Goal: Contribute content: Contribute content

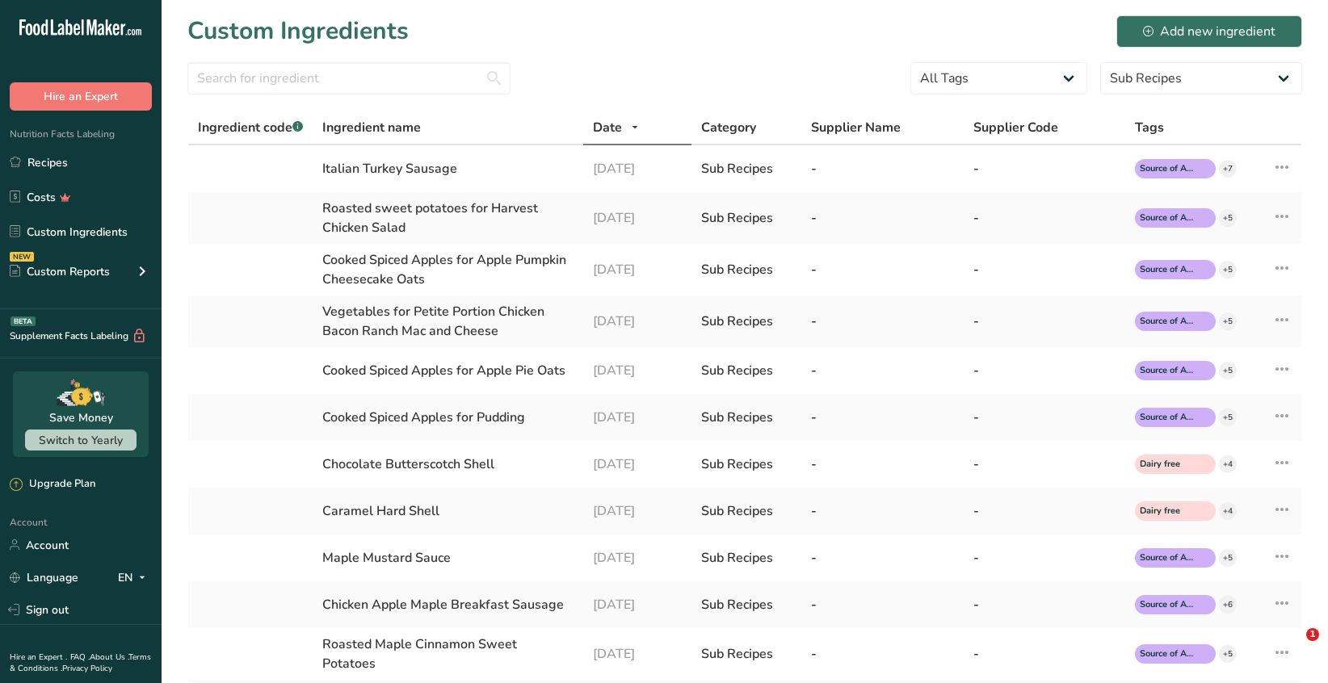
select select "30"
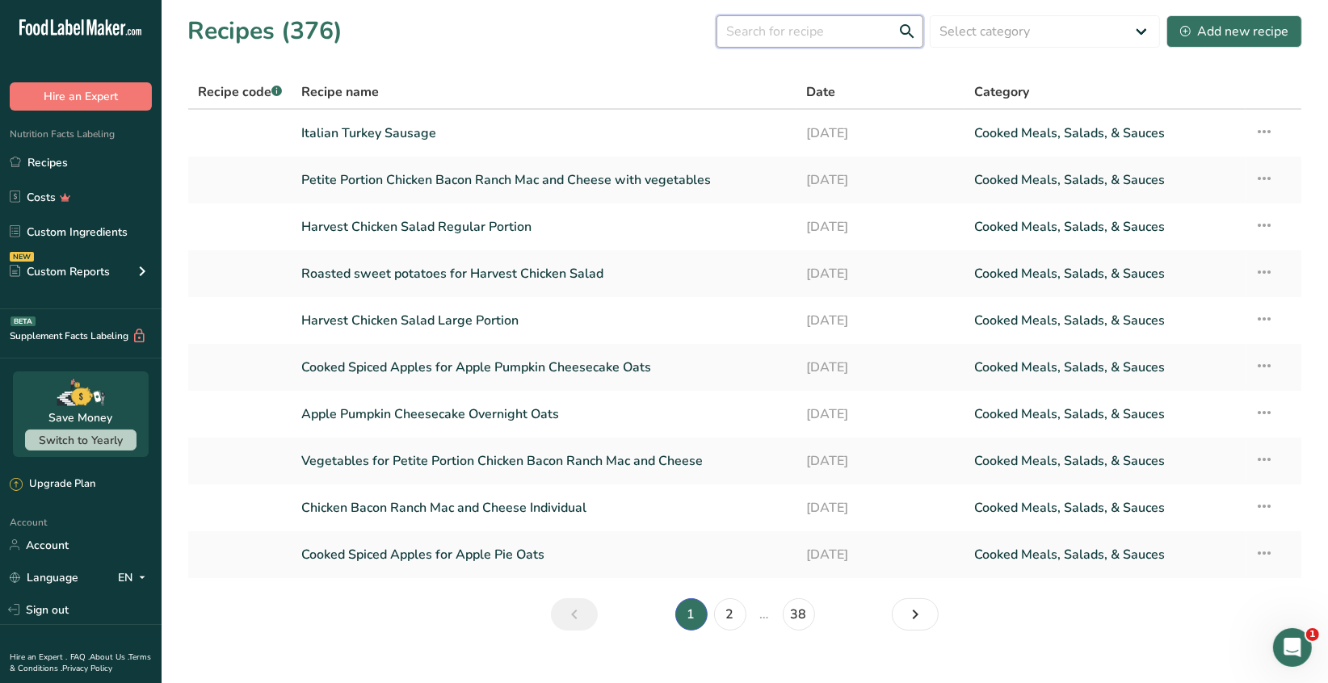
click at [781, 40] on input "text" at bounding box center [819, 31] width 207 height 32
click at [1236, 43] on button "Add new recipe" at bounding box center [1234, 31] width 136 height 32
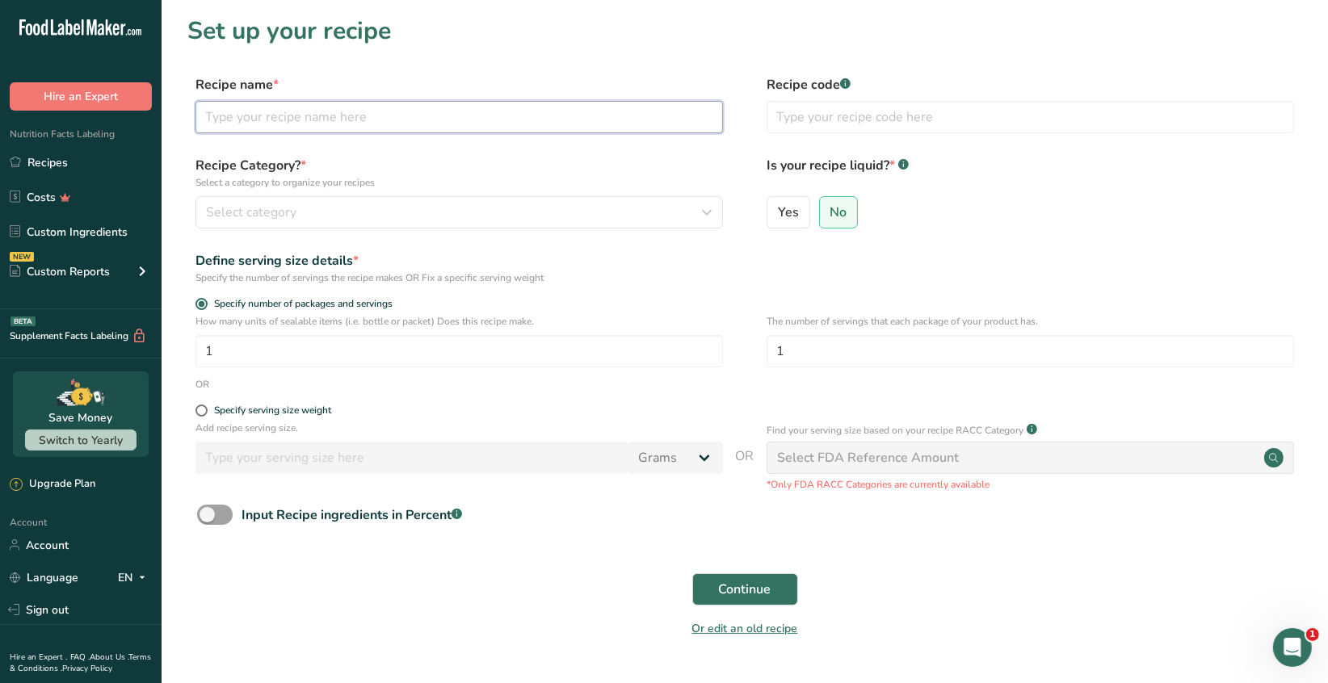
click at [261, 115] on input "text" at bounding box center [458, 117] width 527 height 32
type input "High Protein Pizza Pasta Individual Portion"
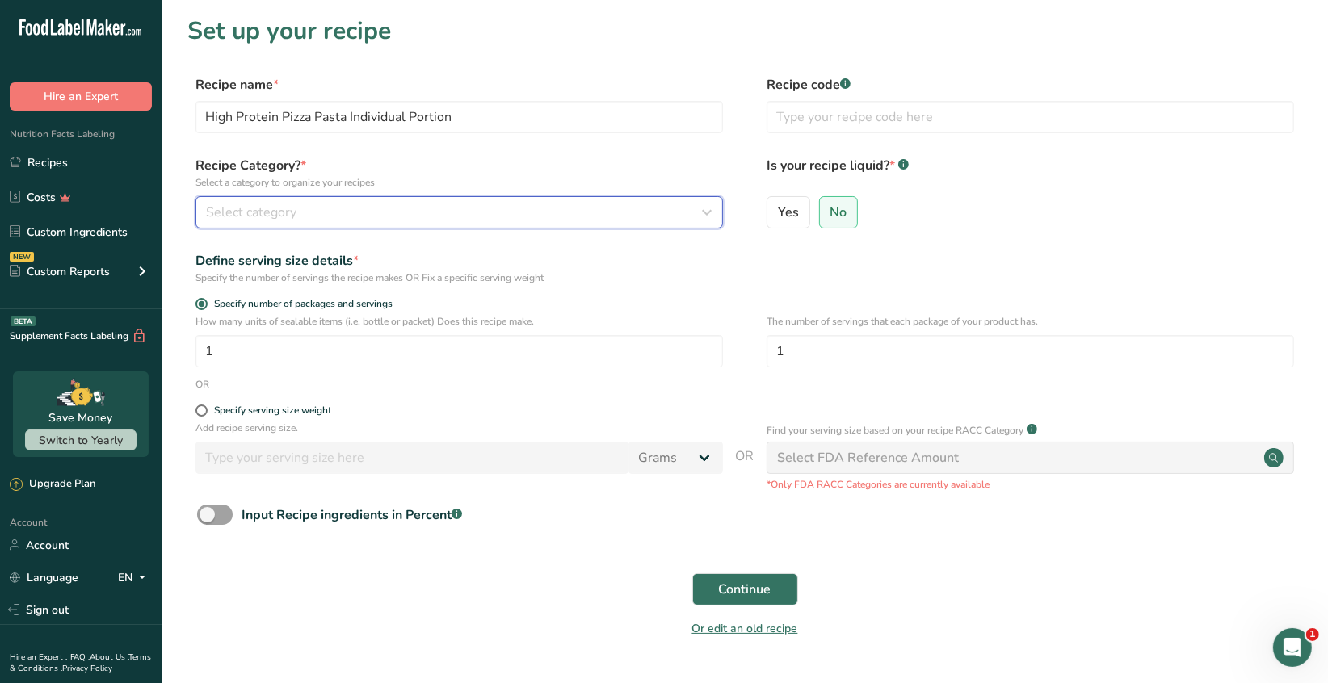
click at [288, 215] on span "Select category" at bounding box center [251, 212] width 90 height 19
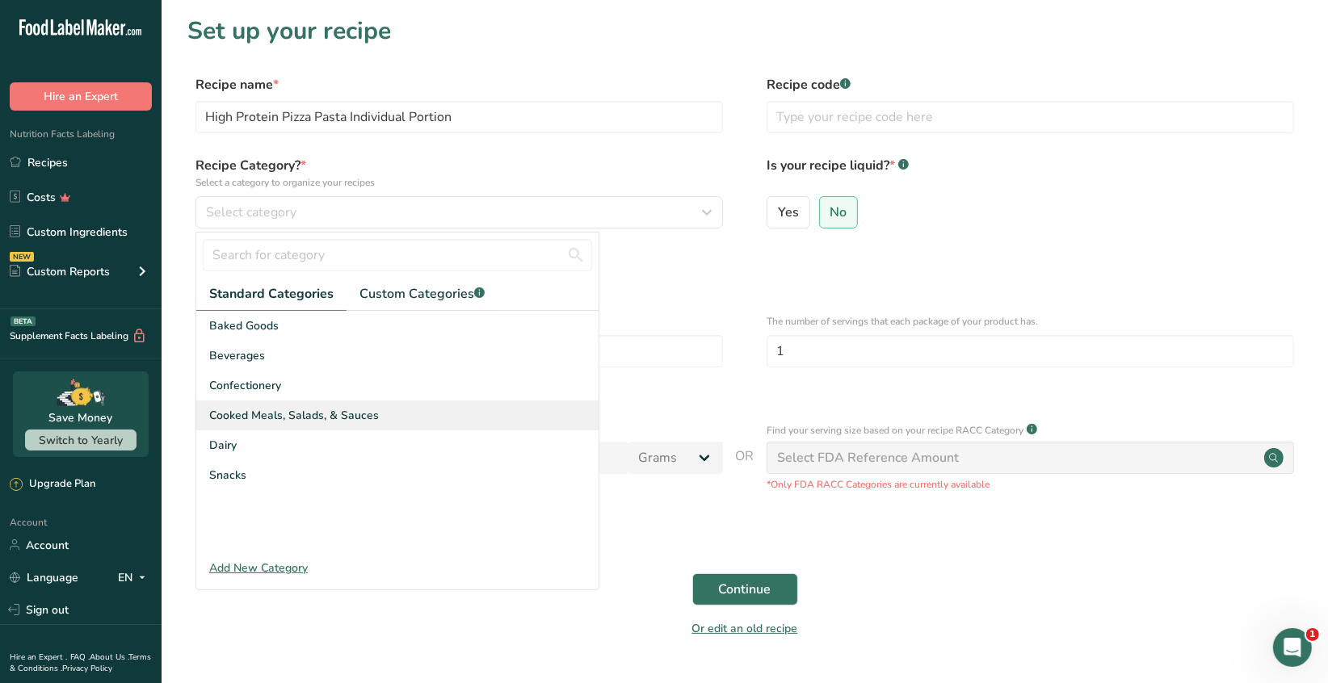
click at [314, 417] on span "Cooked Meals, Salads, & Sauces" at bounding box center [294, 415] width 170 height 17
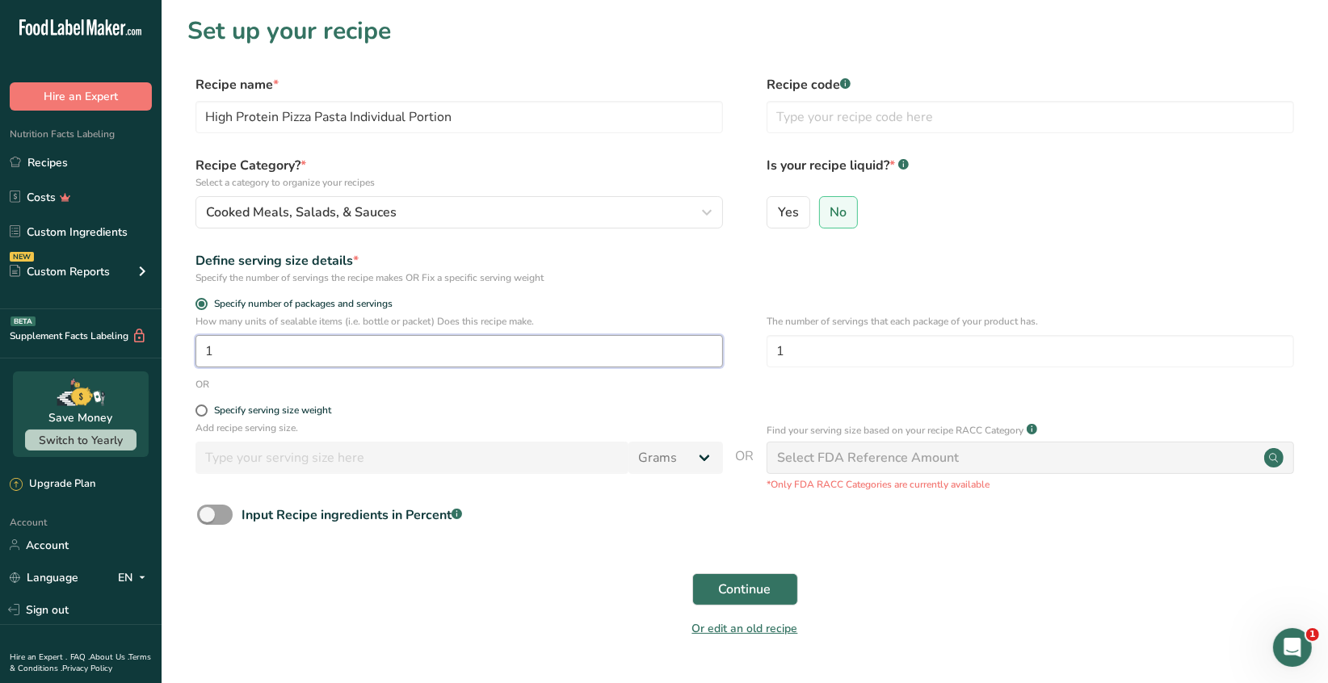
click at [226, 350] on input "1" at bounding box center [458, 351] width 527 height 32
type input "4"
drag, startPoint x: 838, startPoint y: 212, endPoint x: 836, endPoint y: 253, distance: 40.4
click at [840, 213] on span "No" at bounding box center [838, 212] width 17 height 16
click at [830, 213] on input "No" at bounding box center [825, 212] width 10 height 10
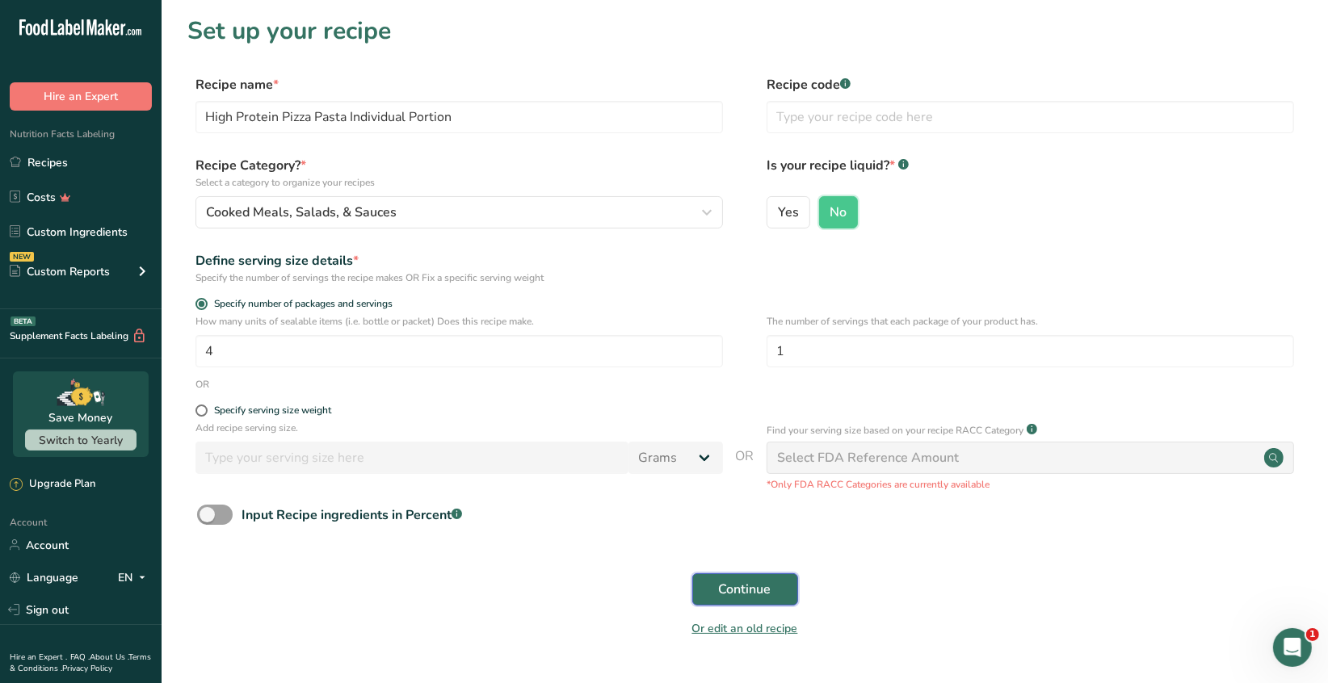
click at [772, 594] on button "Continue" at bounding box center [745, 589] width 106 height 32
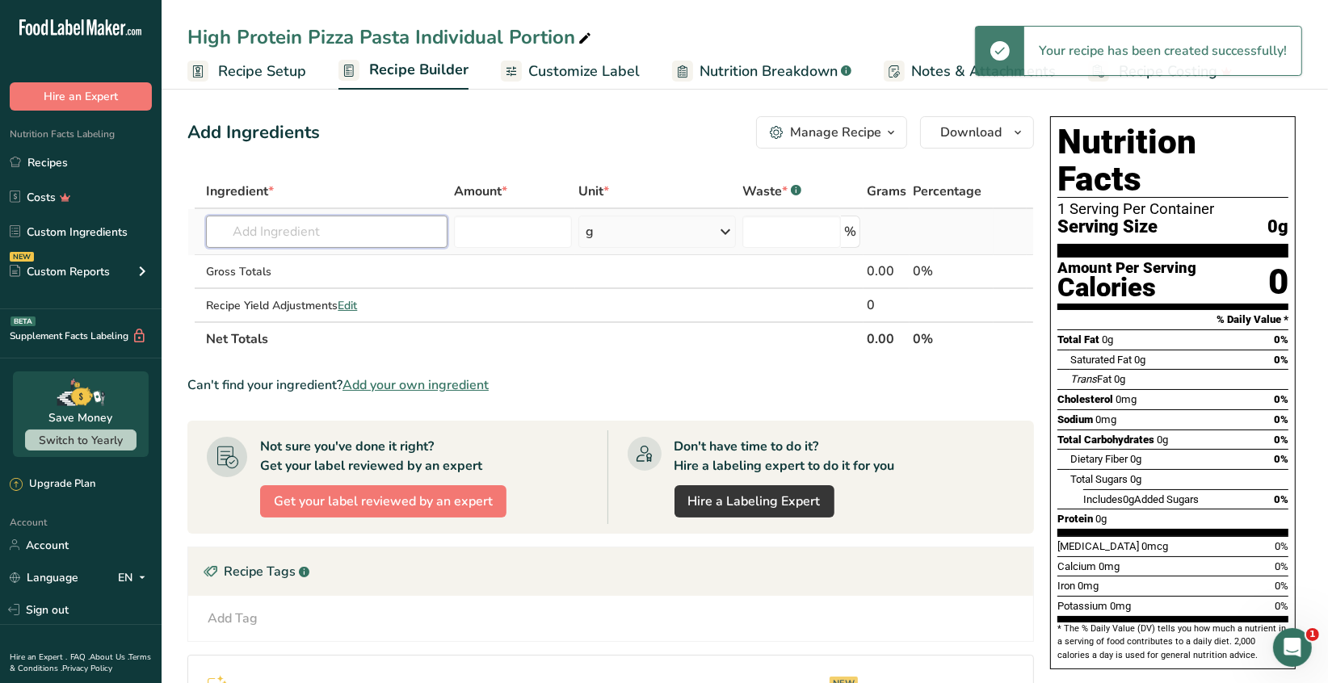
click at [258, 232] on input "text" at bounding box center [326, 232] width 241 height 32
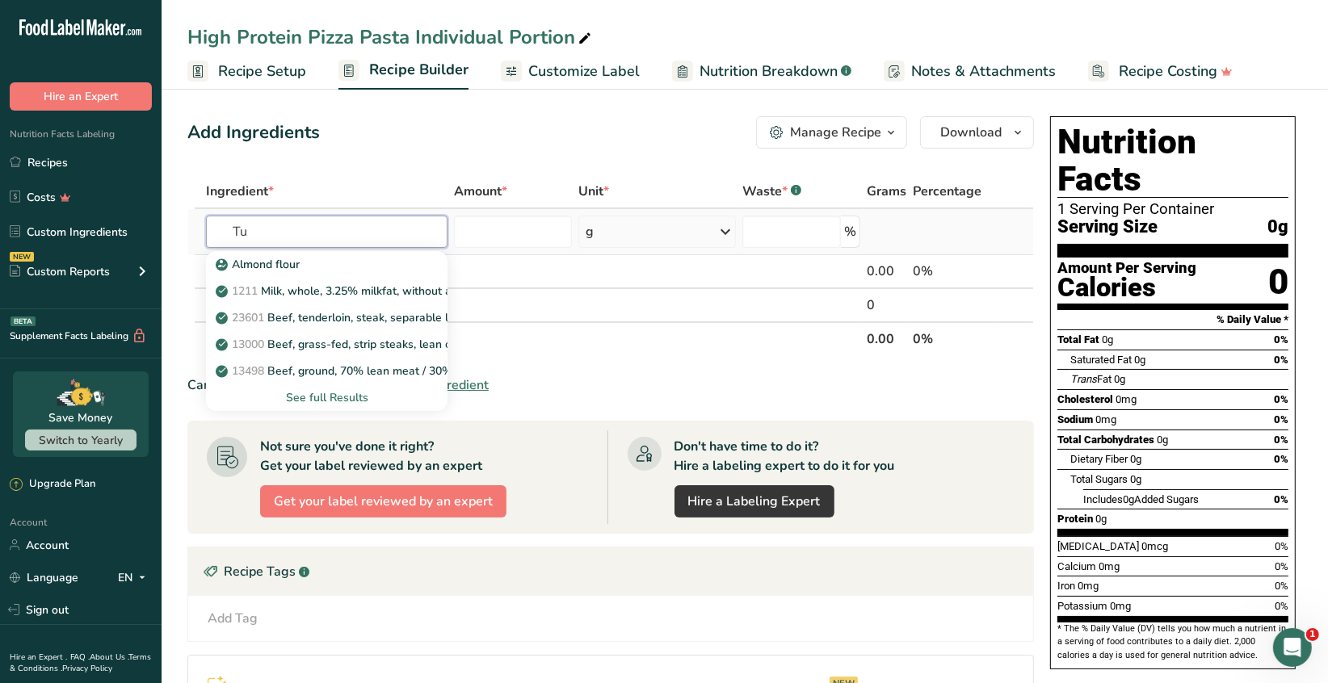
type input "T"
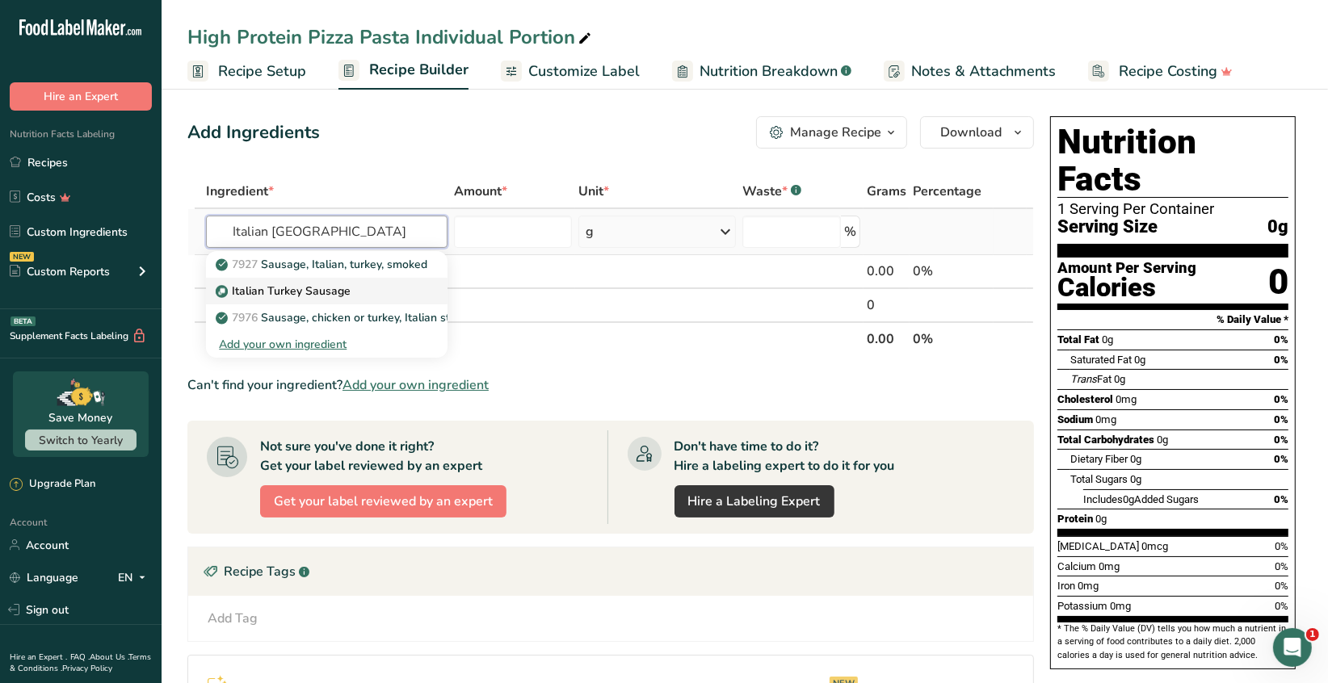
type input "Italian Turkey"
click at [282, 297] on p "Italian Turkey Sausage" at bounding box center [285, 291] width 132 height 17
type input "Italian Turkey Sausage"
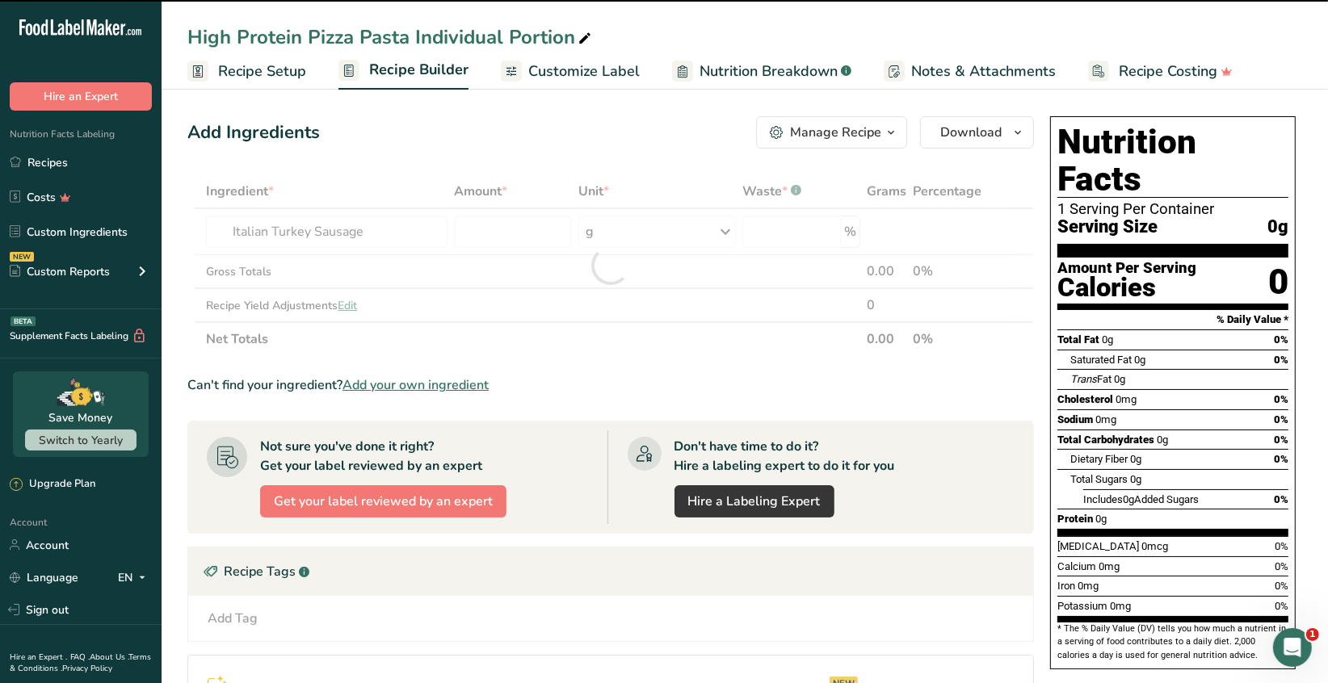
type input "0"
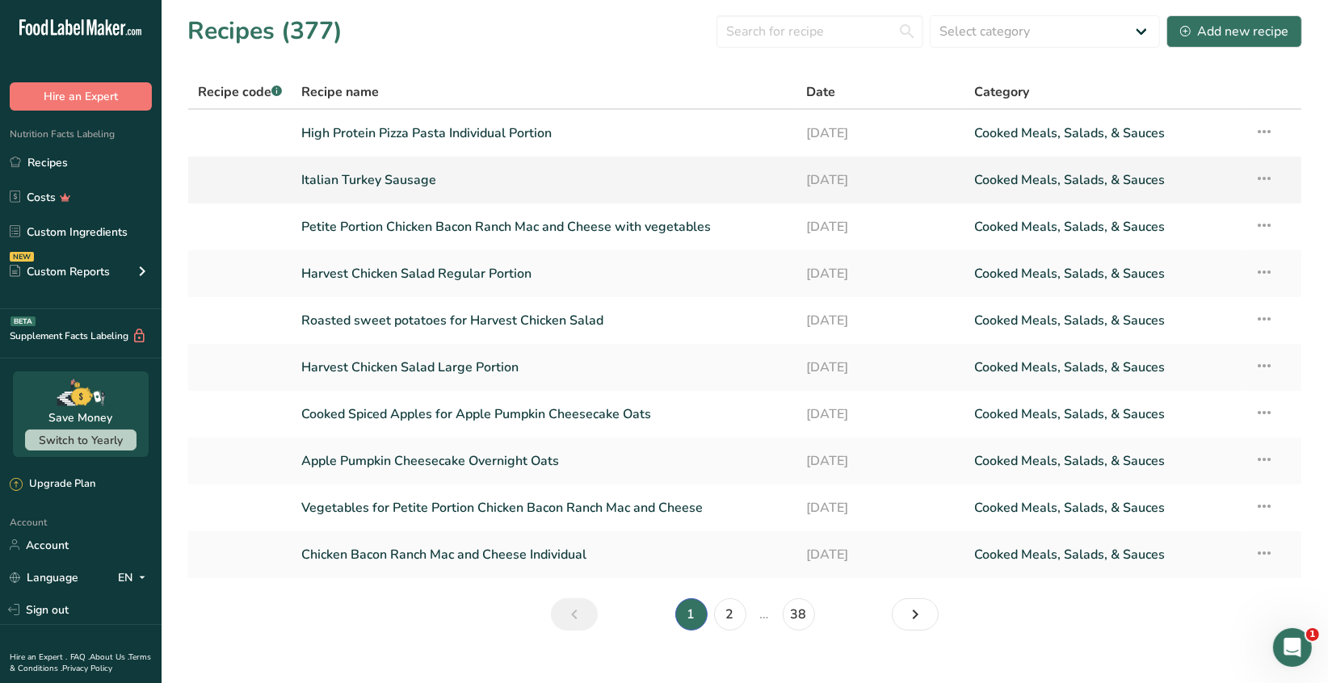
click at [423, 184] on link "Italian Turkey Sausage" at bounding box center [544, 180] width 485 height 34
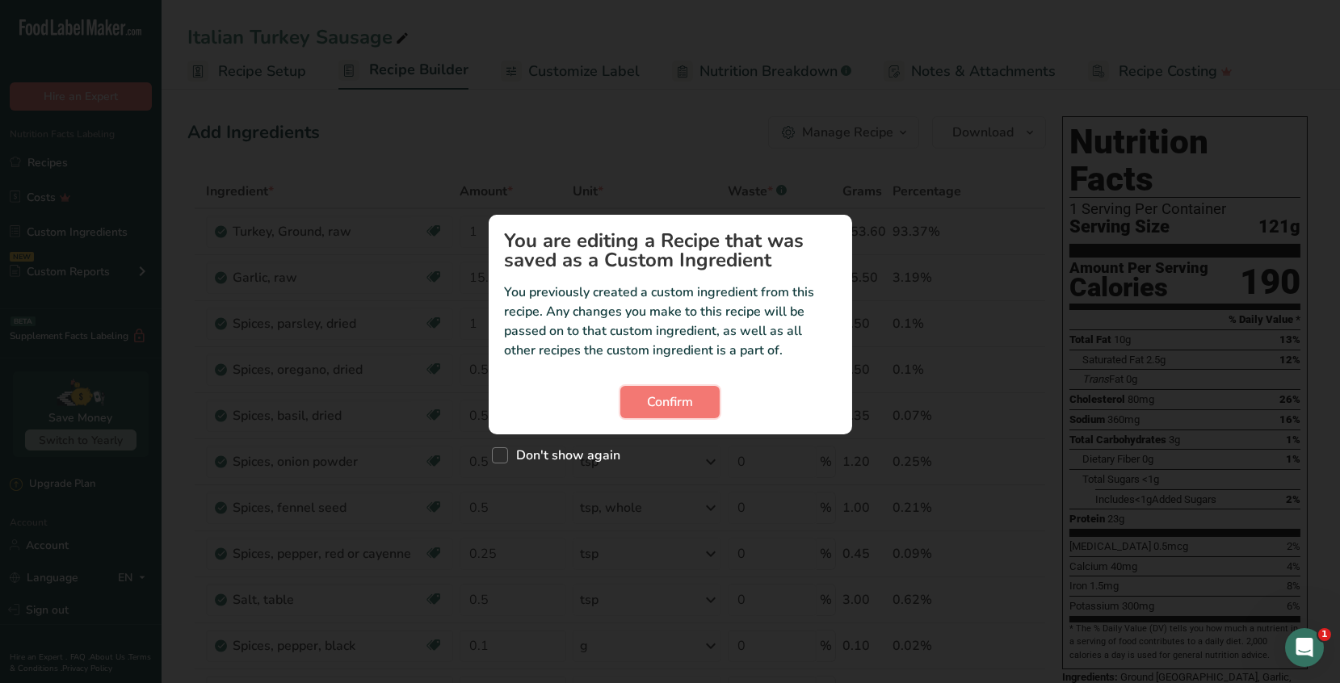
click at [692, 407] on span "Confirm" at bounding box center [670, 401] width 46 height 19
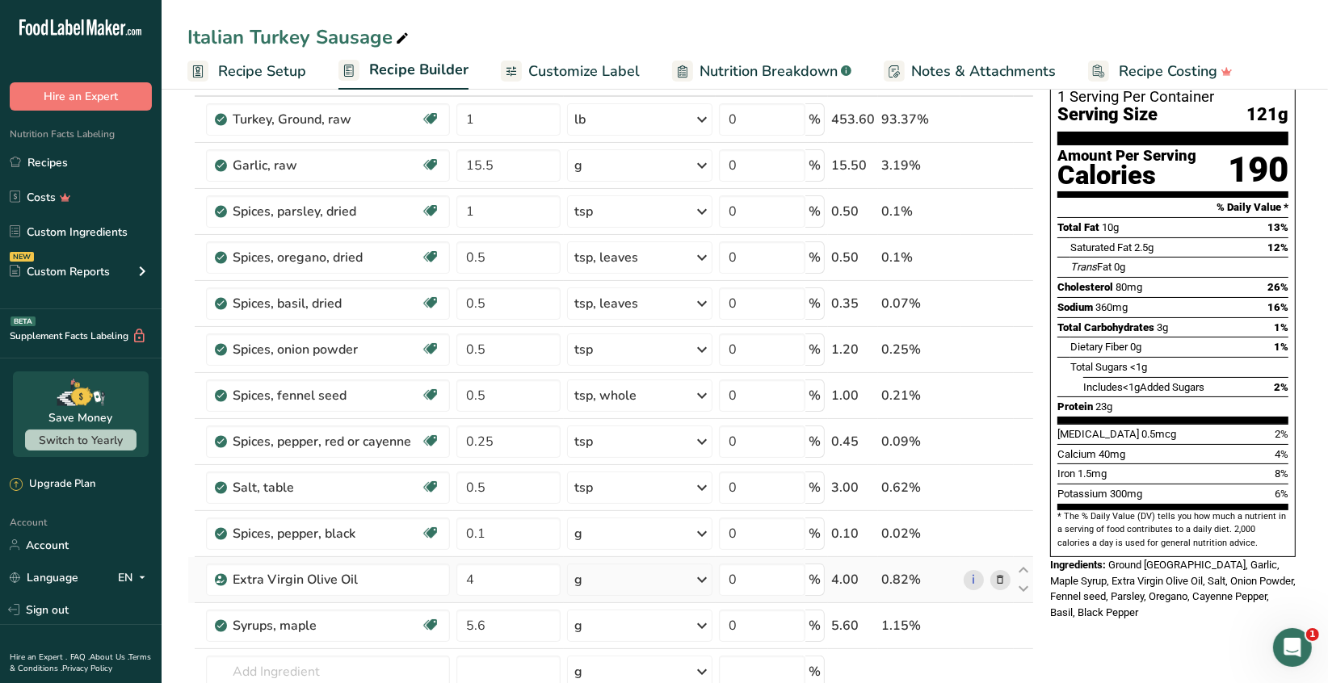
scroll to position [322, 0]
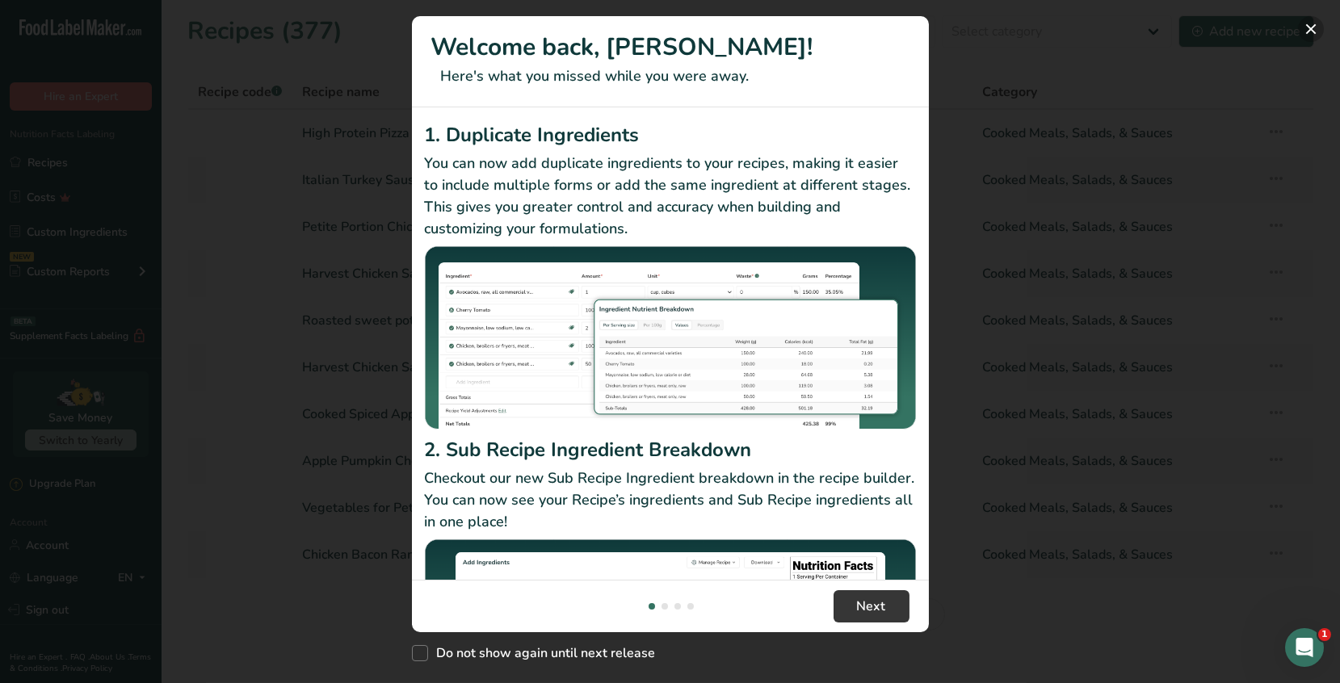
drag, startPoint x: 1309, startPoint y: 27, endPoint x: 1161, endPoint y: 61, distance: 151.6
click at [1309, 27] on button "New Features" at bounding box center [1311, 29] width 26 height 26
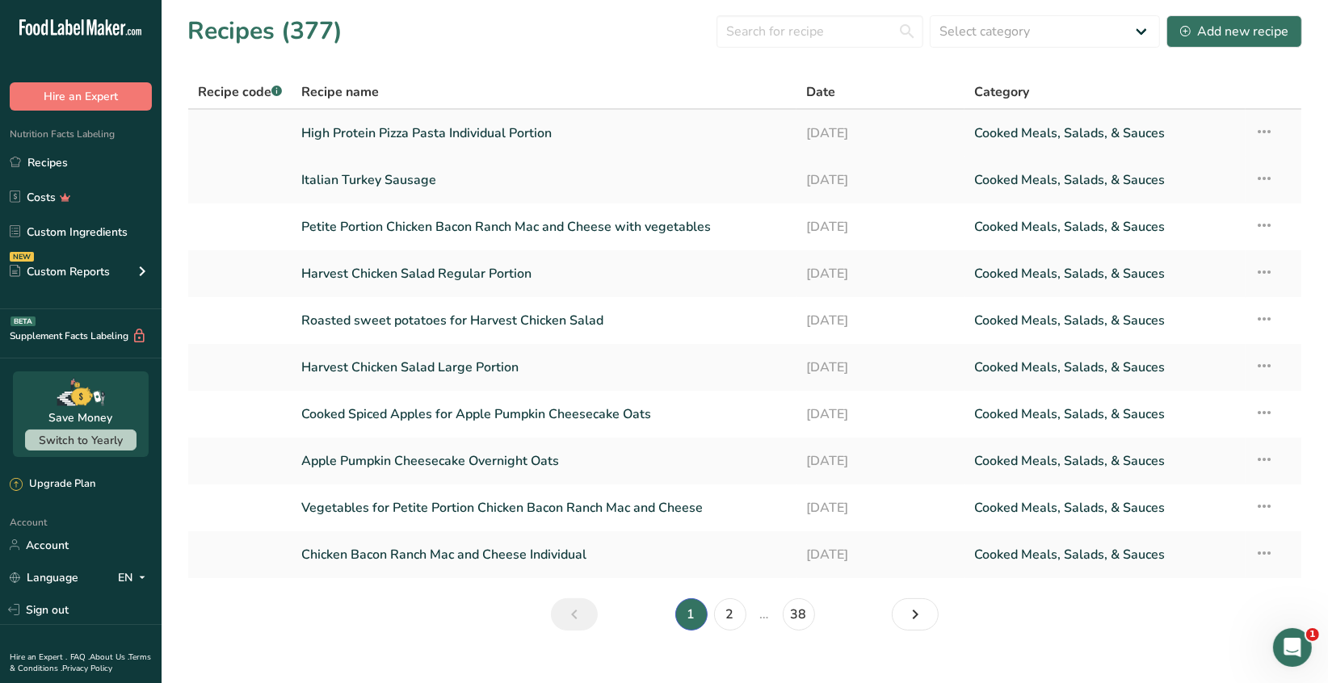
click at [430, 139] on link "High Protein Pizza Pasta Individual Portion" at bounding box center [544, 133] width 485 height 34
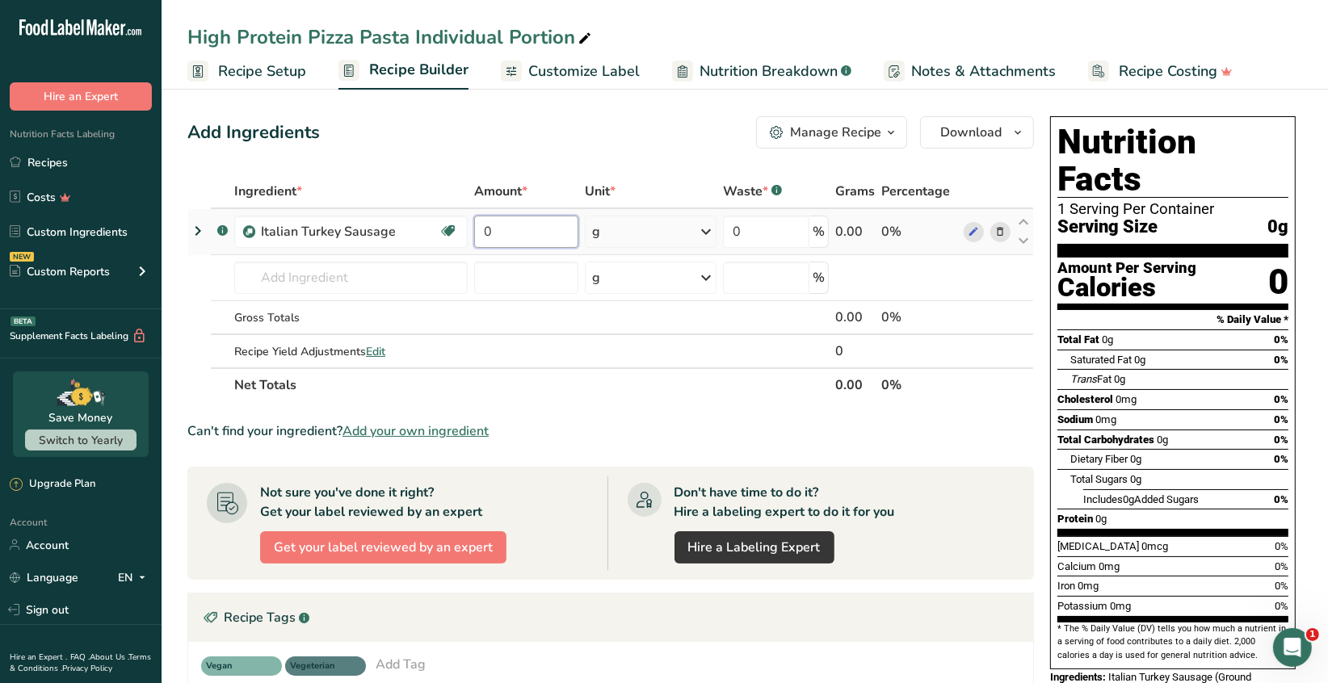
click at [518, 226] on input "0" at bounding box center [526, 232] width 104 height 32
type input "485.8"
click at [375, 287] on div "Ingredient * Amount * Unit * Waste * .a-a{fill:#347362;}.b-a{fill:#fff;} Grams …" at bounding box center [610, 288] width 846 height 228
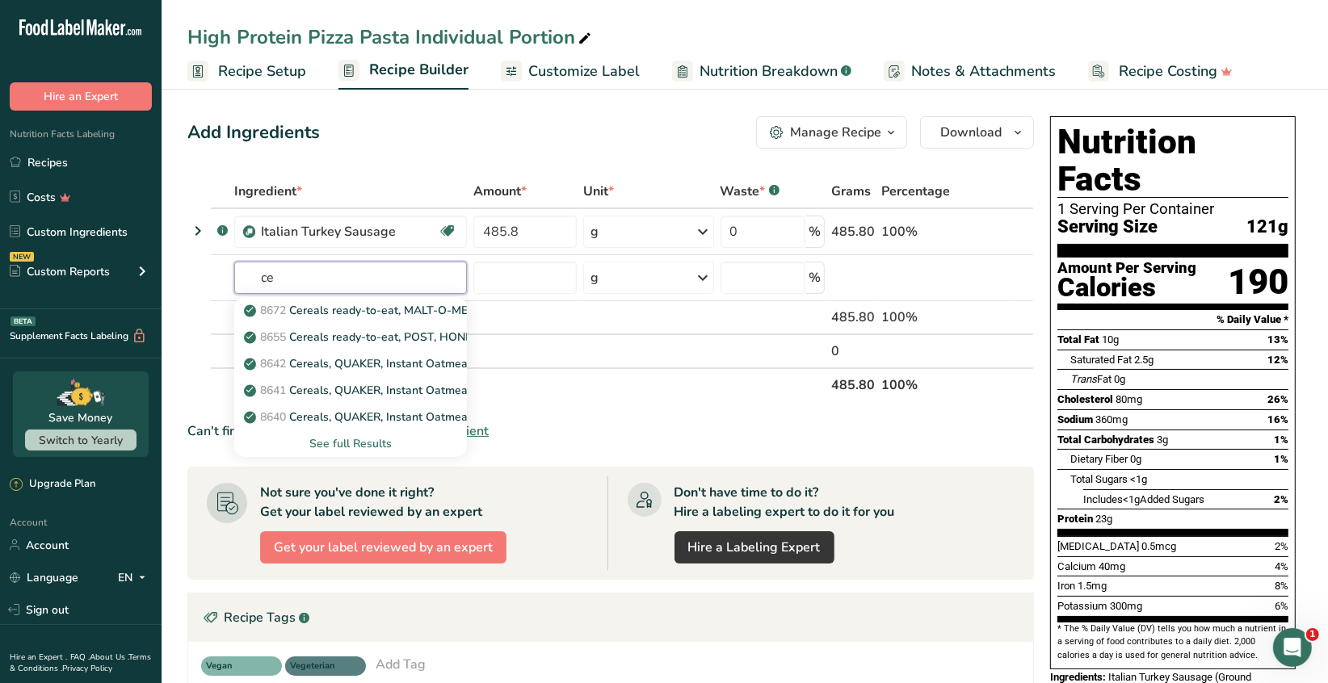
type input "c"
type input "pasta,"
click at [335, 440] on div "See full Results" at bounding box center [350, 443] width 207 height 17
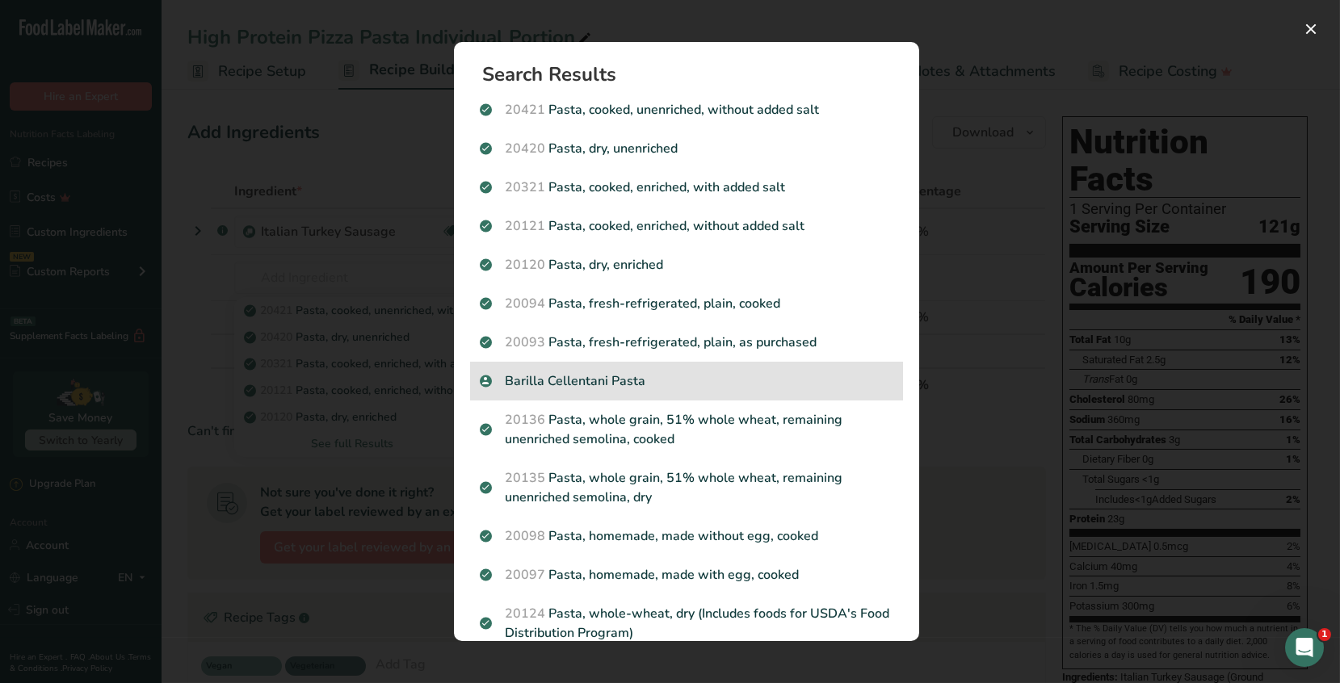
click at [744, 384] on p "Barilla Cellentani Pasta" at bounding box center [686, 380] width 413 height 19
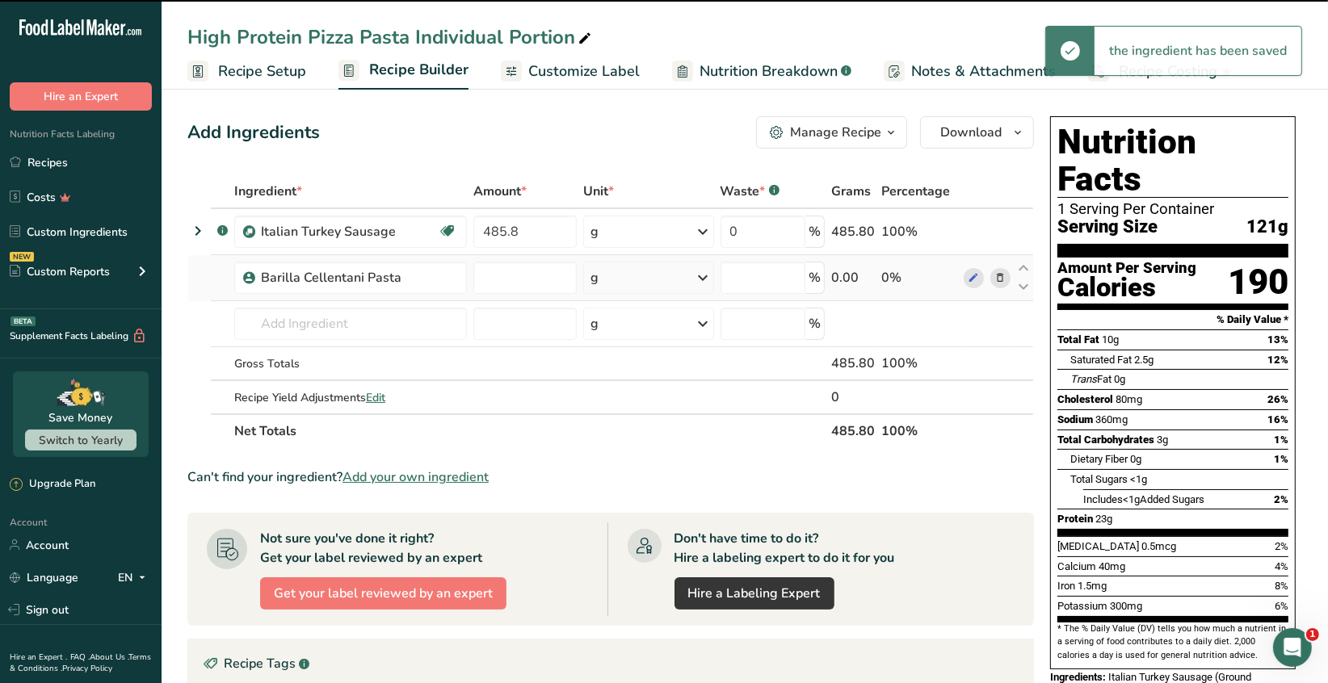
type input "0"
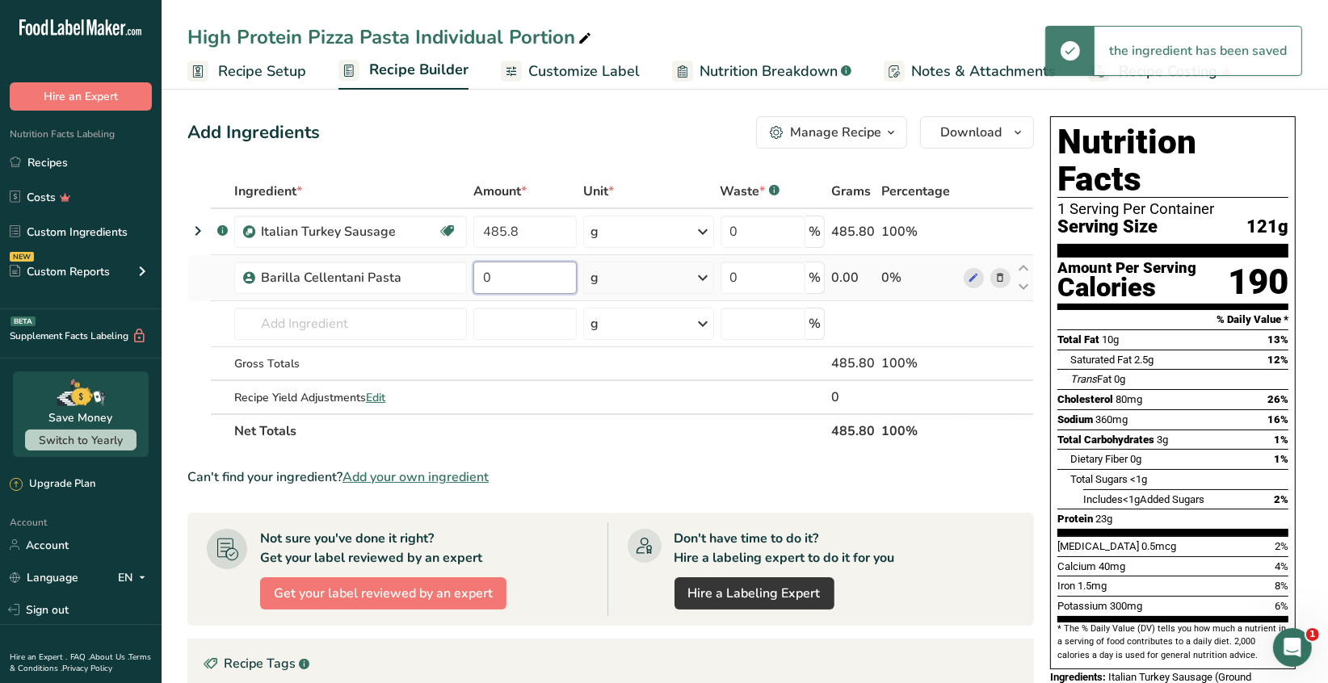
click at [500, 275] on input "0" at bounding box center [524, 278] width 103 height 32
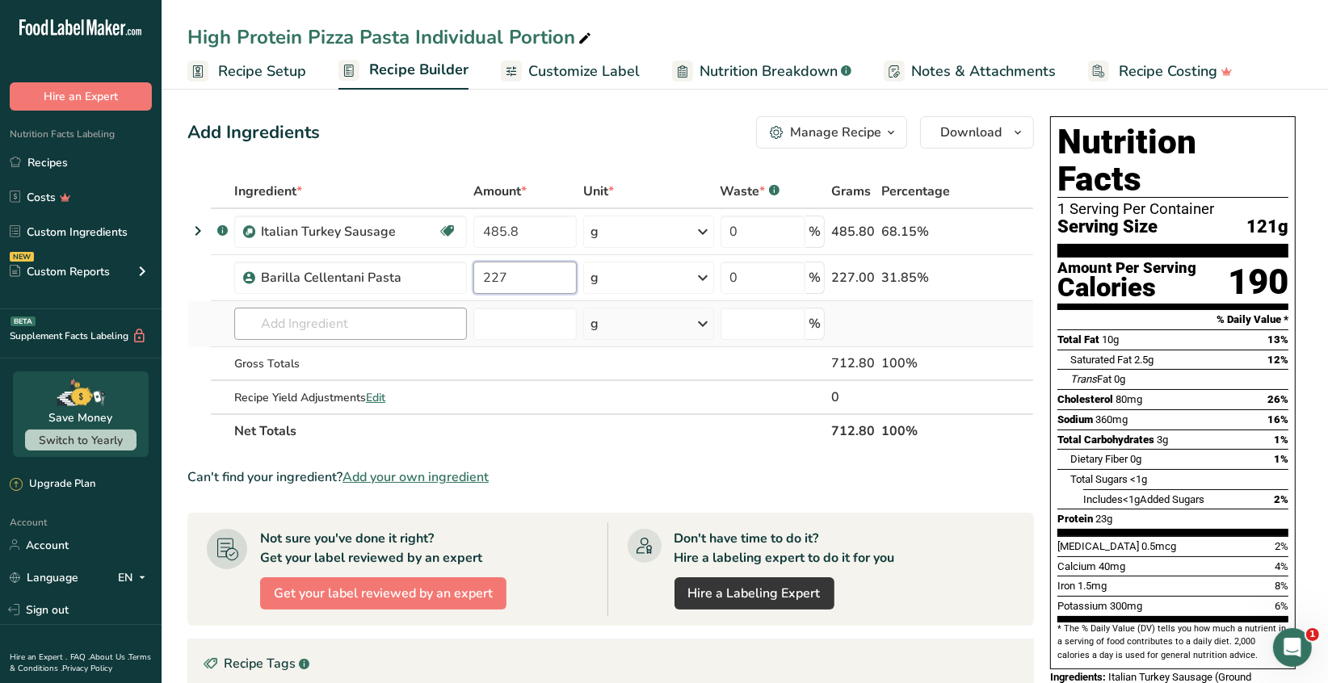
type input "227"
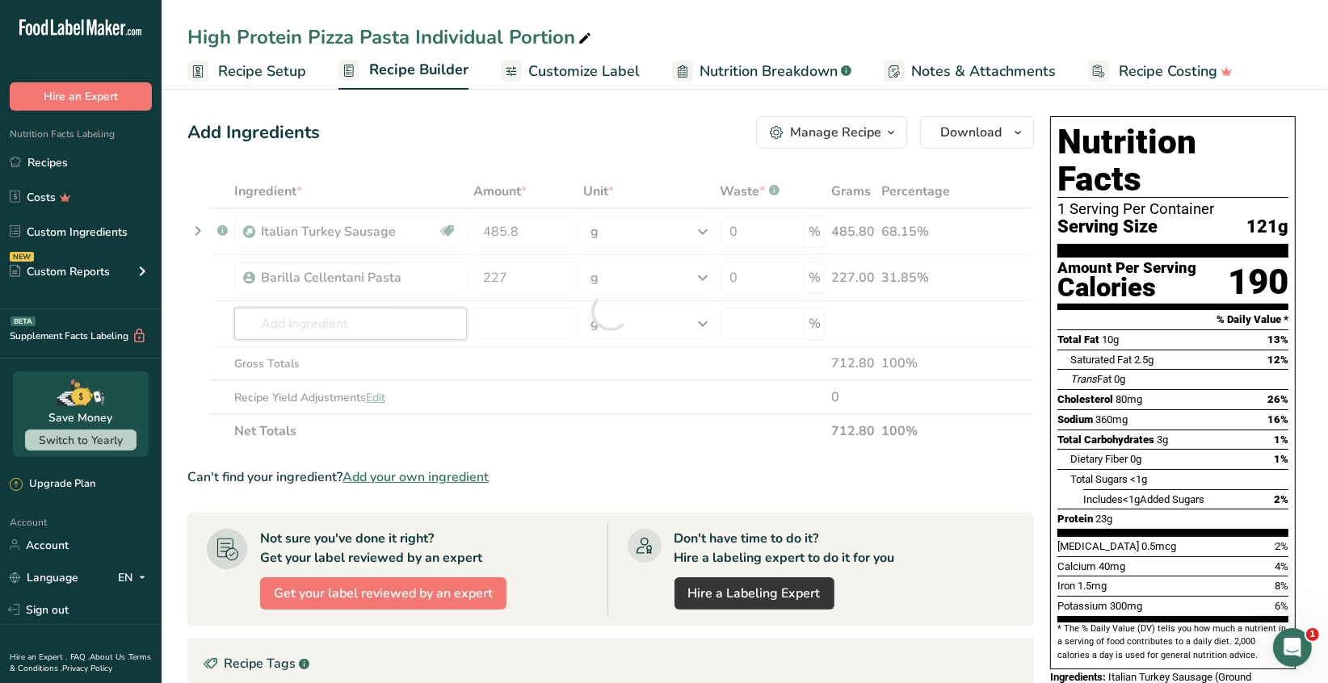
click at [376, 325] on div "Ingredient * Amount * Unit * Waste * .a-a{fill:#347362;}.b-a{fill:#fff;} Grams …" at bounding box center [610, 311] width 846 height 274
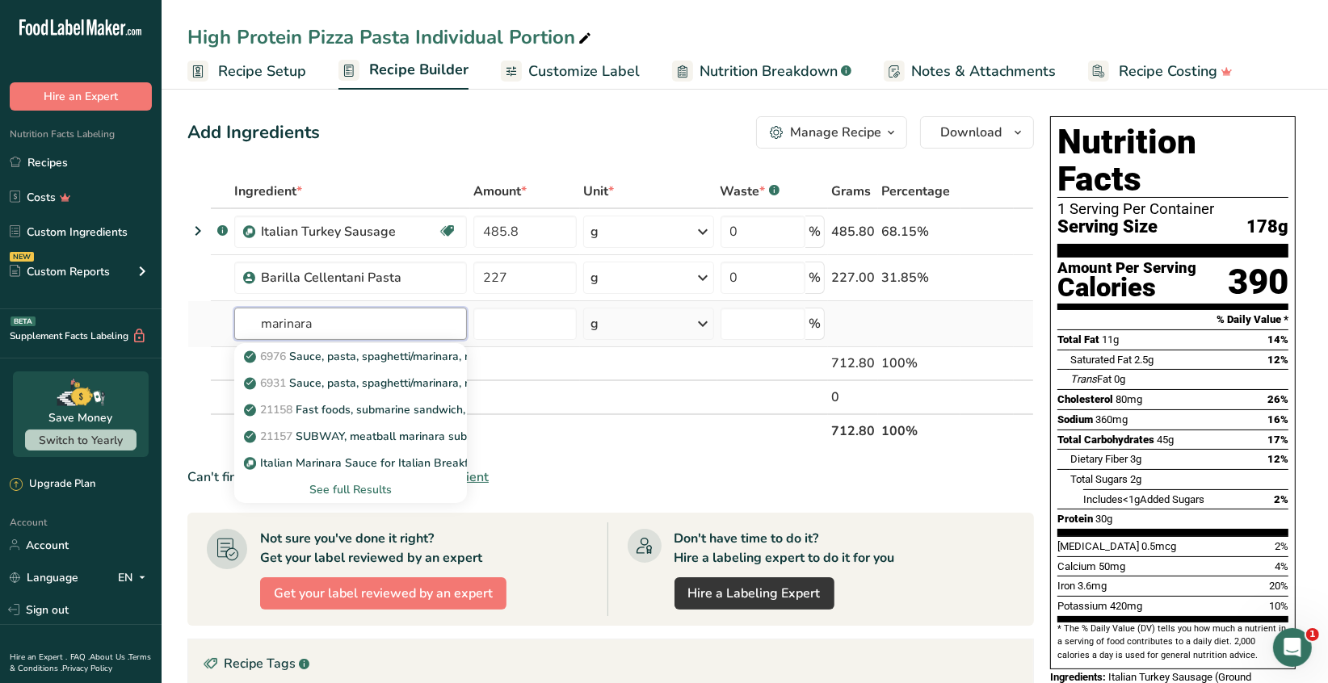
type input "marinara"
click at [354, 487] on div "See full Results" at bounding box center [350, 489] width 207 height 17
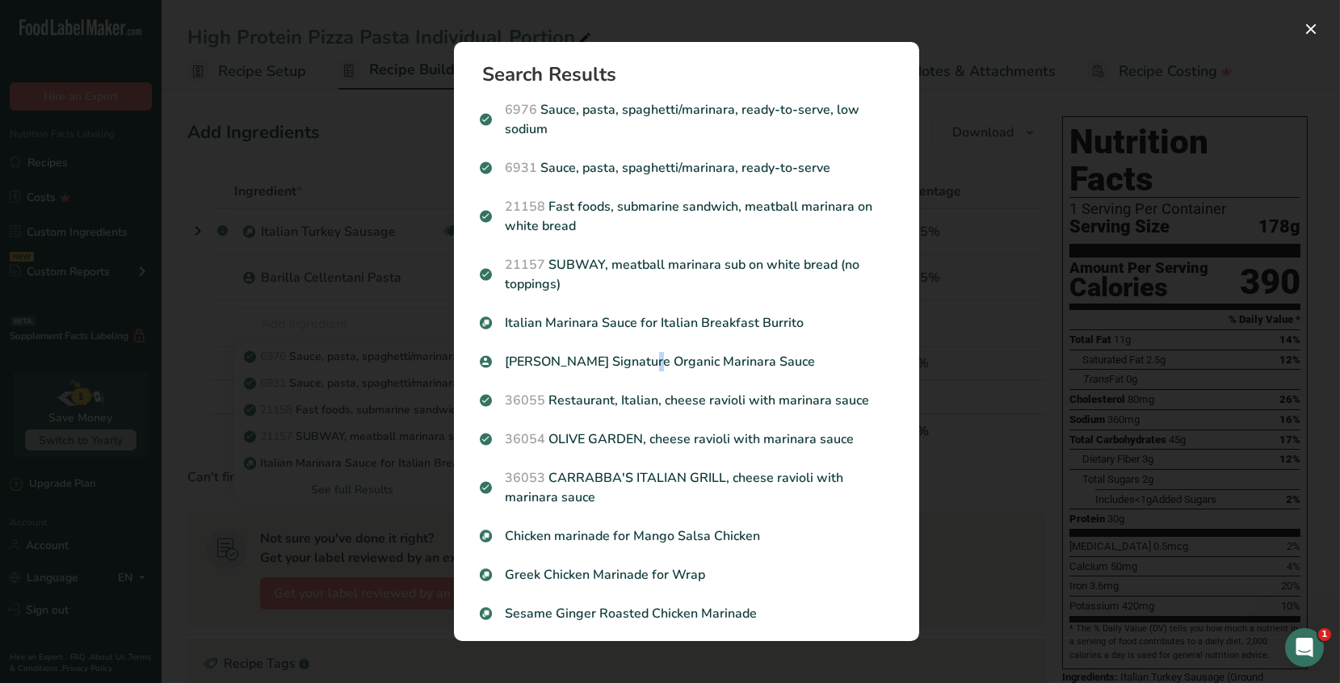
click at [556, 363] on p "[PERSON_NAME] Signature Organic Marinara Sauce" at bounding box center [686, 361] width 413 height 19
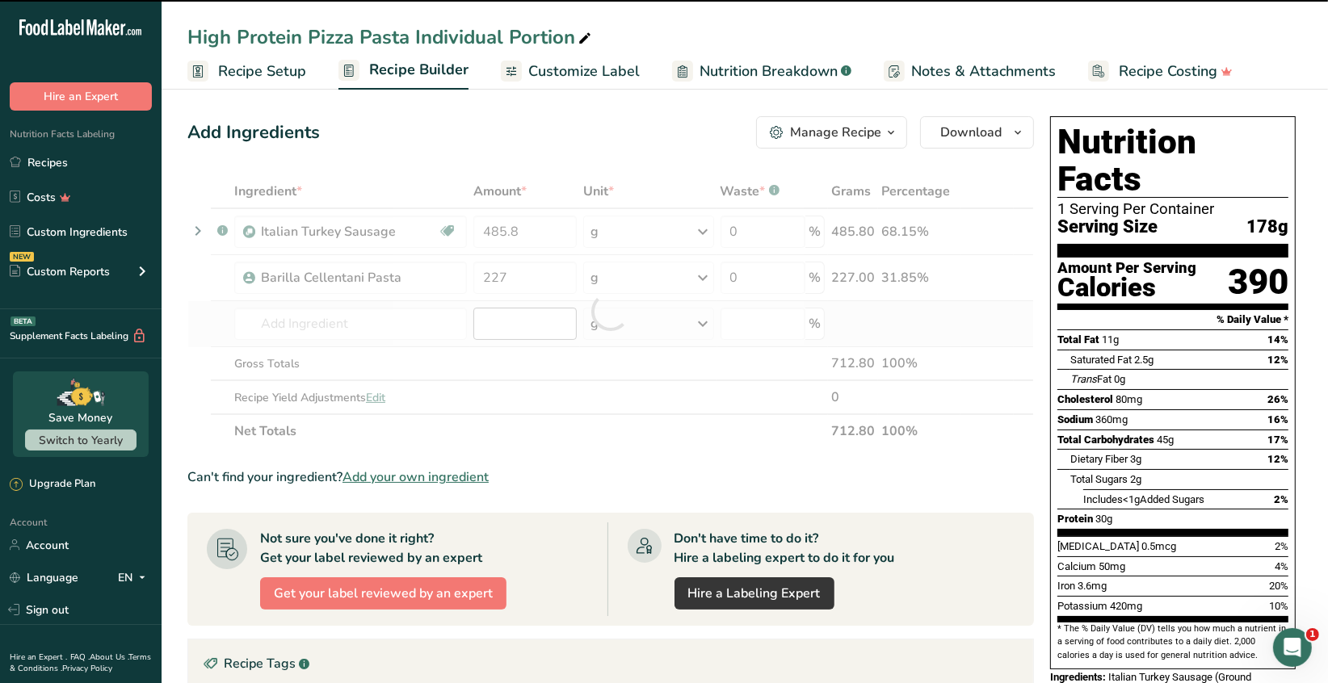
type input "0"
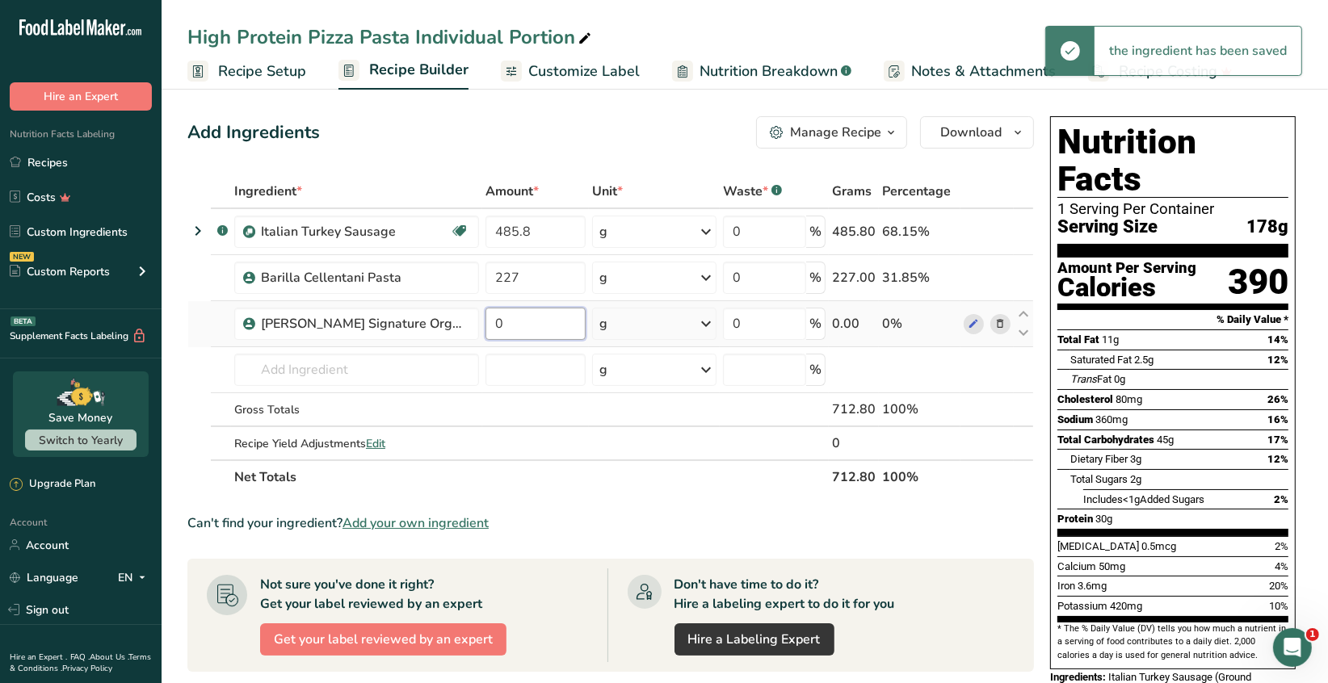
click at [507, 320] on input "0" at bounding box center [535, 324] width 100 height 32
type input "12"
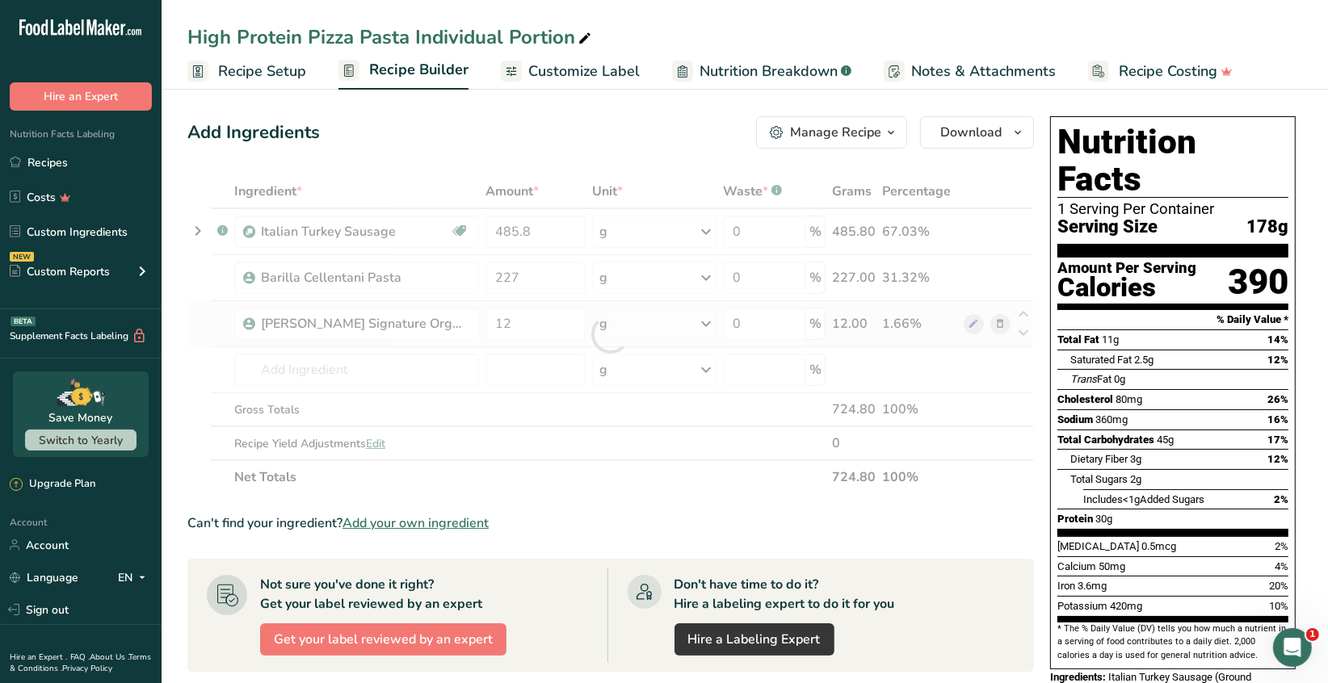
click at [708, 324] on div "Ingredient * Amount * Unit * Waste * .a-a{fill:#347362;}.b-a{fill:#fff;} Grams …" at bounding box center [610, 334] width 846 height 320
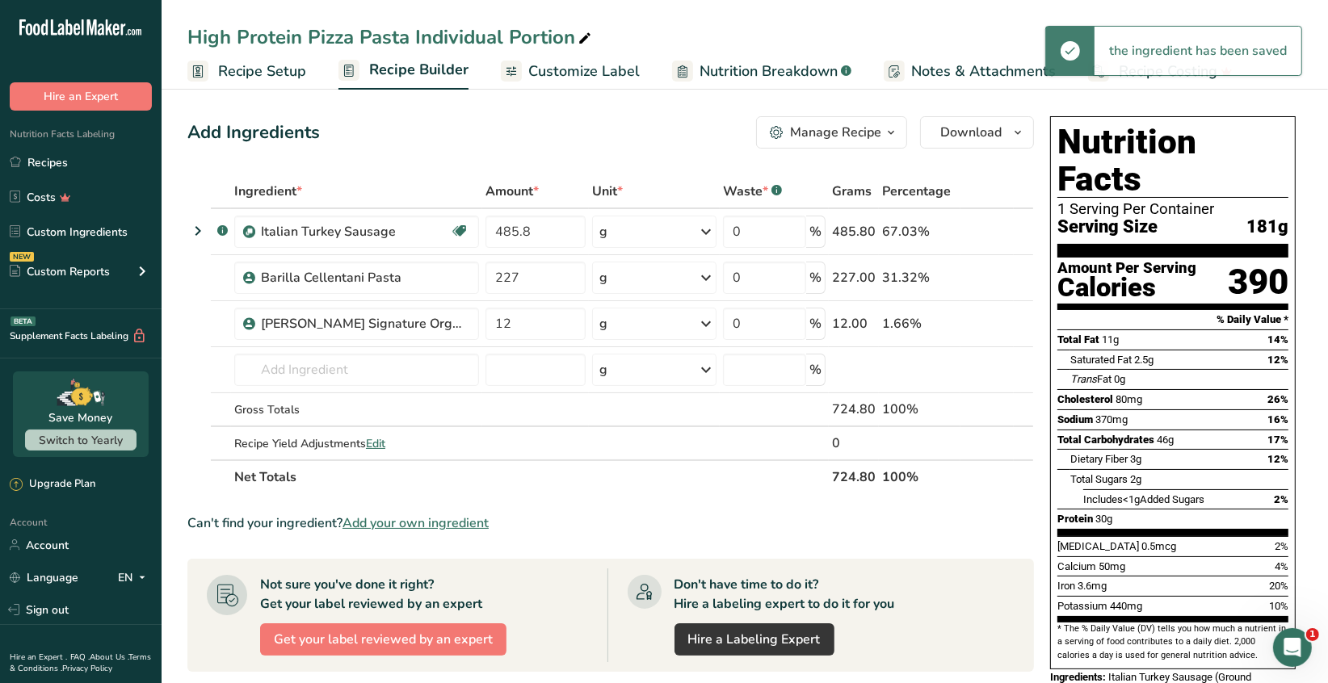
click at [708, 324] on icon at bounding box center [705, 323] width 19 height 29
click at [635, 447] on div "See more" at bounding box center [670, 451] width 136 height 17
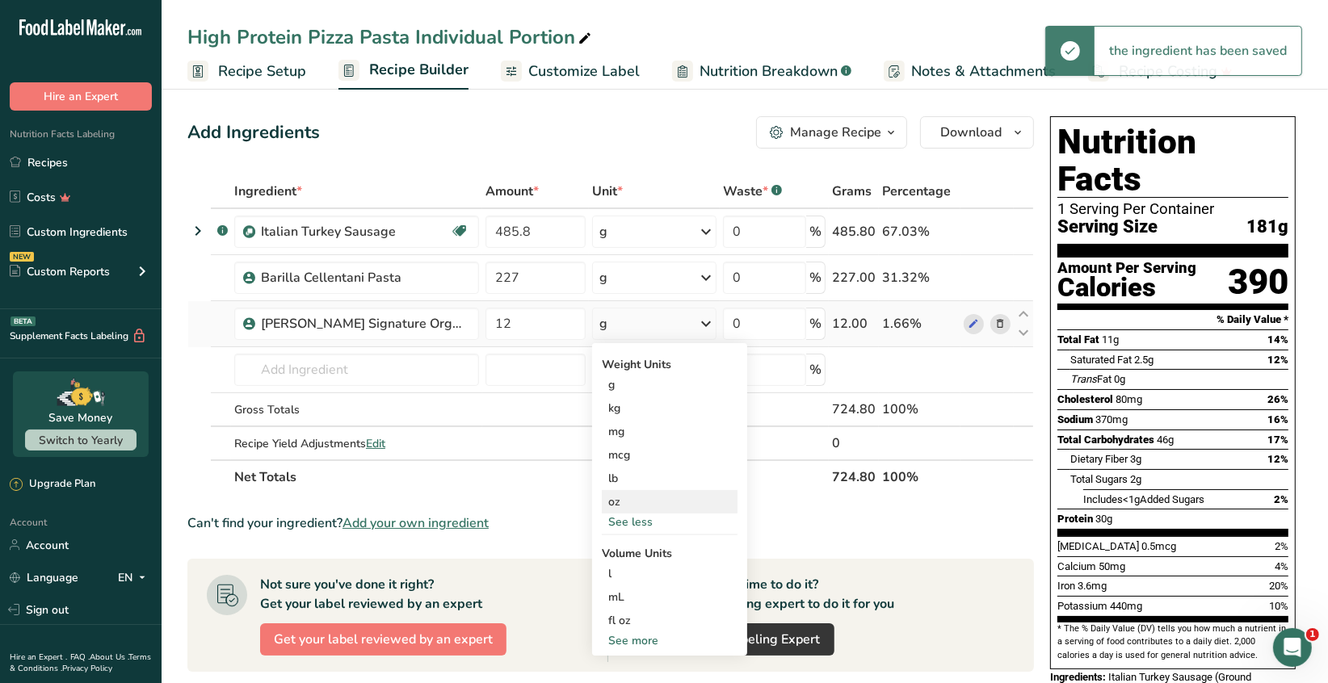
drag, startPoint x: 621, startPoint y: 500, endPoint x: 607, endPoint y: 494, distance: 14.8
click at [621, 501] on div "oz" at bounding box center [670, 501] width 136 height 23
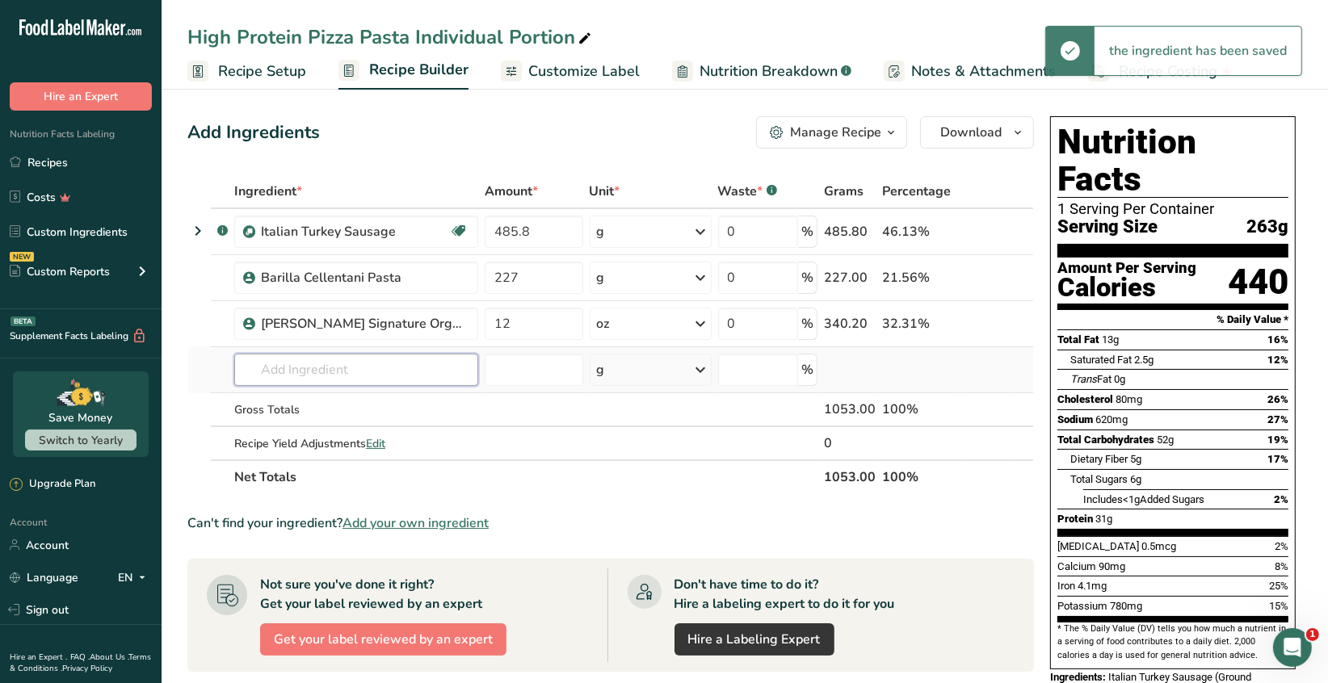
click at [302, 375] on input "text" at bounding box center [356, 370] width 244 height 32
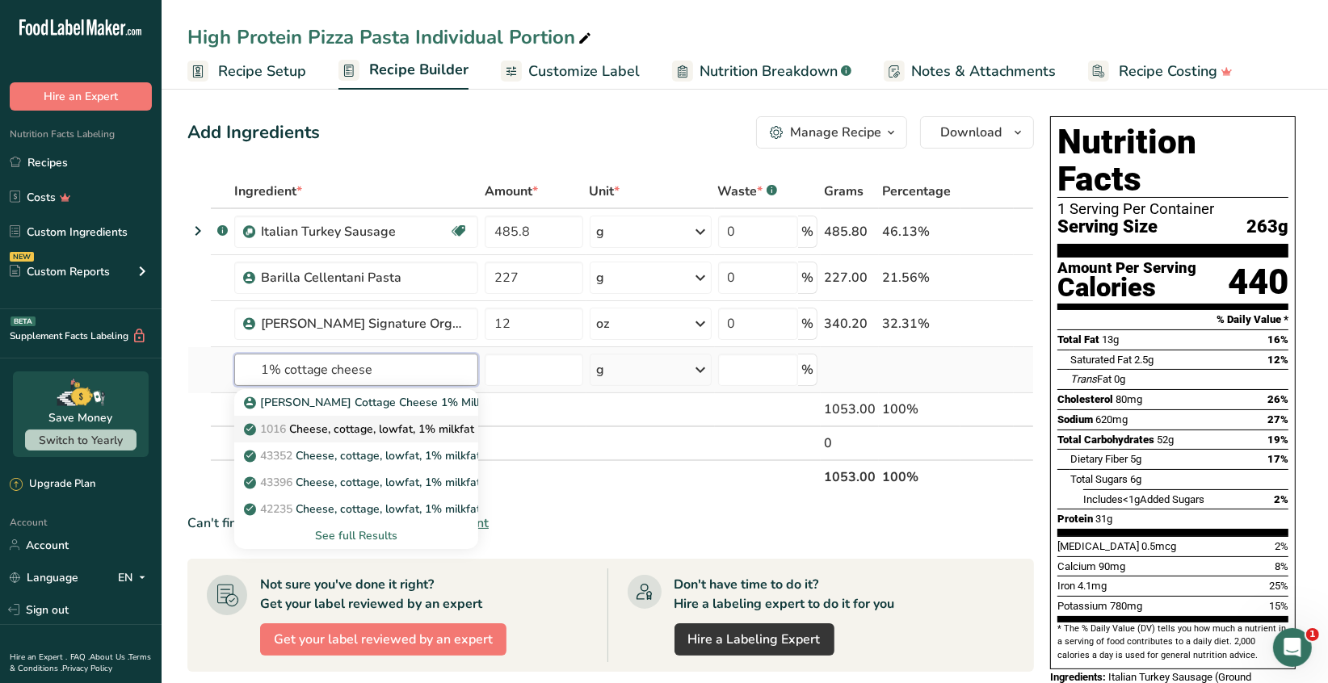
type input "1% cottage cheese"
click at [443, 422] on p "1016 Cheese, cottage, lowfat, 1% milkfat" at bounding box center [360, 429] width 227 height 17
type input "Cheese, cottage, lowfat, 1% milkfat"
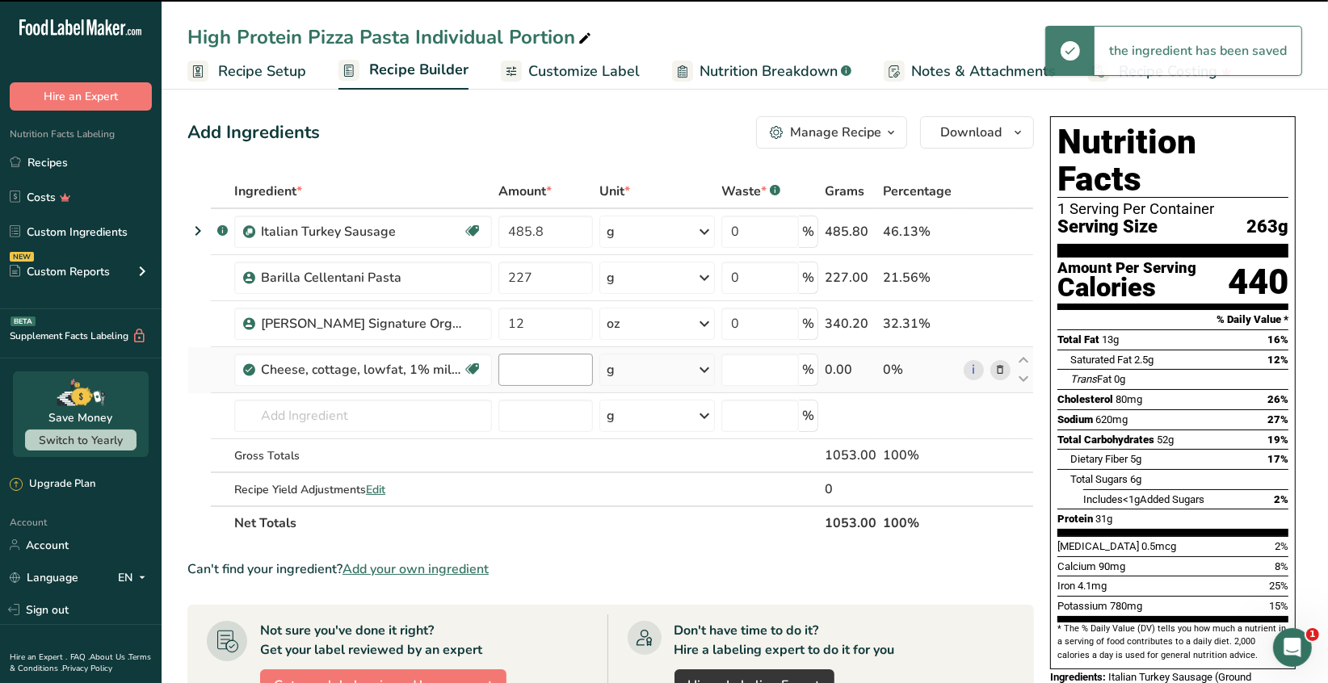
type input "0"
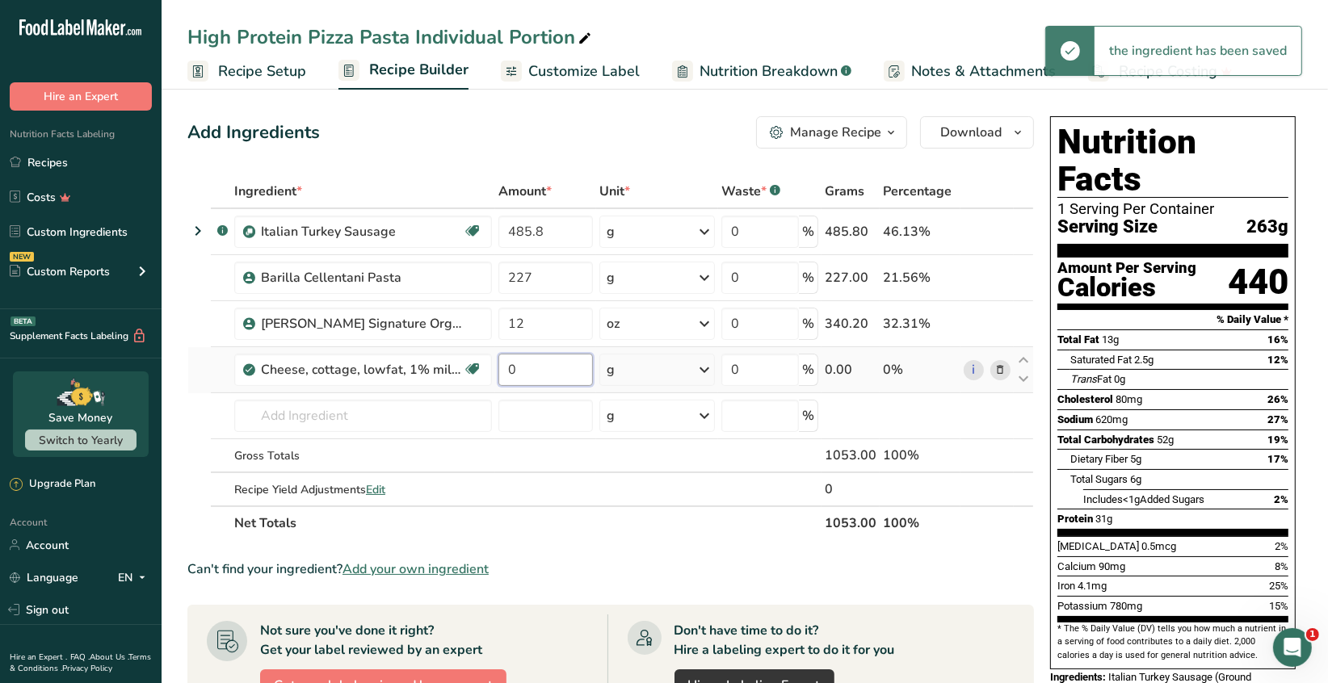
click at [509, 371] on input "0" at bounding box center [545, 370] width 94 height 32
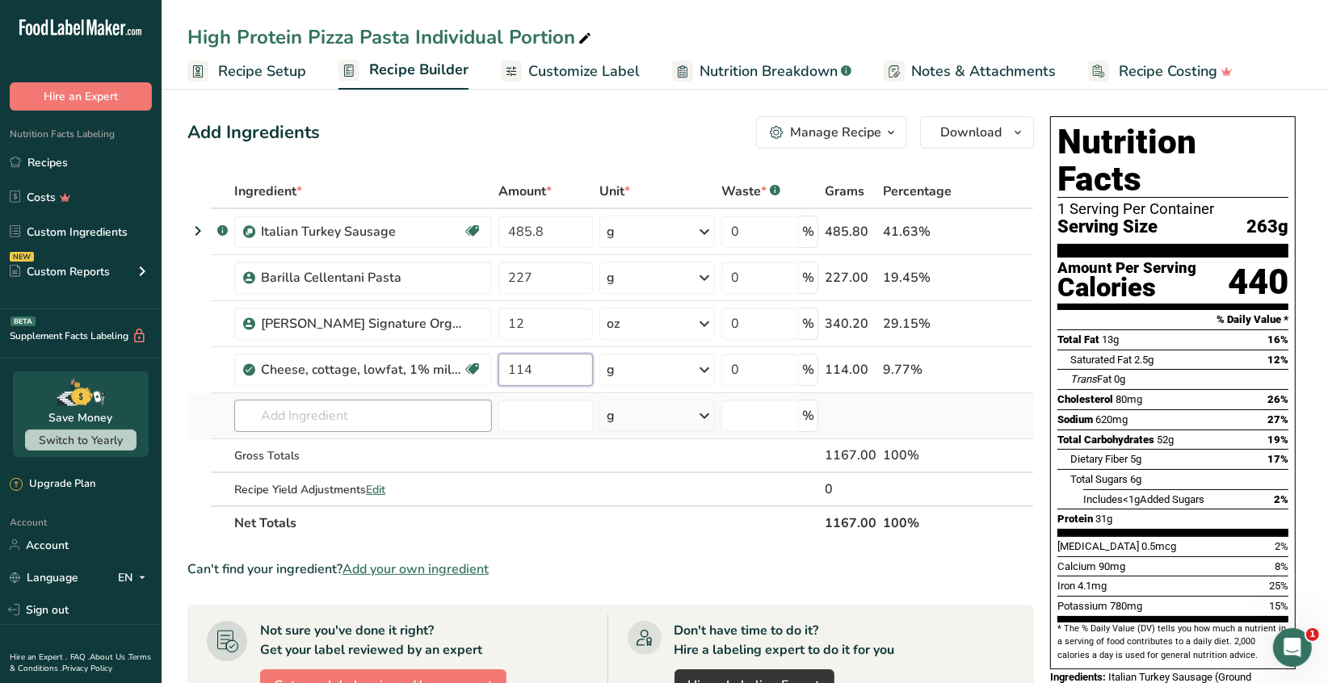
type input "114"
click at [404, 415] on div "Ingredient * Amount * Unit * Waste * .a-a{fill:#347362;}.b-a{fill:#fff;} Grams …" at bounding box center [610, 357] width 846 height 366
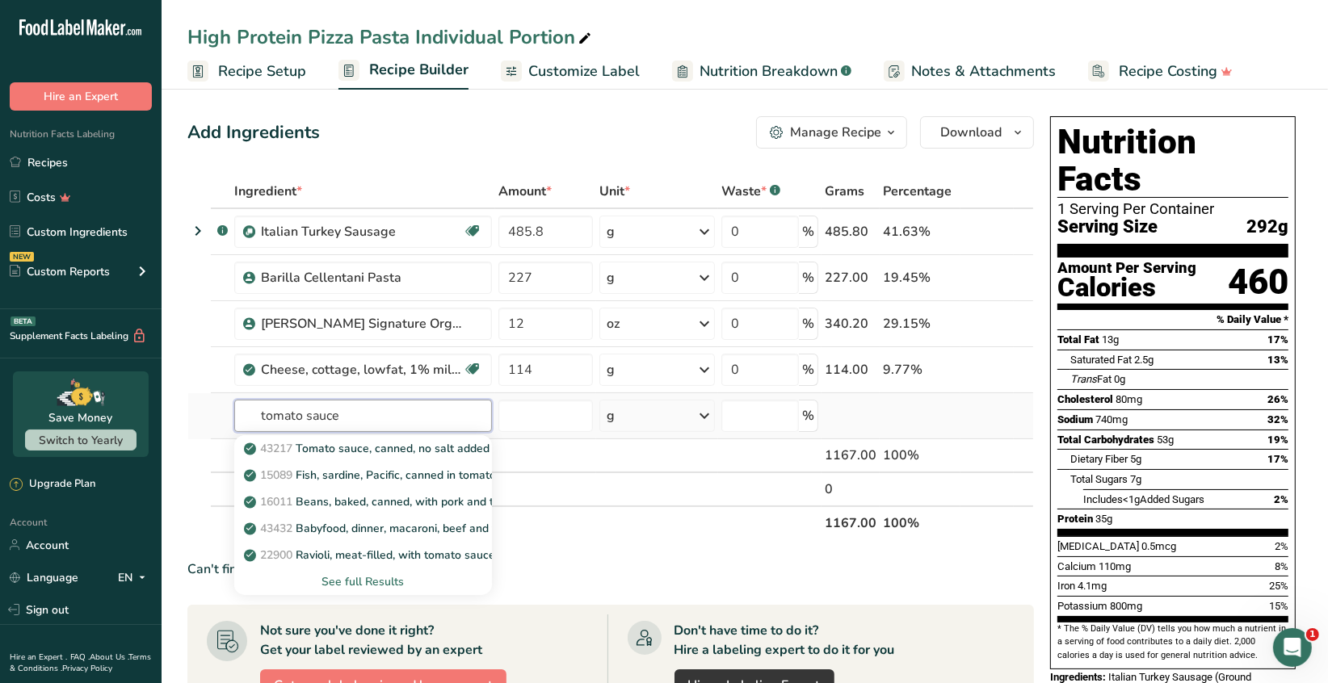
type input "tomato sauce"
click at [354, 577] on div "See full Results" at bounding box center [363, 581] width 232 height 17
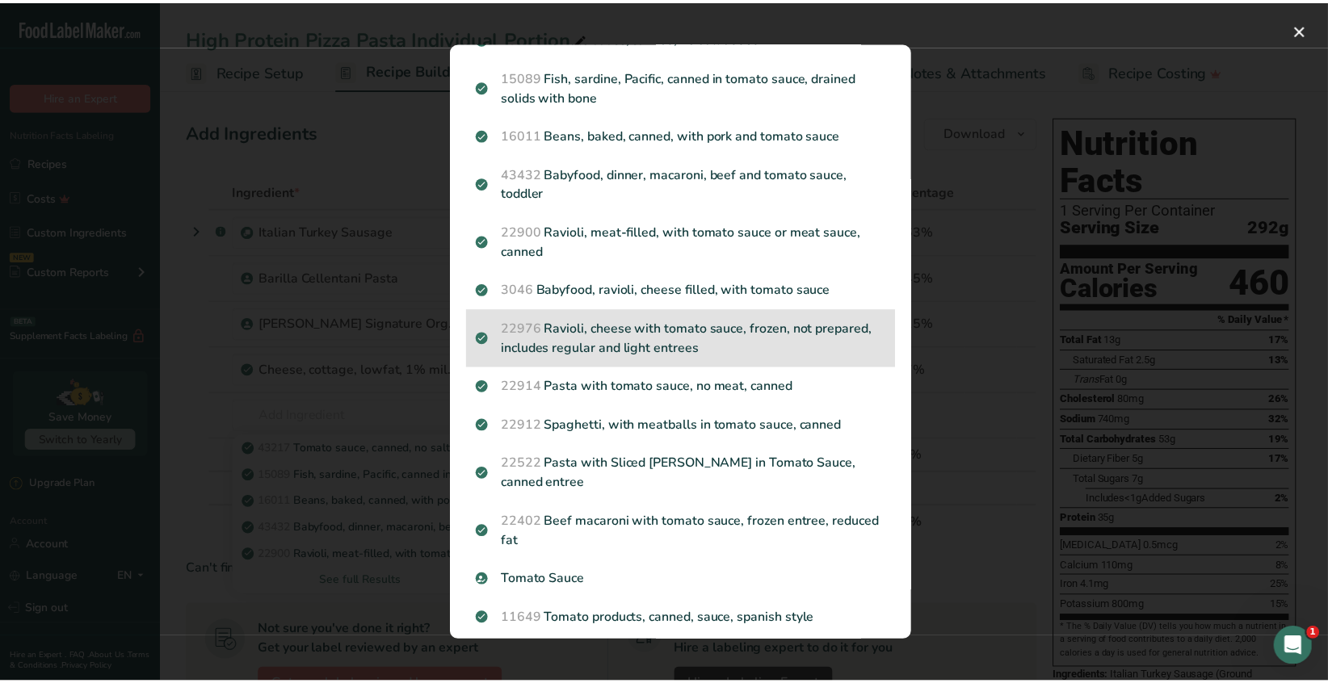
scroll to position [322, 0]
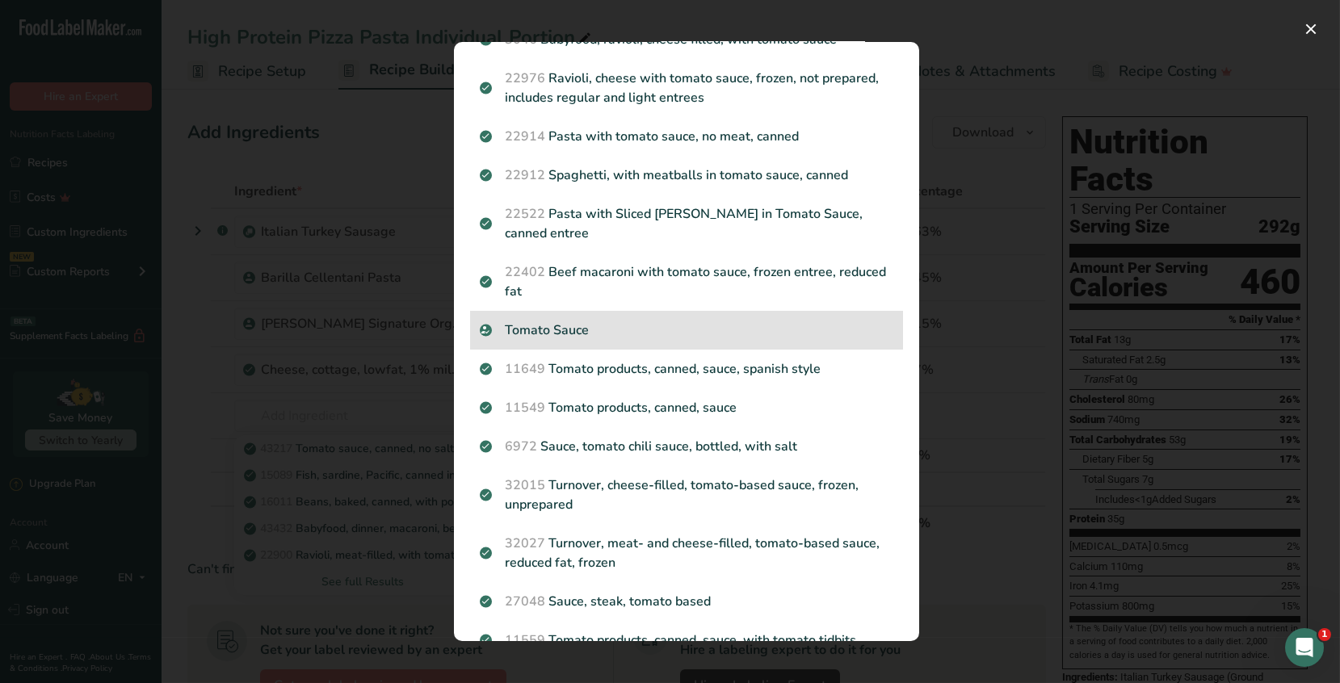
click at [602, 334] on p "Tomato Sauce" at bounding box center [686, 330] width 413 height 19
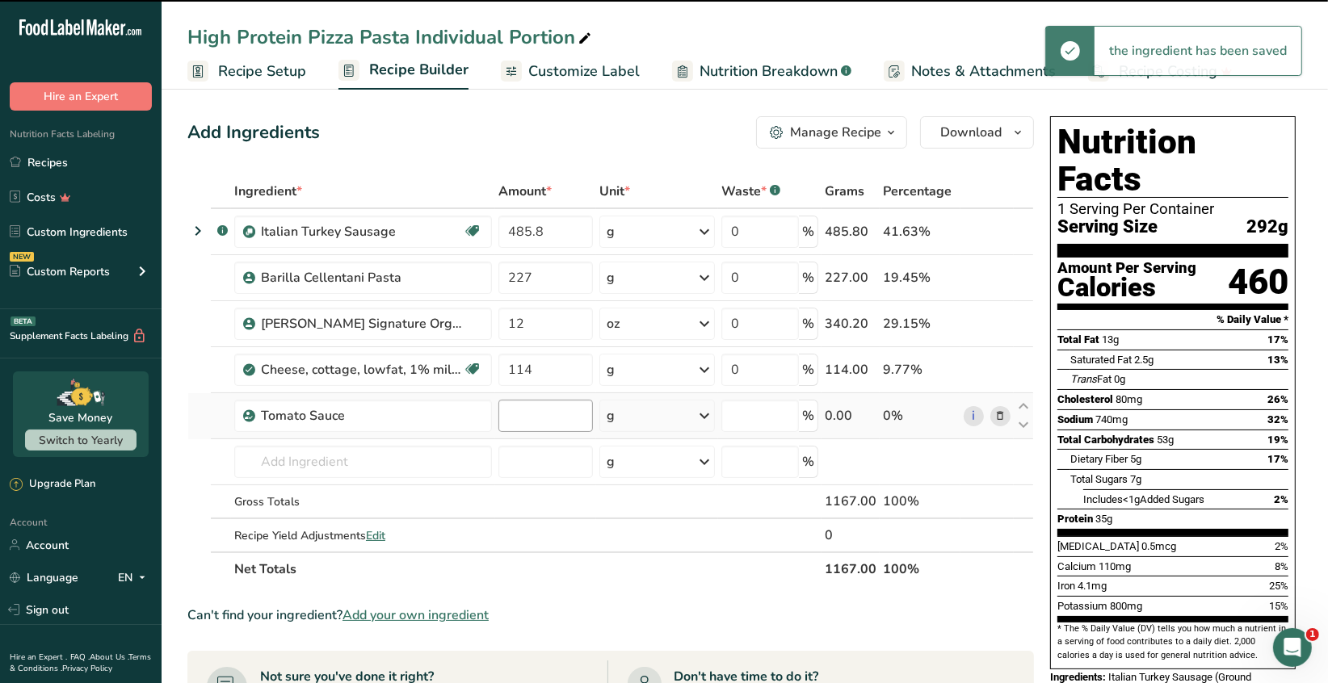
type input "0"
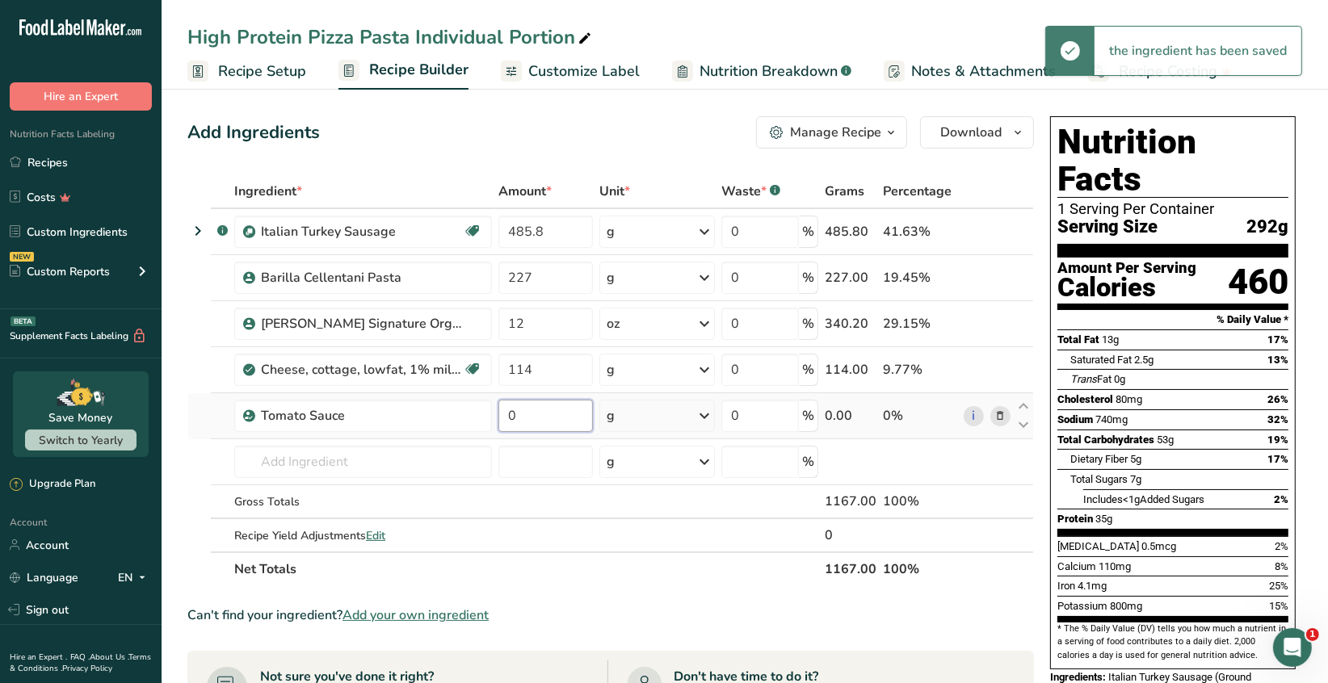
click at [522, 413] on input "0" at bounding box center [545, 416] width 94 height 32
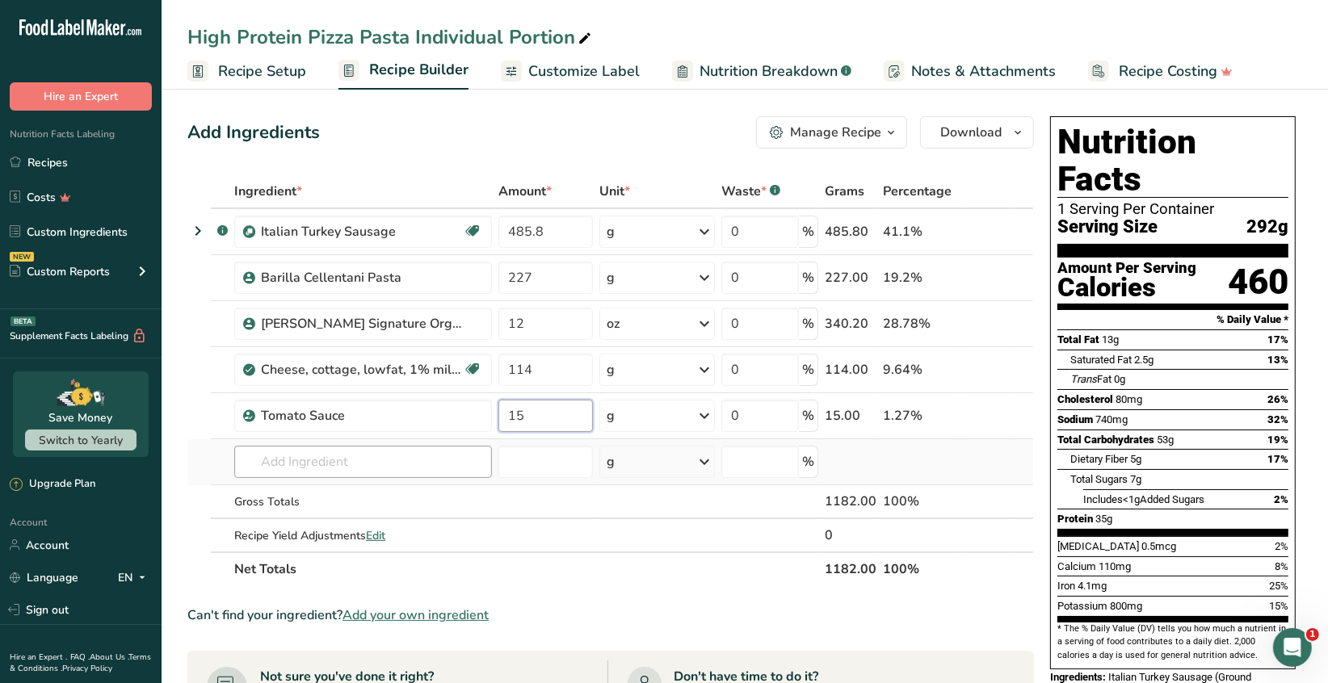
type input "15"
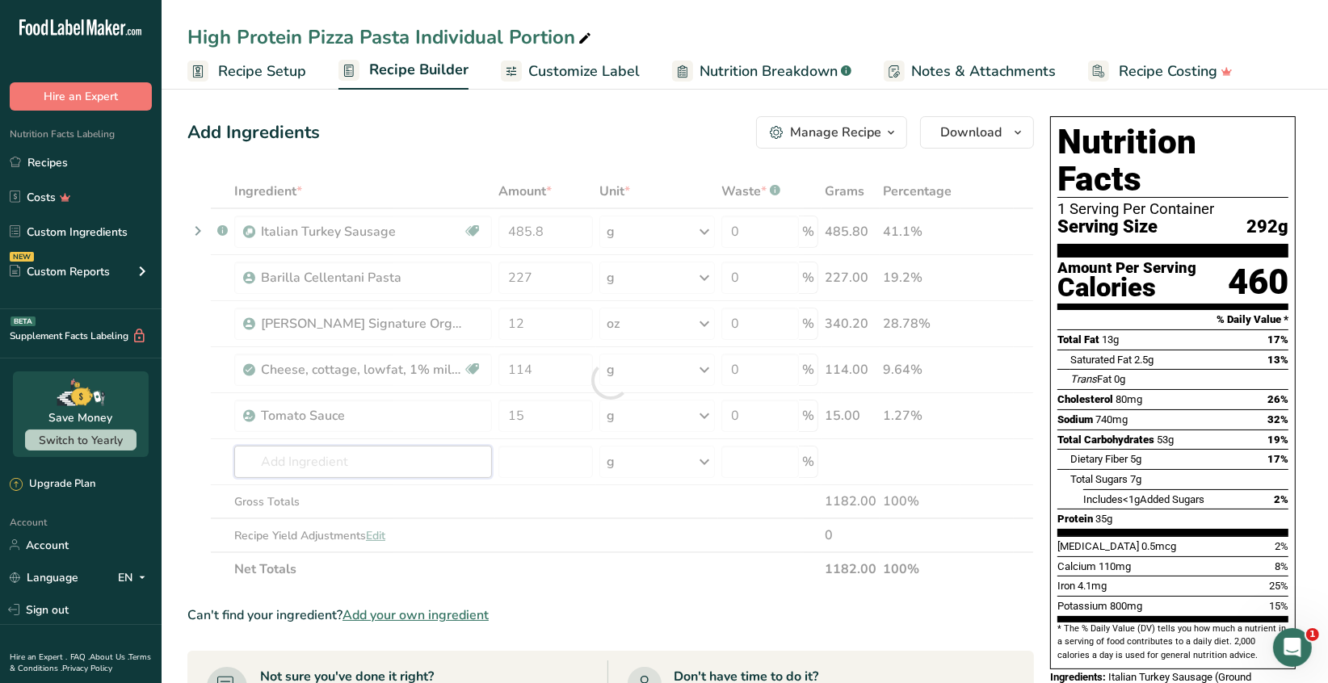
click at [321, 464] on div "Ingredient * Amount * Unit * Waste * .a-a{fill:#347362;}.b-a{fill:#fff;} Grams …" at bounding box center [610, 380] width 846 height 412
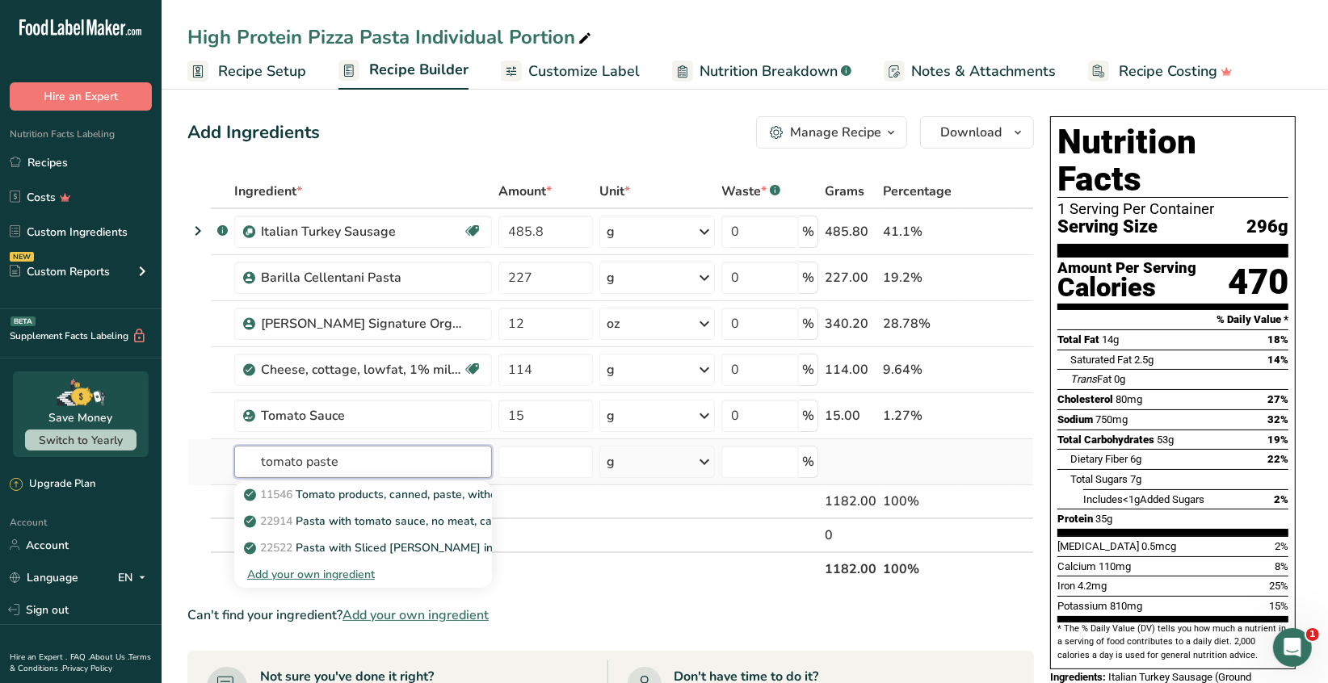
type input "tomato paste"
click at [361, 573] on div "Add your own ingredient" at bounding box center [363, 574] width 232 height 17
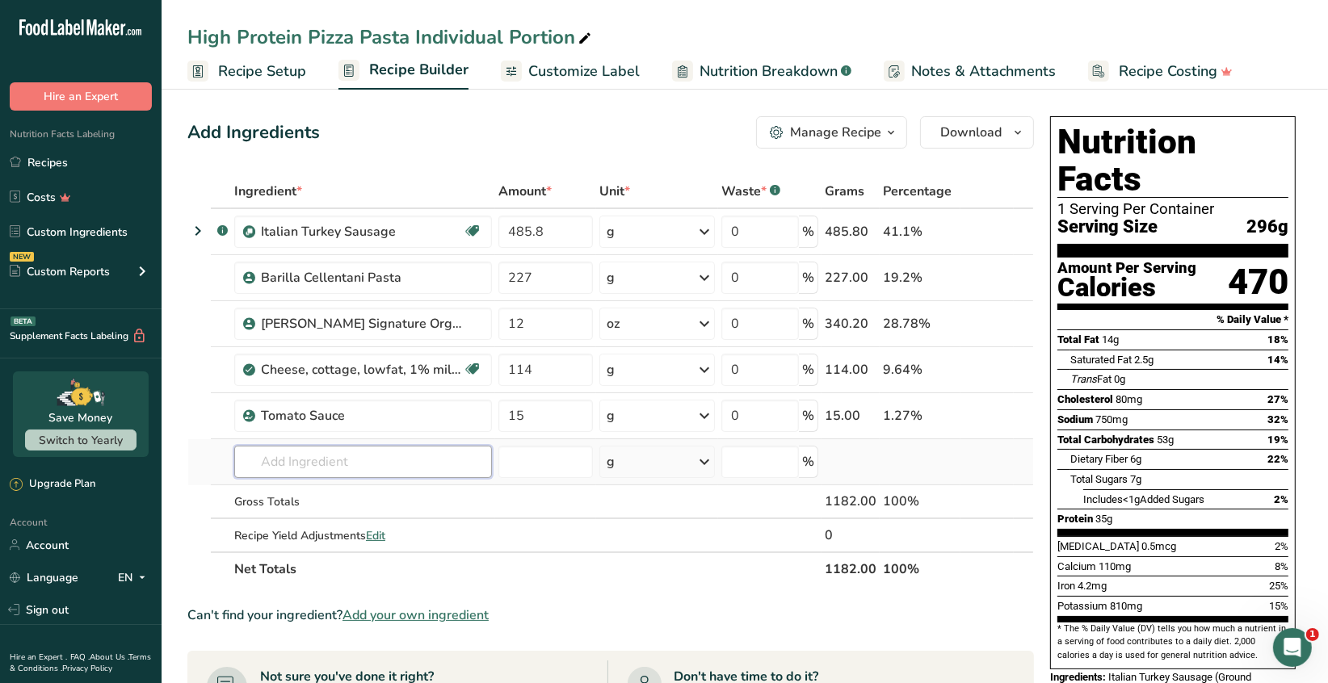
click at [310, 465] on input "text" at bounding box center [363, 462] width 258 height 32
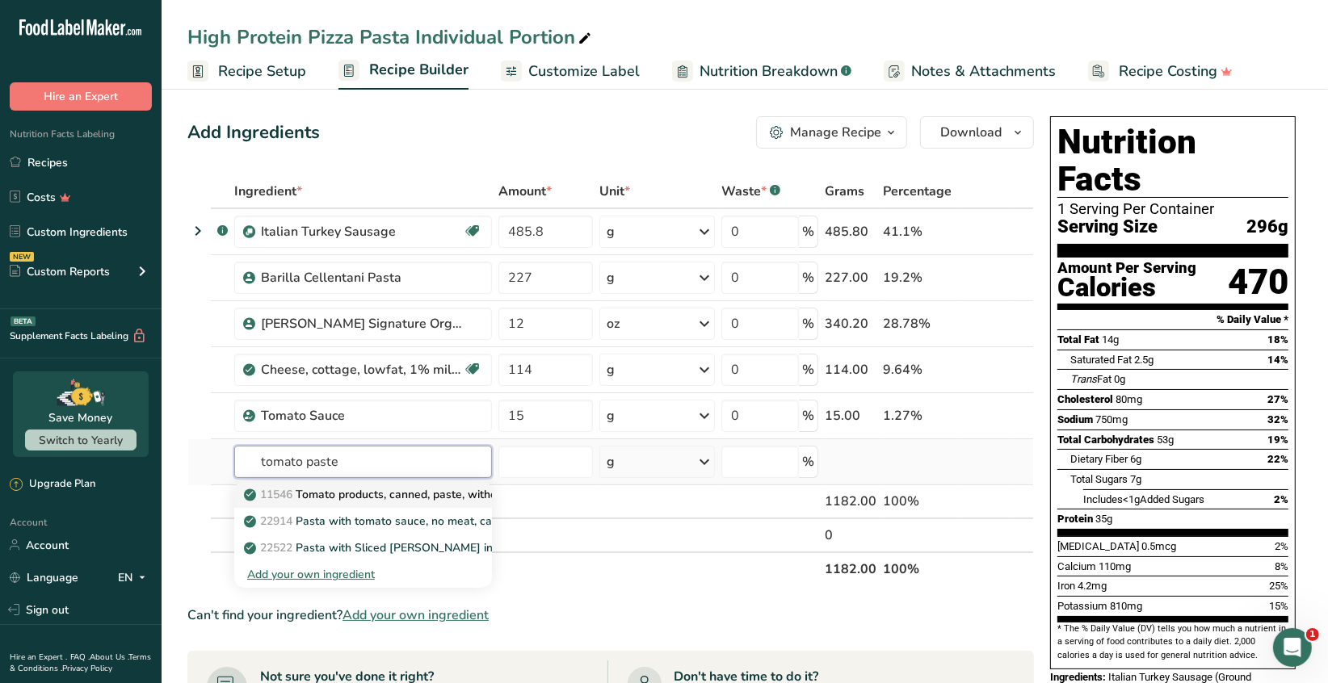
type input "tomato paste"
click at [396, 495] on p "11546 Tomato products, canned, paste, without salt added (Includes foods for US…" at bounding box center [550, 494] width 606 height 17
type input "Tomato products, canned, paste, without salt added (Includes foods for USDA's F…"
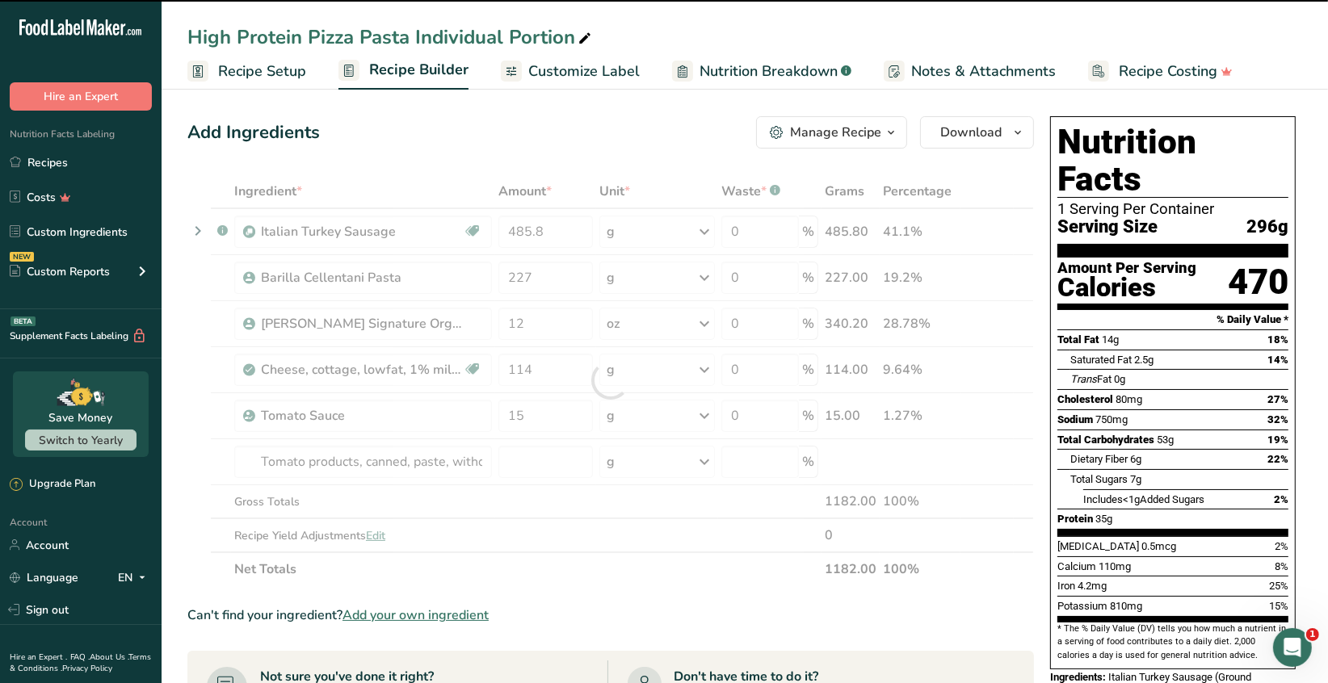
type input "0"
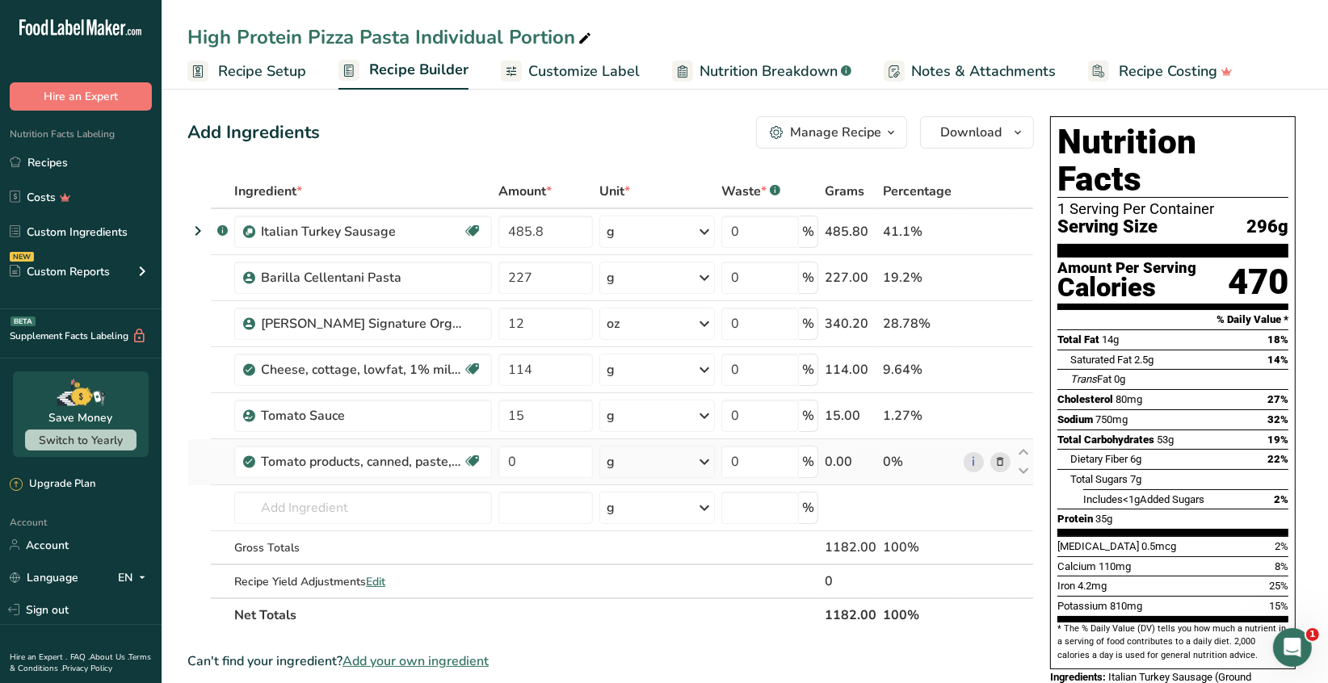
click at [1001, 460] on icon at bounding box center [999, 462] width 11 height 17
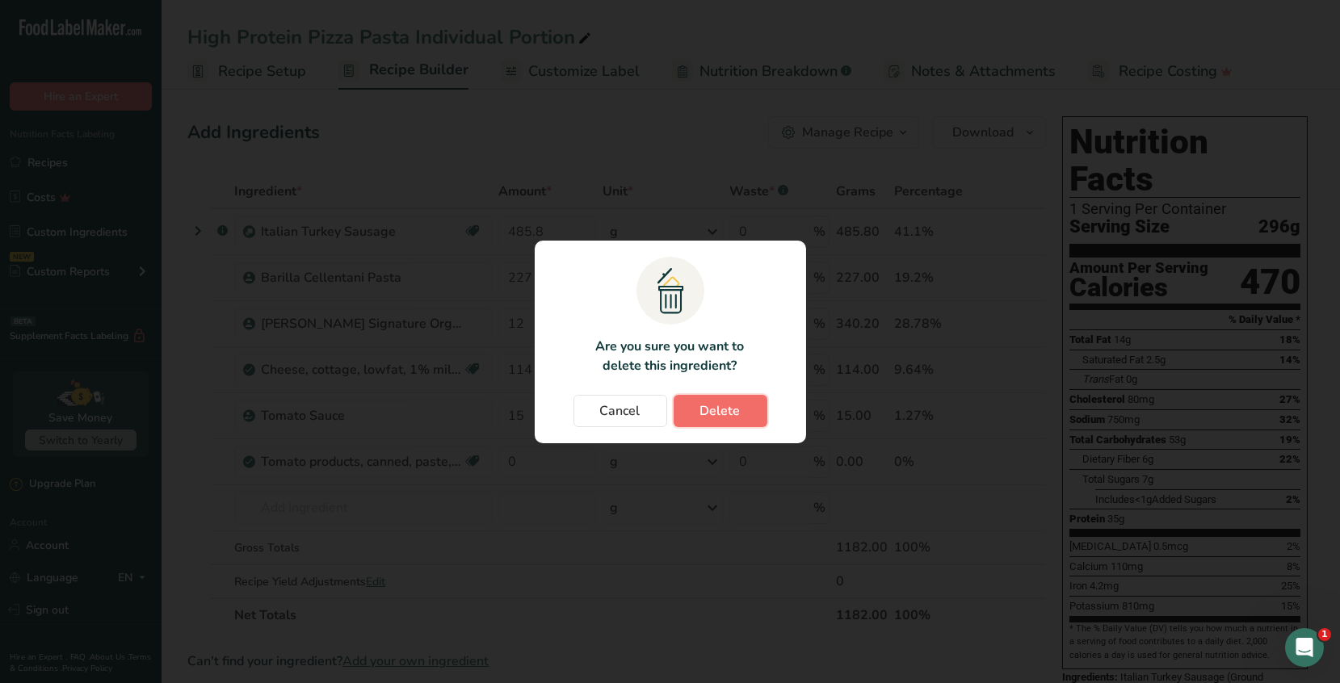
click at [728, 412] on span "Delete" at bounding box center [720, 410] width 40 height 19
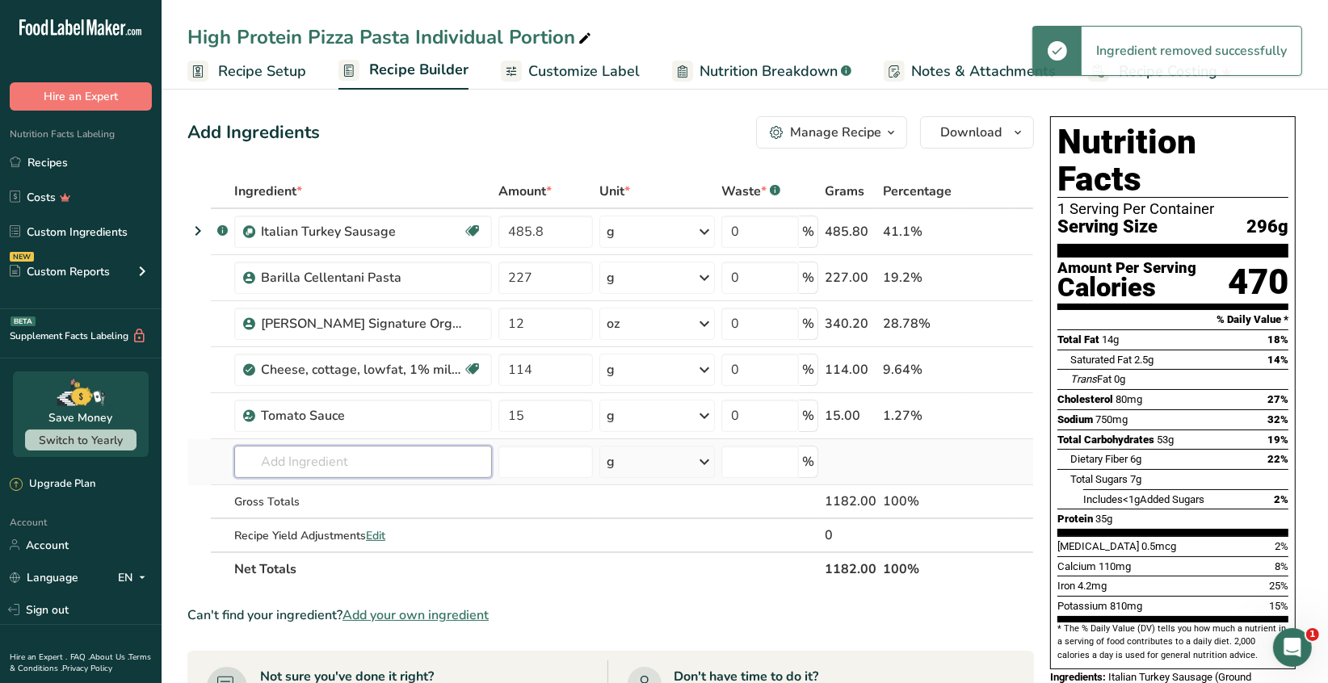
click at [282, 467] on input "text" at bounding box center [363, 462] width 258 height 32
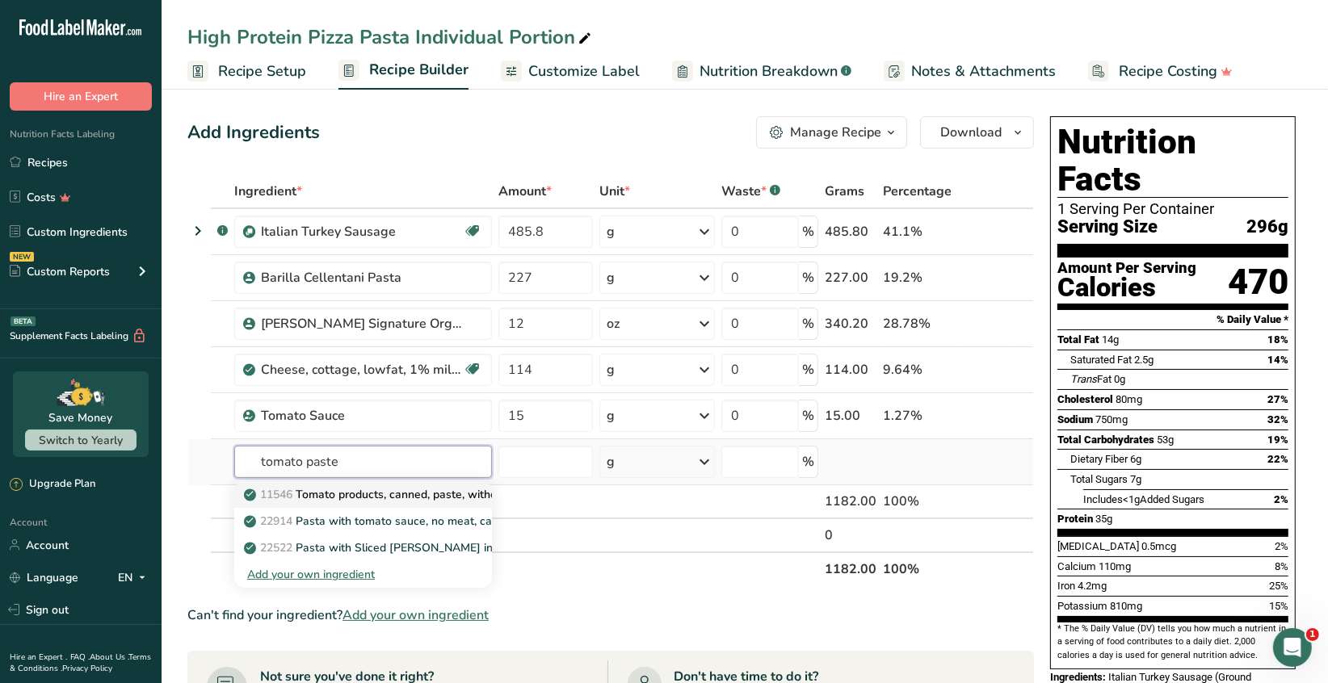
type input "tomato paste"
click at [370, 496] on p "11546 Tomato products, canned, paste, without salt added (Includes foods for US…" at bounding box center [550, 494] width 606 height 17
type input "Tomato products, canned, paste, without salt added (Includes foods for USDA's F…"
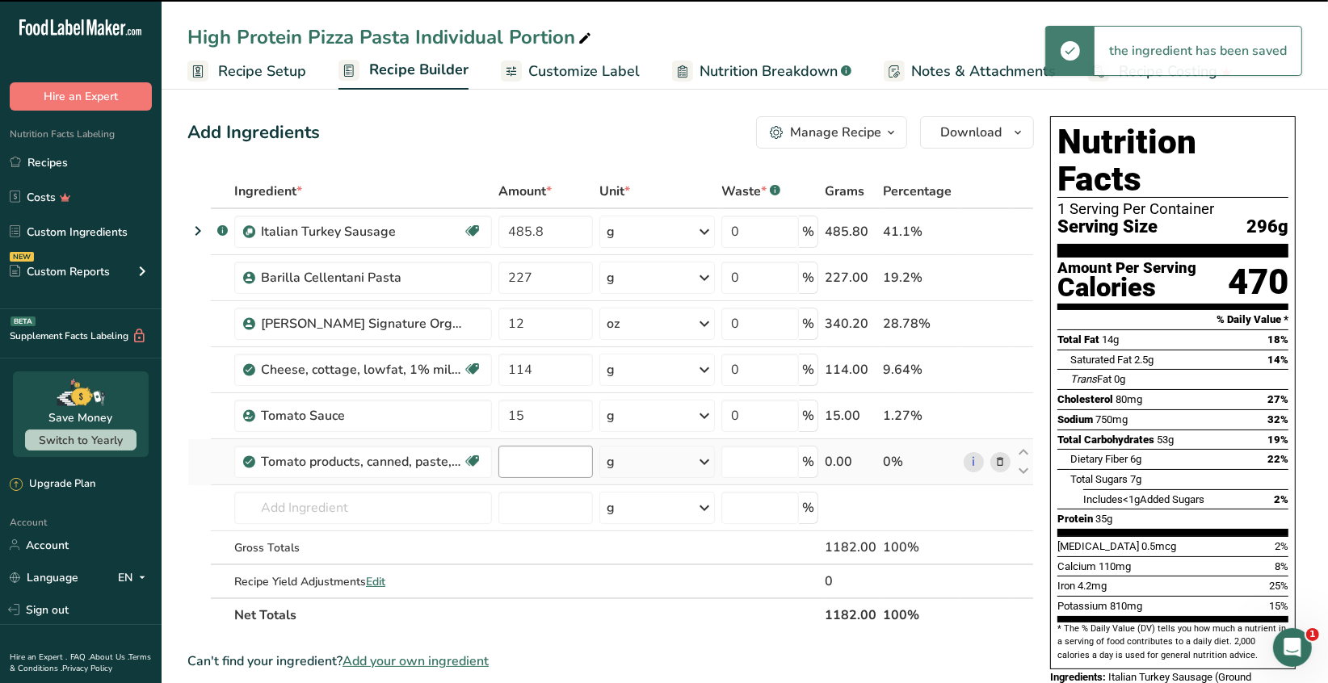
type input "0"
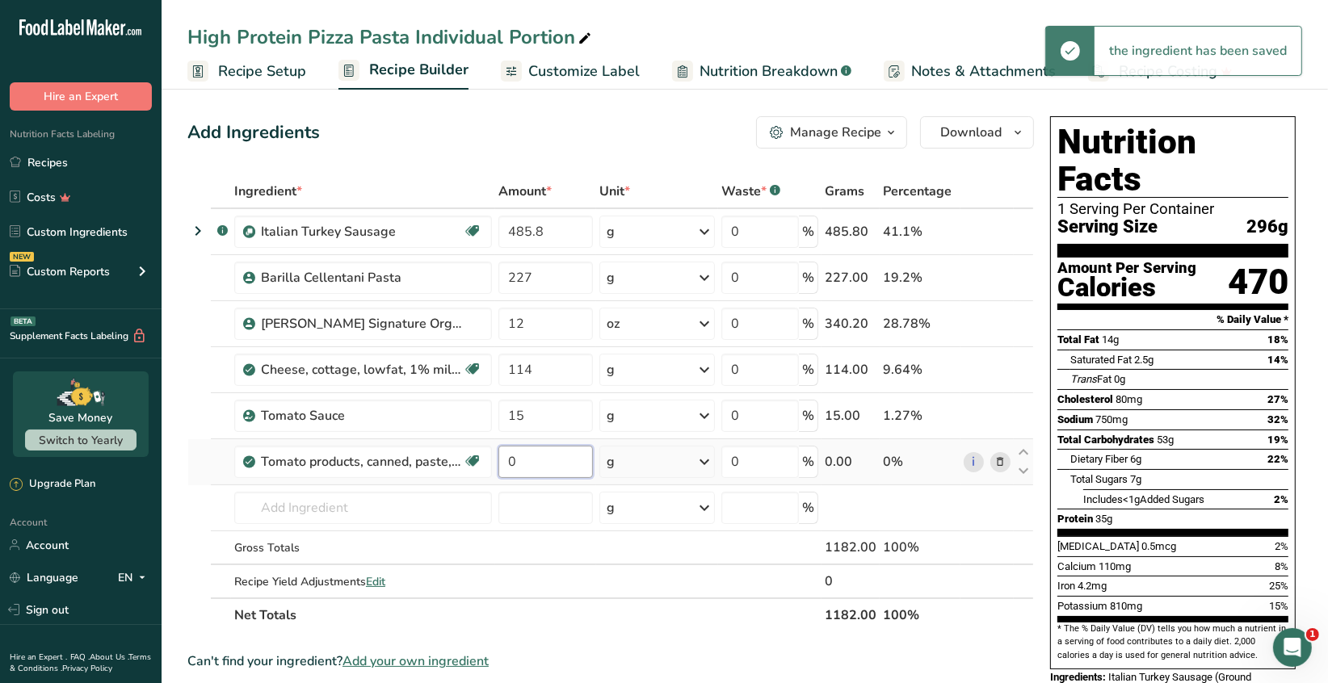
click at [525, 457] on input "0" at bounding box center [545, 462] width 94 height 32
type input "6"
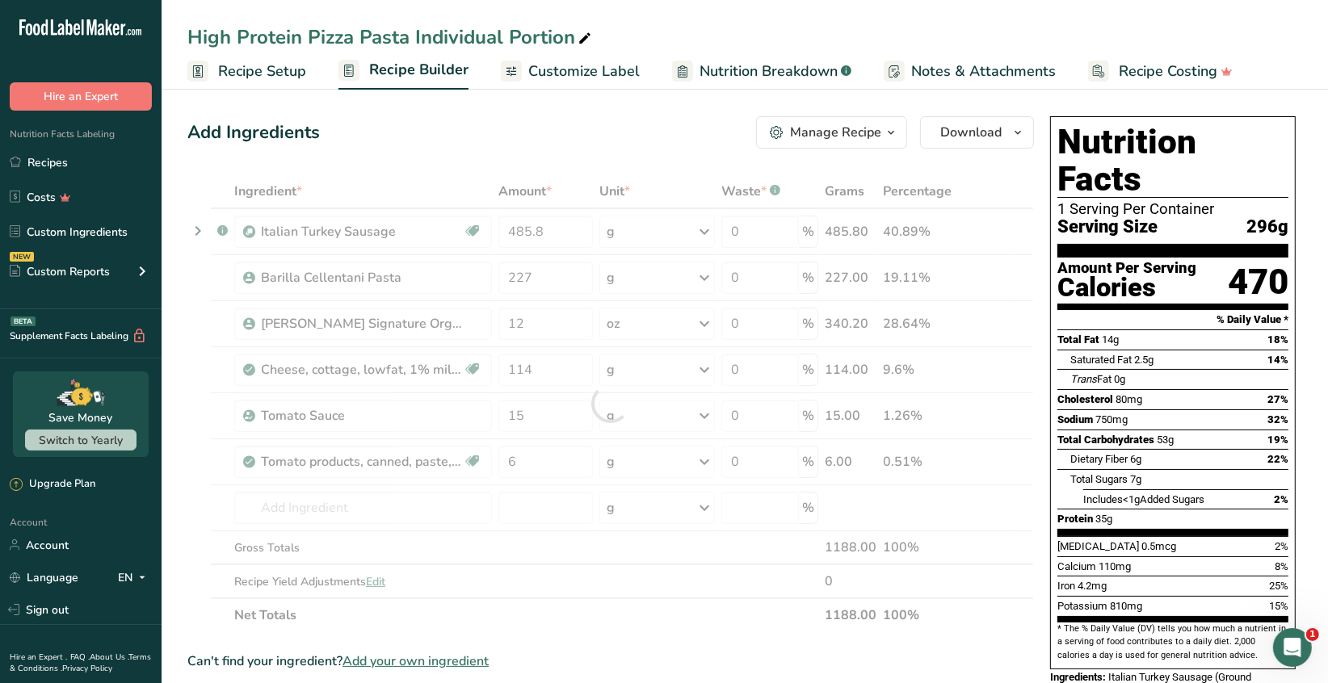
click at [707, 467] on div "Ingredient * Amount * Unit * Waste * .a-a{fill:#347362;}.b-a{fill:#fff;} Grams …" at bounding box center [610, 403] width 846 height 458
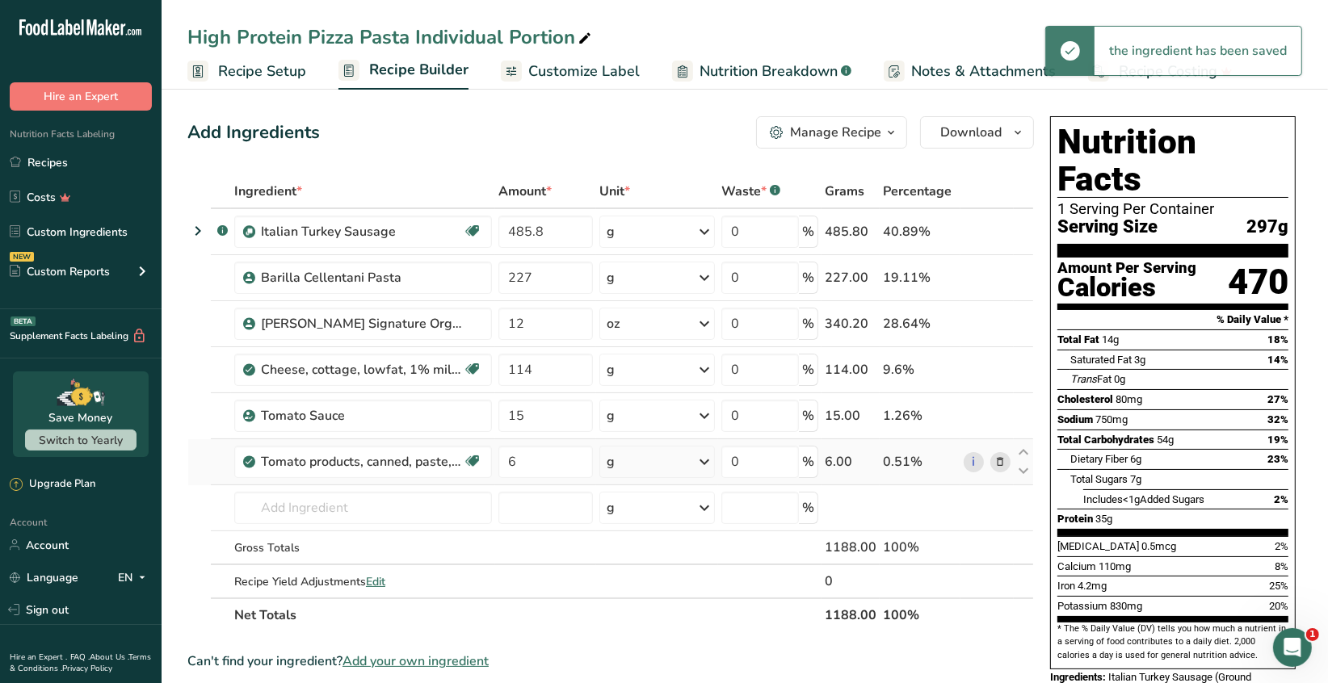
click at [706, 465] on icon at bounding box center [703, 461] width 19 height 29
click at [652, 577] on div "See more" at bounding box center [677, 583] width 136 height 17
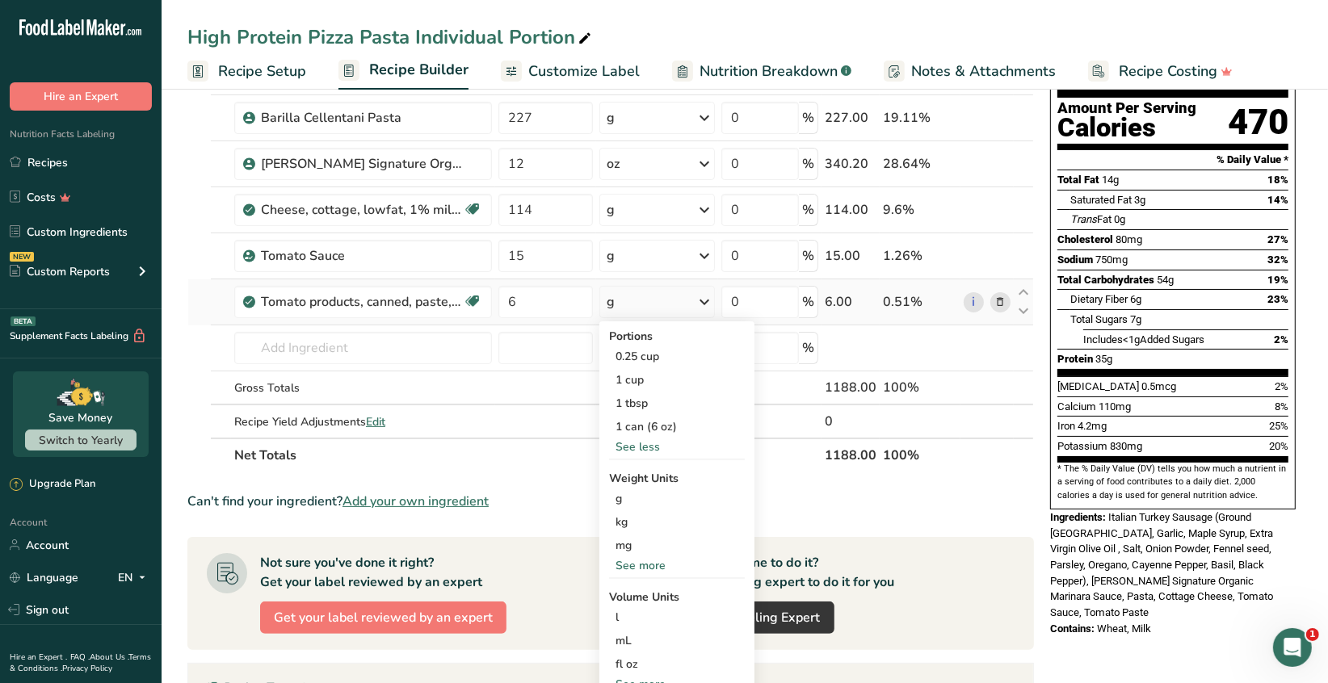
scroll to position [161, 0]
click at [653, 560] on div "See more" at bounding box center [677, 564] width 136 height 17
click at [631, 614] on div "oz" at bounding box center [677, 614] width 136 height 23
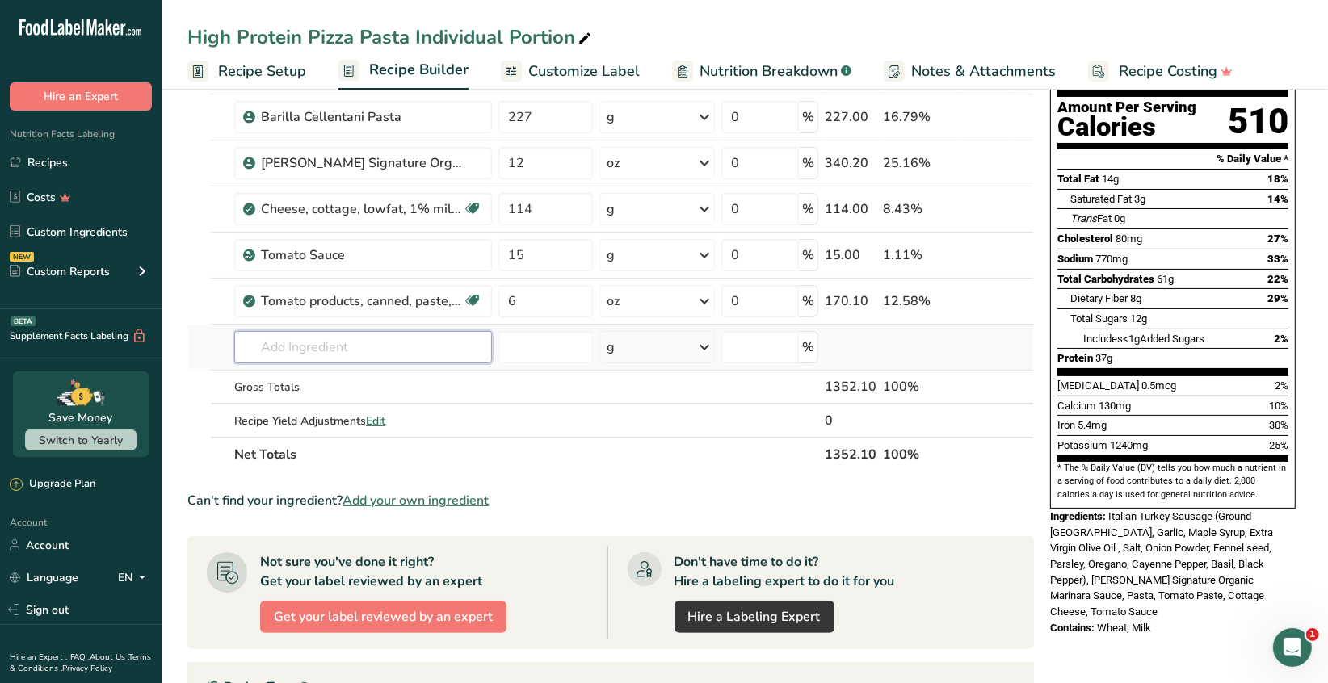
click at [287, 345] on input "text" at bounding box center [363, 347] width 258 height 32
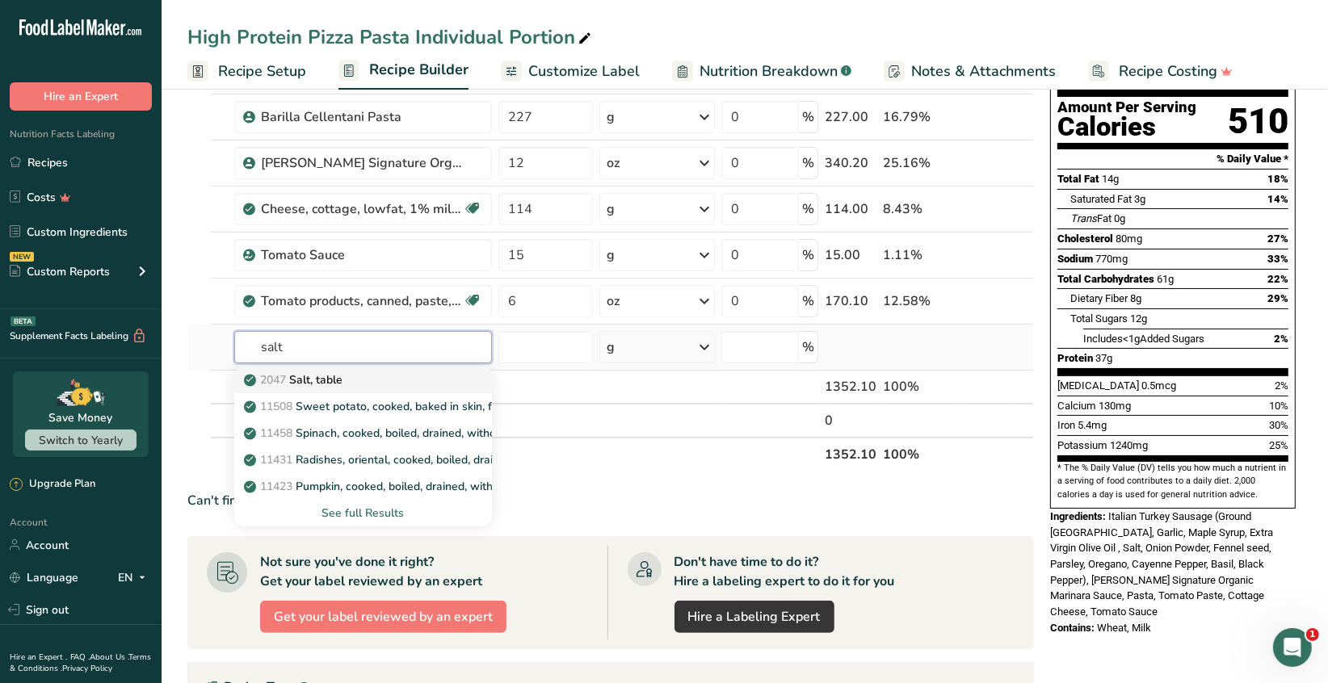
type input "salt"
click at [337, 379] on p "2047 Salt, table" at bounding box center [294, 379] width 95 height 17
type input "Salt, table"
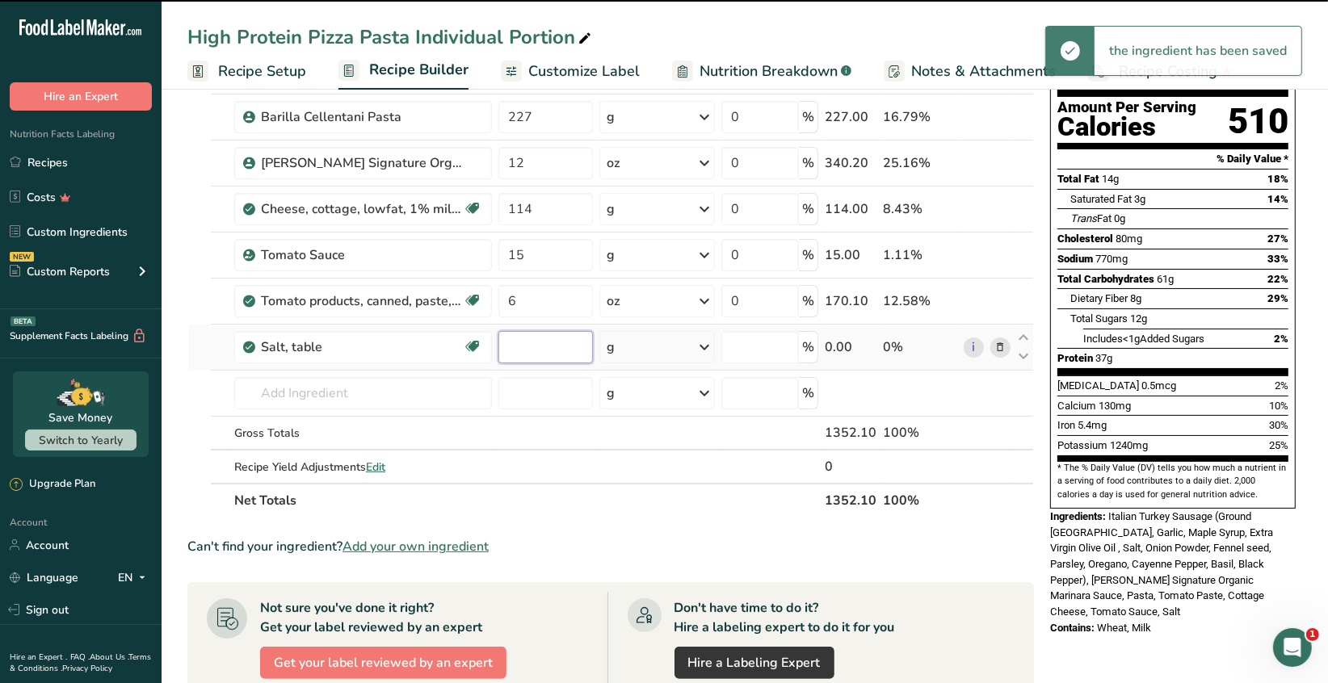
type input "0"
drag, startPoint x: 523, startPoint y: 344, endPoint x: 526, endPoint y: 333, distance: 11.6
click at [526, 333] on input "0" at bounding box center [545, 347] width 94 height 32
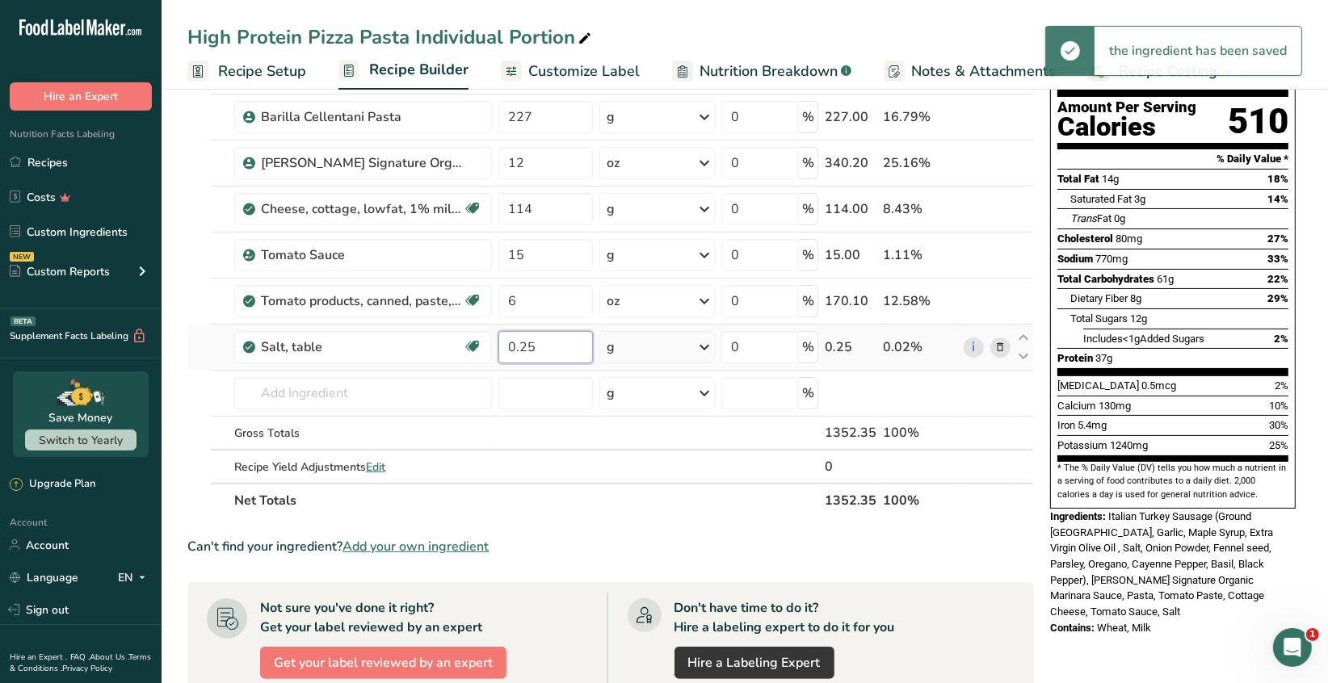
type input "0.25"
click at [708, 350] on div "Ingredient * Amount * Unit * Waste * .a-a{fill:#347362;}.b-a{fill:#fff;} Grams …" at bounding box center [610, 266] width 846 height 504
click at [708, 350] on icon at bounding box center [703, 347] width 19 height 29
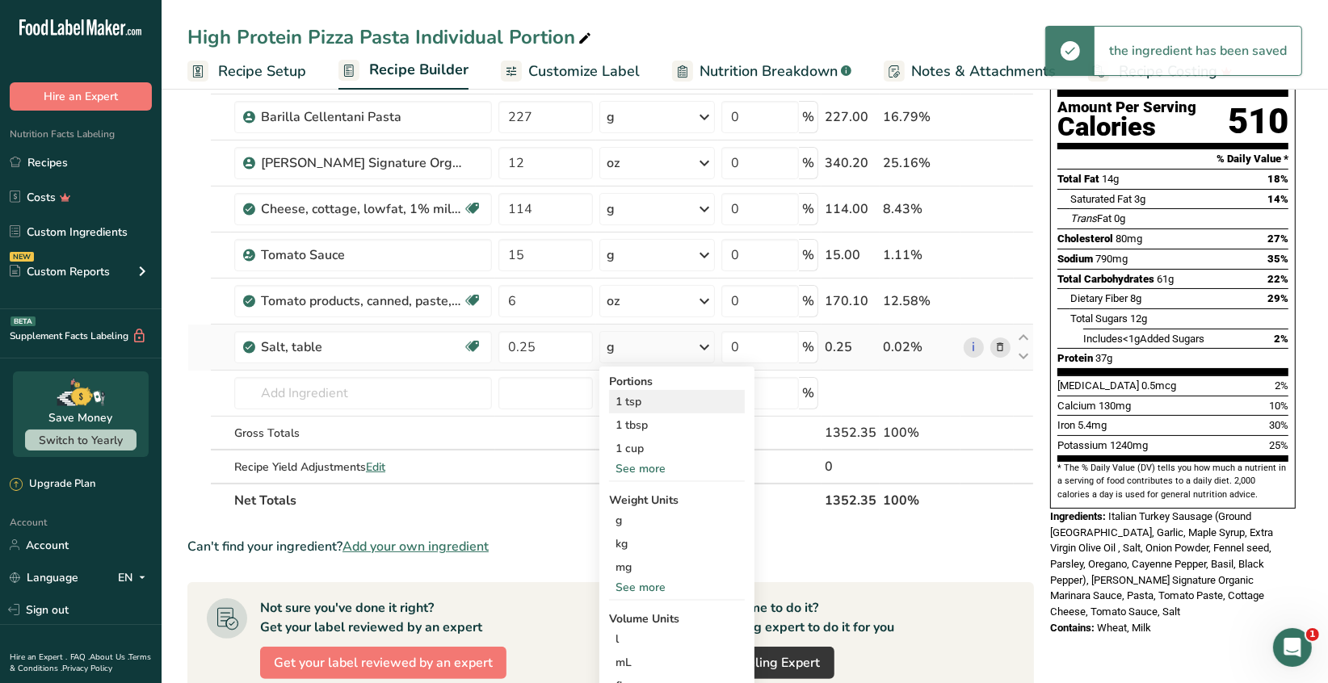
click at [656, 405] on div "1 tsp" at bounding box center [677, 401] width 136 height 23
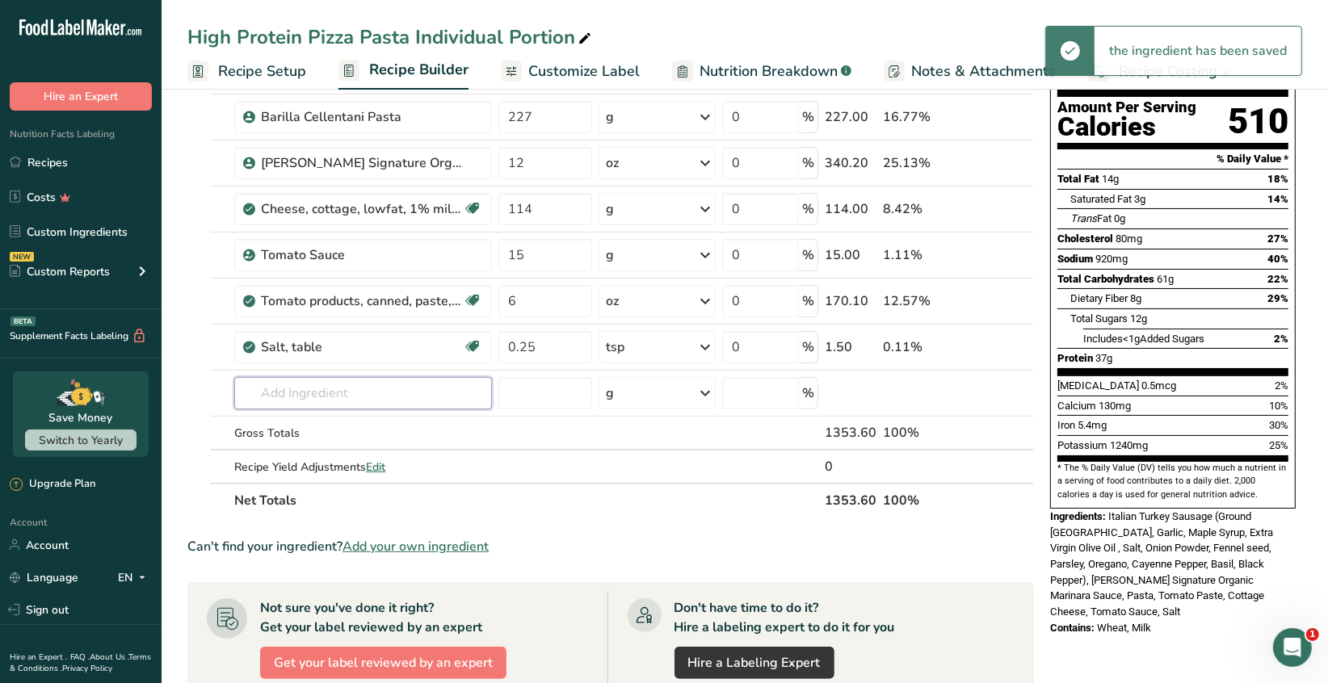
click at [326, 393] on input "text" at bounding box center [363, 393] width 258 height 32
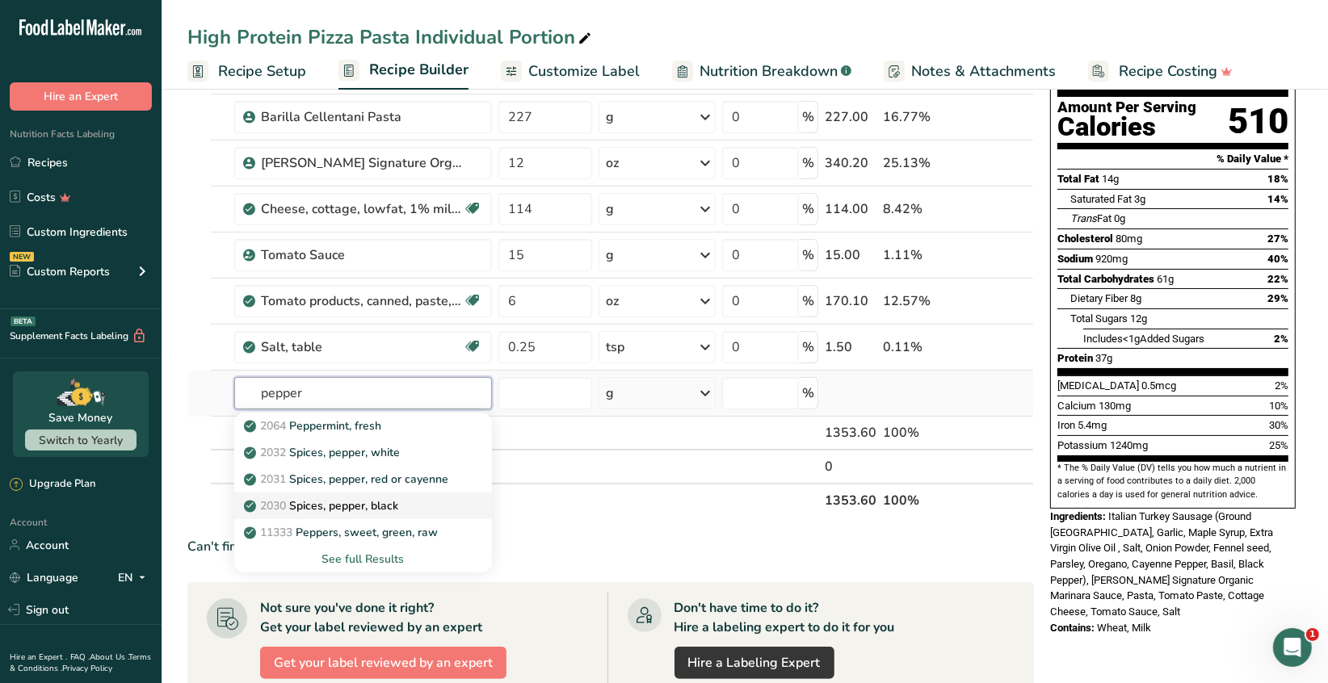
type input "pepper"
click at [354, 509] on p "2030 Spices, pepper, black" at bounding box center [322, 505] width 151 height 17
type input "Spices, pepper, black"
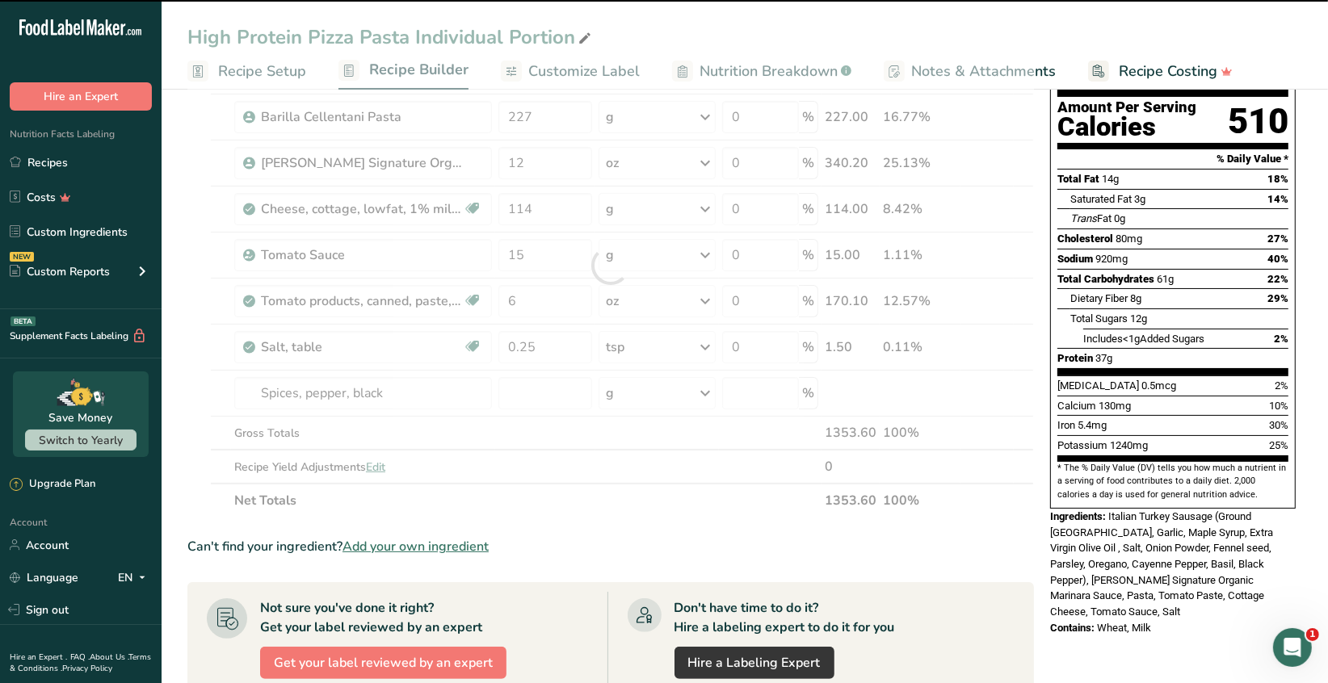
type input "0"
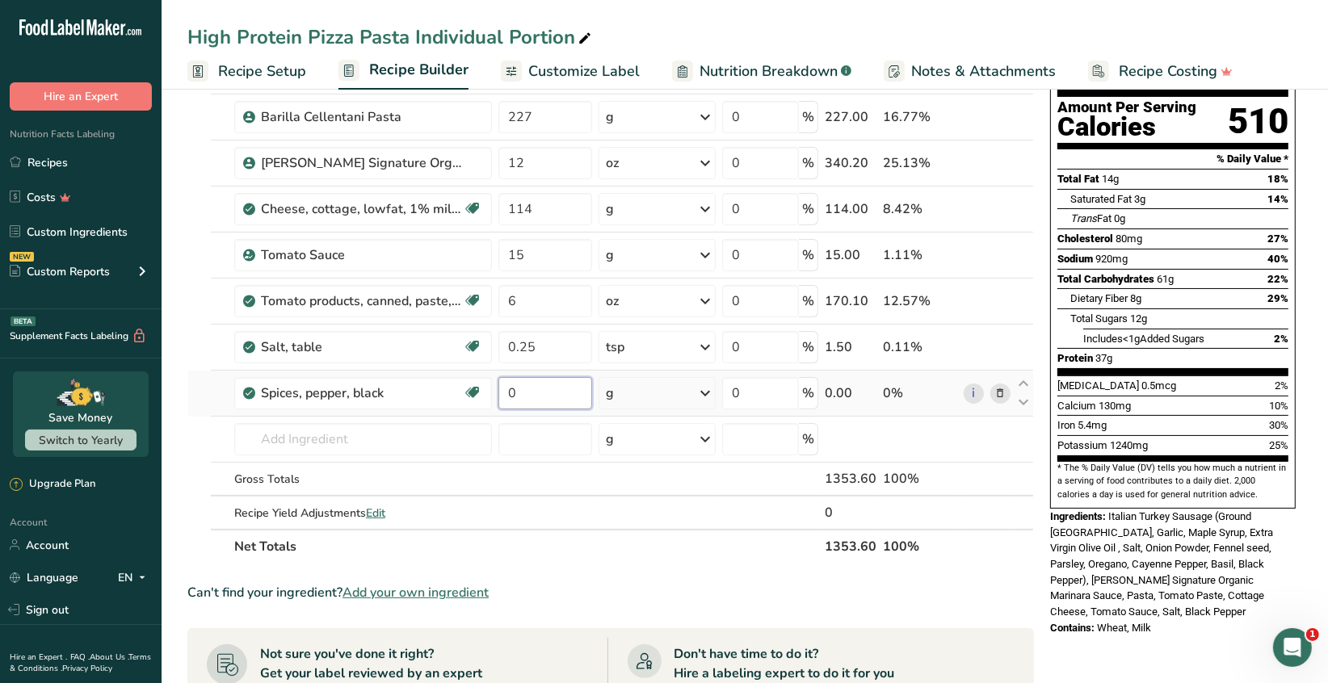
click at [526, 395] on input "0" at bounding box center [545, 393] width 94 height 32
type input "0.375"
click at [708, 392] on div "Ingredient * Amount * Unit * Waste * .a-a{fill:#347362;}.b-a{fill:#fff;} Grams …" at bounding box center [610, 289] width 846 height 550
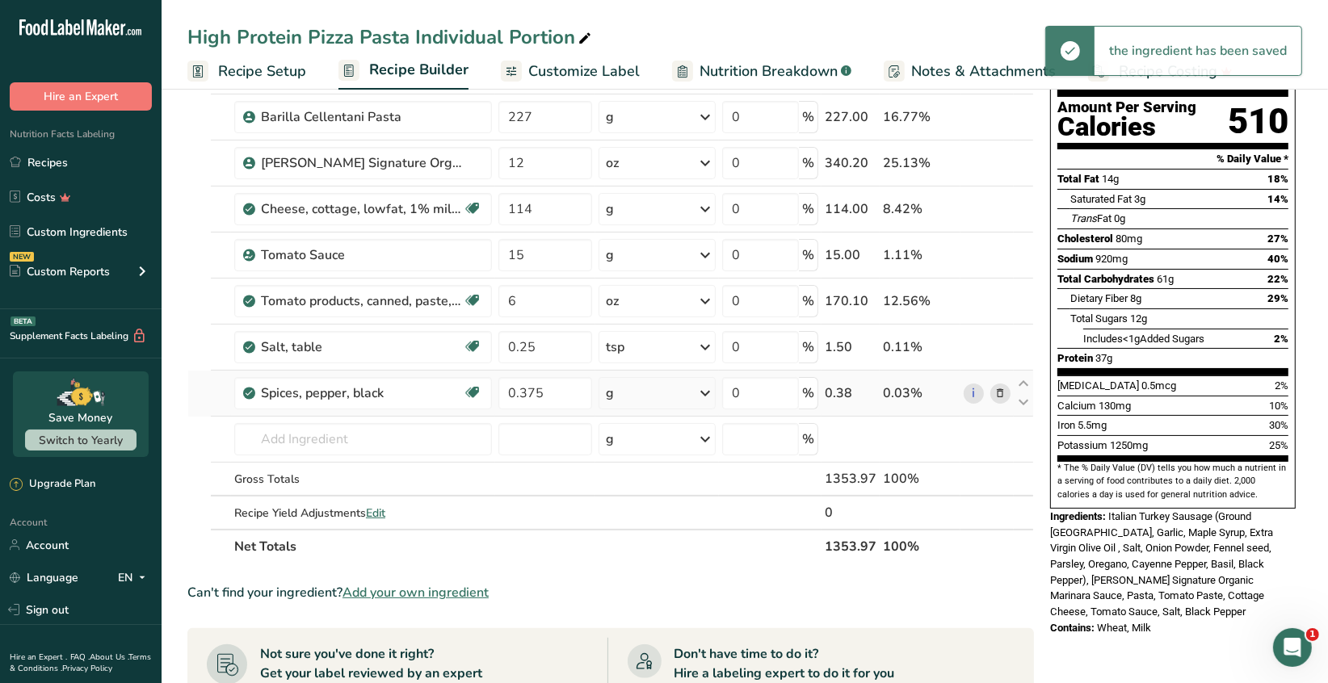
click at [705, 393] on icon at bounding box center [704, 393] width 19 height 29
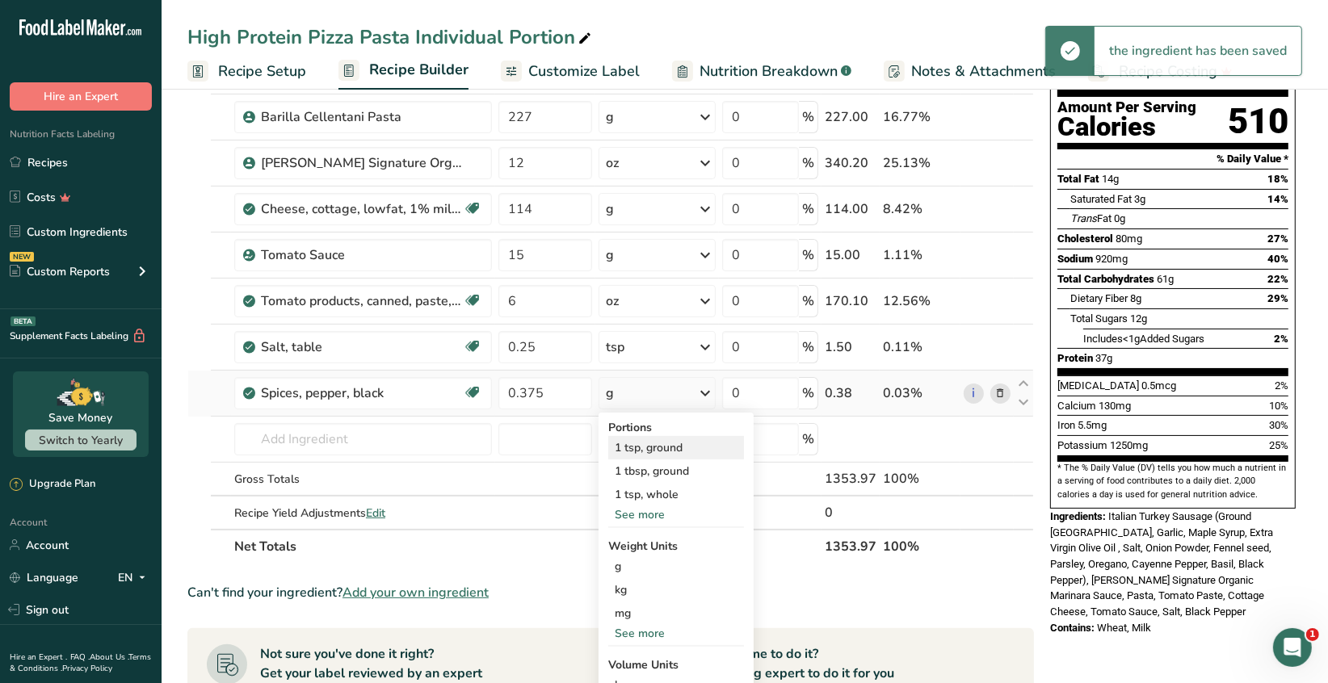
click at [672, 446] on div "1 tsp, ground" at bounding box center [676, 447] width 136 height 23
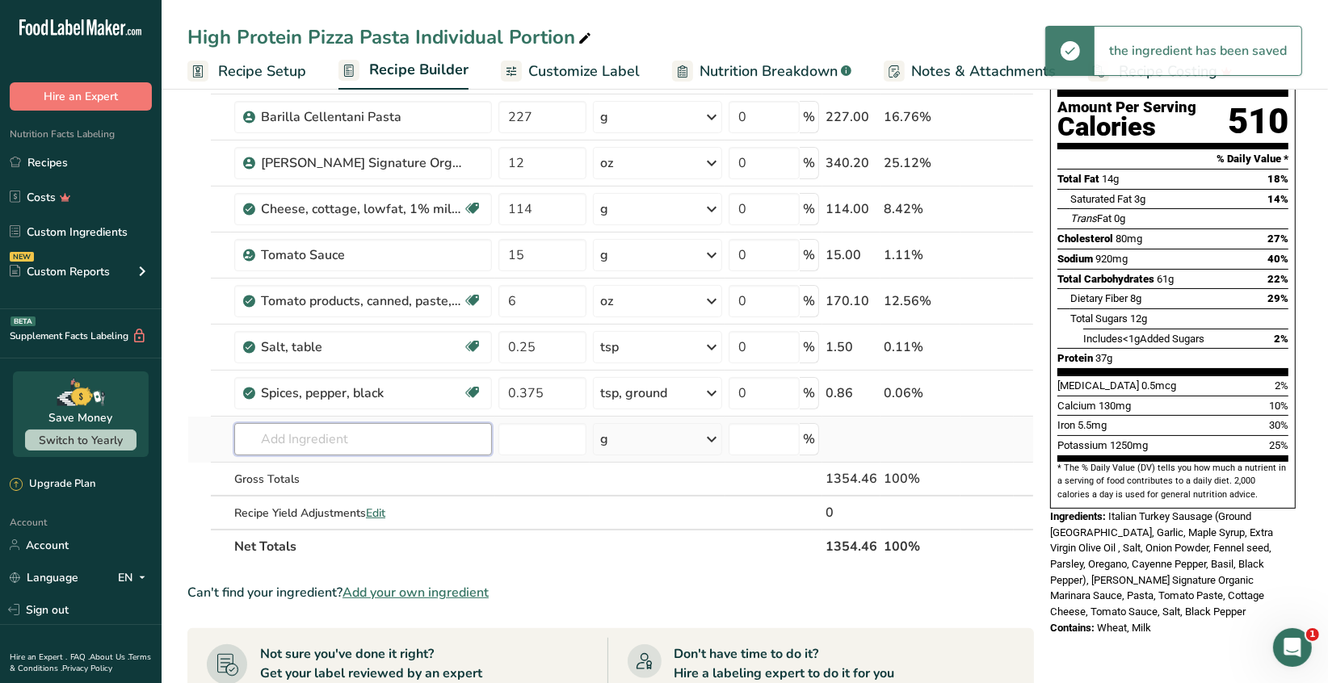
click at [313, 440] on input "text" at bounding box center [363, 439] width 258 height 32
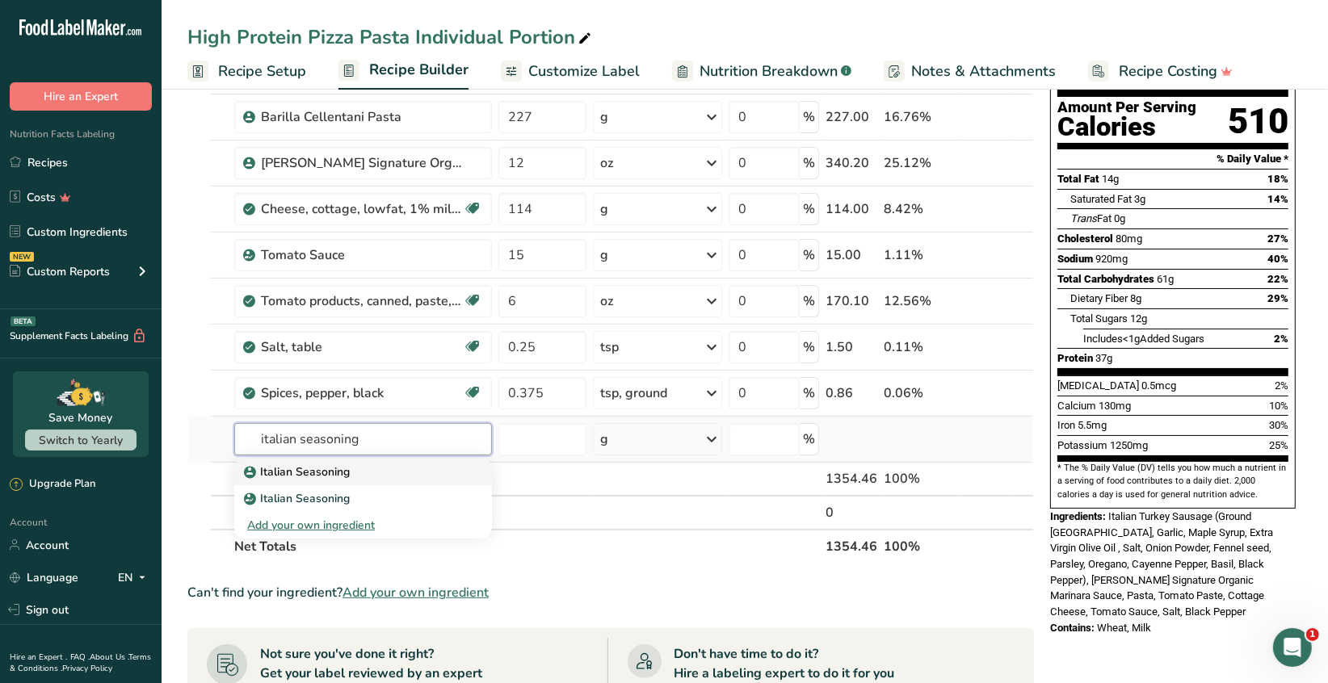
type input "italian seasoning"
click at [325, 473] on p "Italian Seasoning" at bounding box center [298, 471] width 103 height 17
type input "Italian Seasoning"
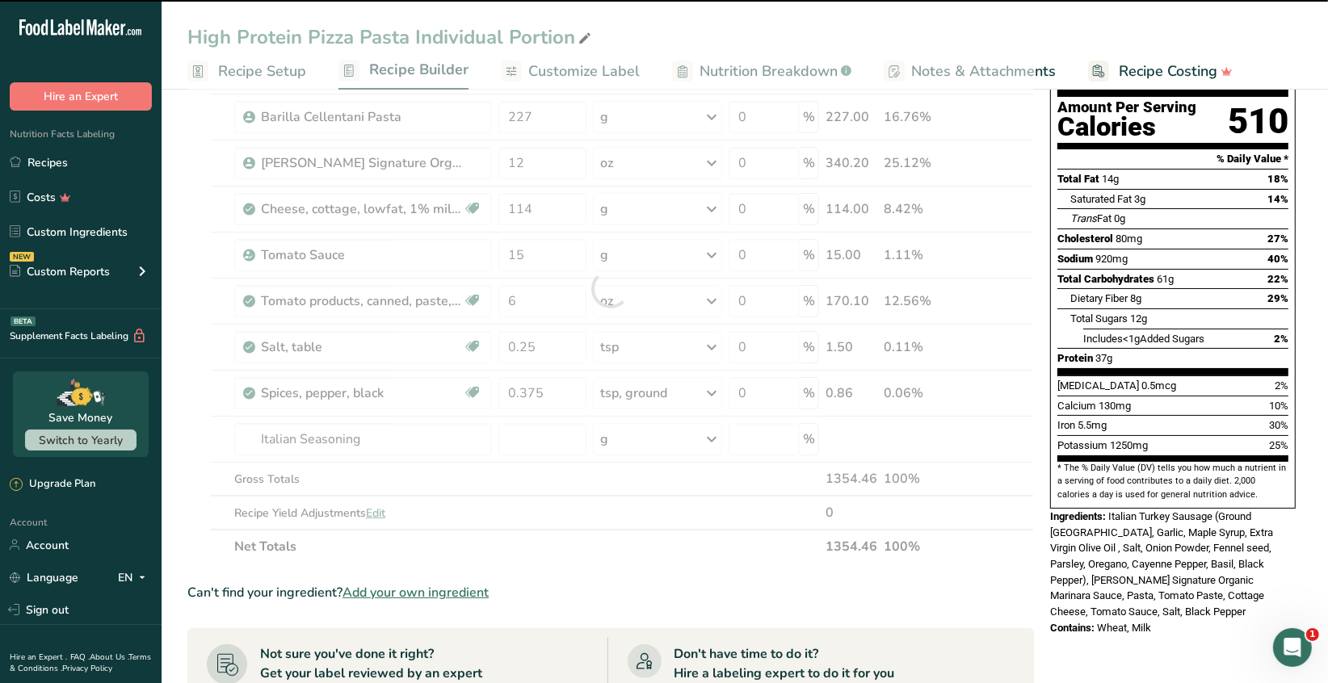
type input "0"
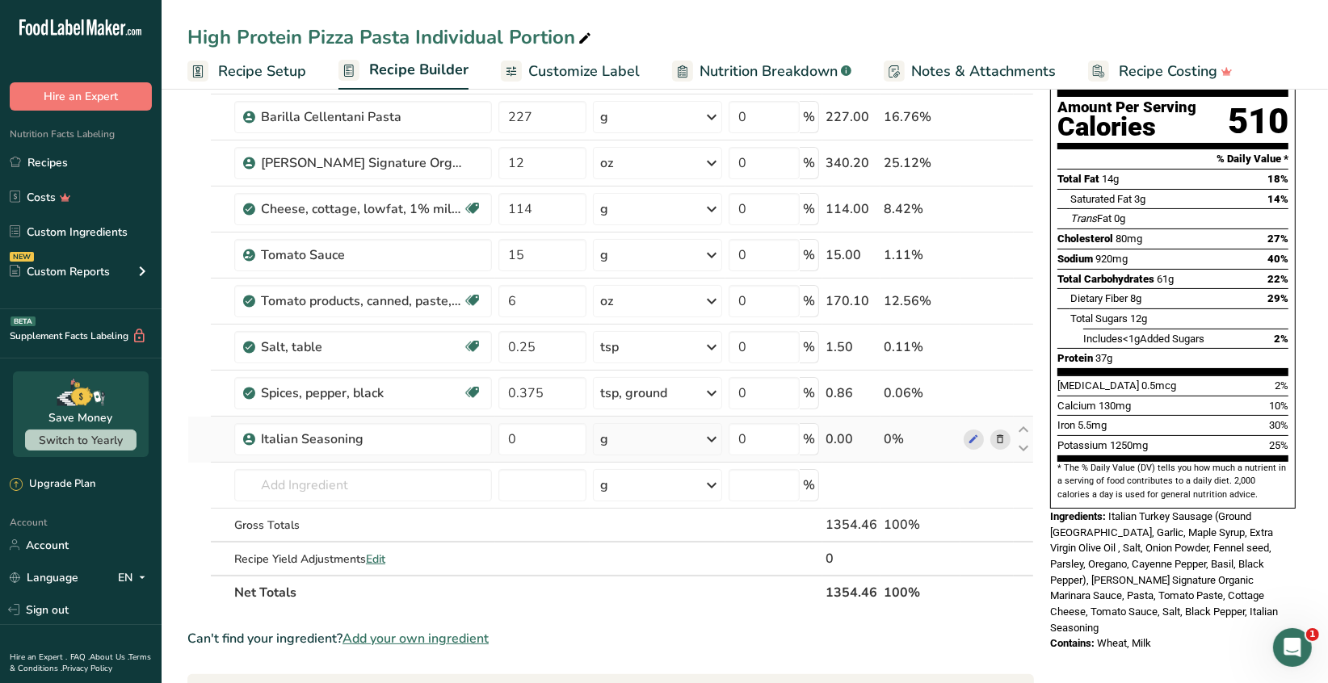
click at [711, 447] on icon at bounding box center [711, 439] width 19 height 29
click at [547, 442] on input "0" at bounding box center [542, 439] width 88 height 32
type input "6.125"
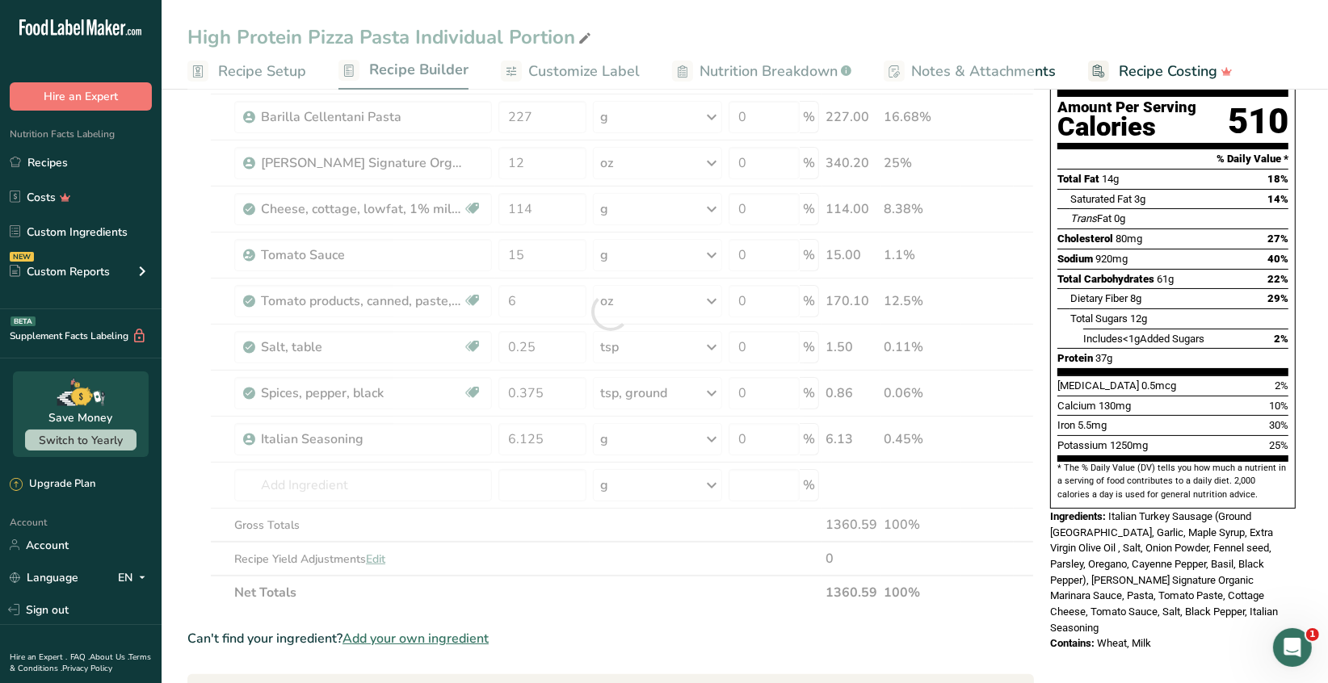
click at [709, 435] on div "Ingredient * Amount * Unit * Waste * .a-a{fill:#347362;}.b-a{fill:#fff;} Grams …" at bounding box center [610, 312] width 846 height 596
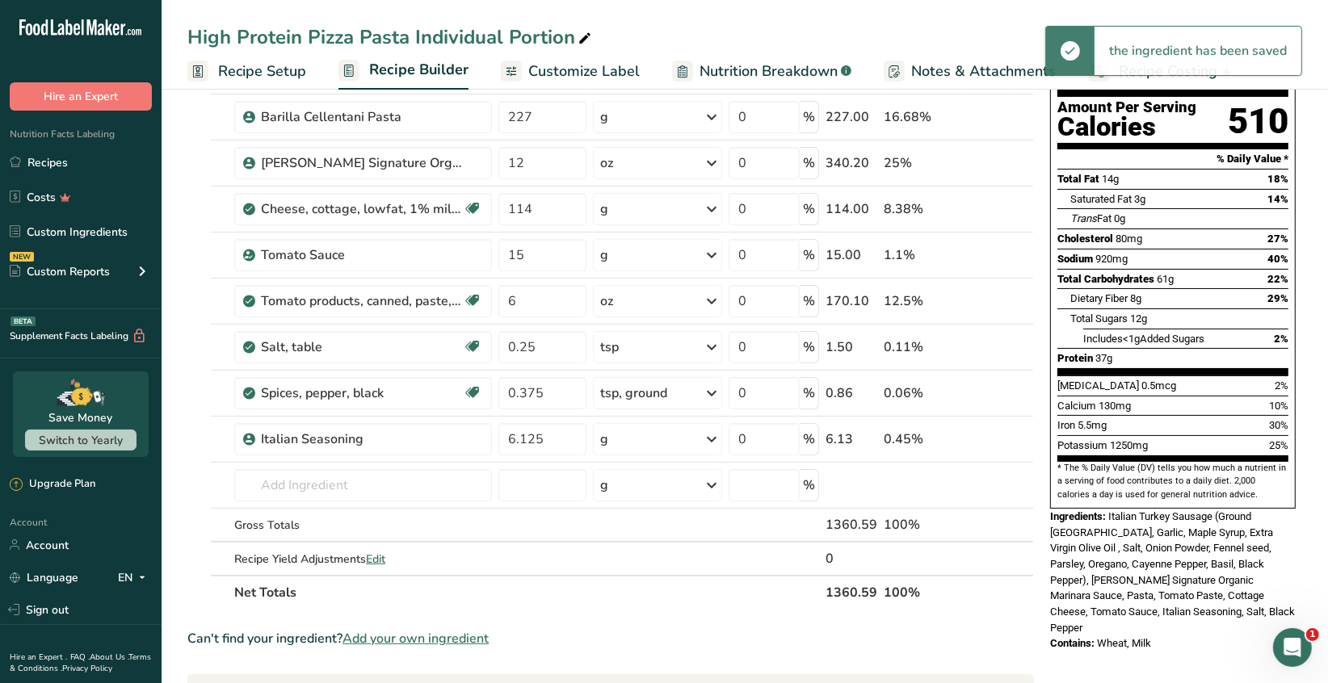
click at [711, 435] on icon at bounding box center [711, 439] width 19 height 29
click at [644, 490] on div "1 tsp" at bounding box center [670, 493] width 136 height 23
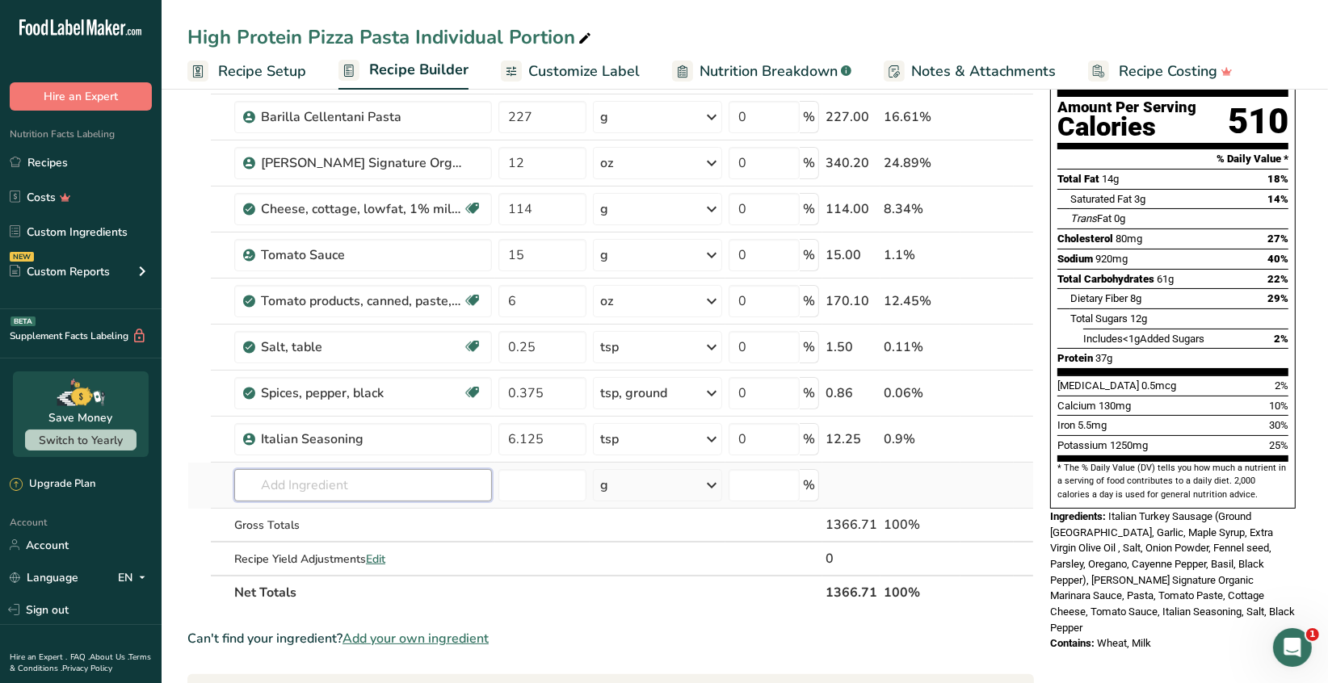
click at [366, 476] on input "text" at bounding box center [363, 485] width 258 height 32
type input "oregano"
click at [387, 523] on p "2027 Spices, oregano, dried" at bounding box center [325, 518] width 156 height 17
type input "Spices, oregano, dried"
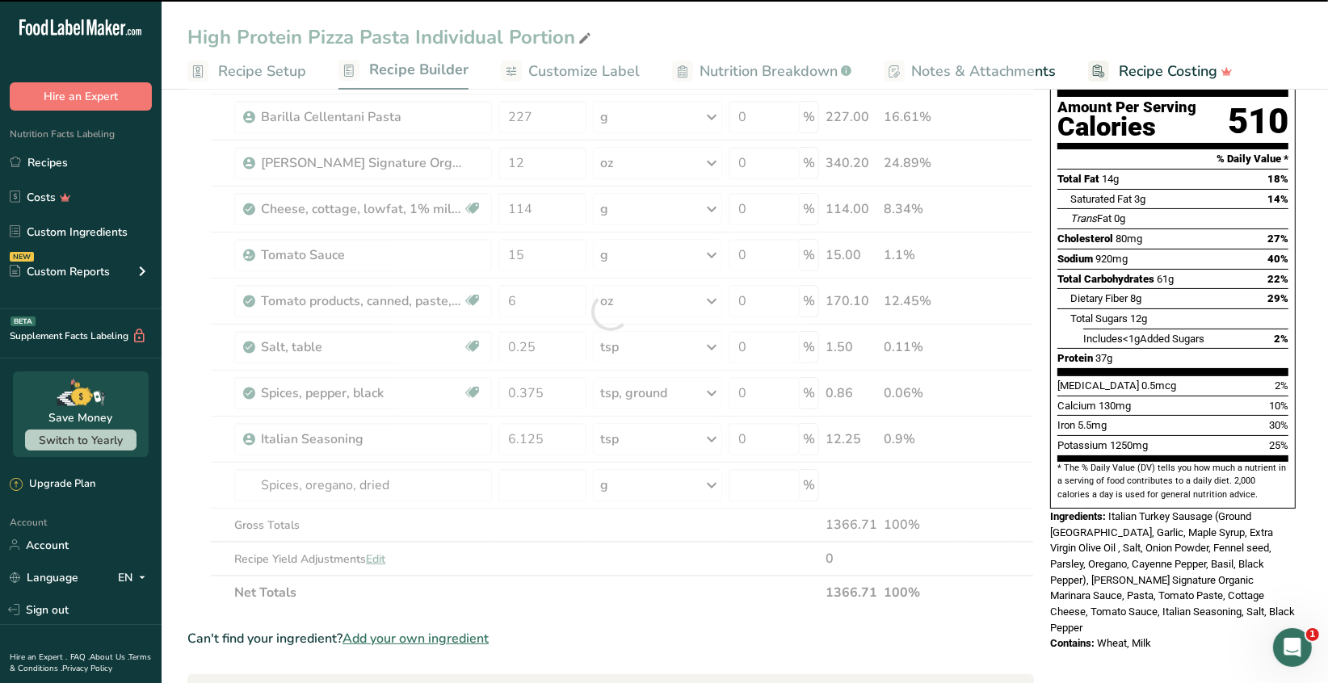
type input "0"
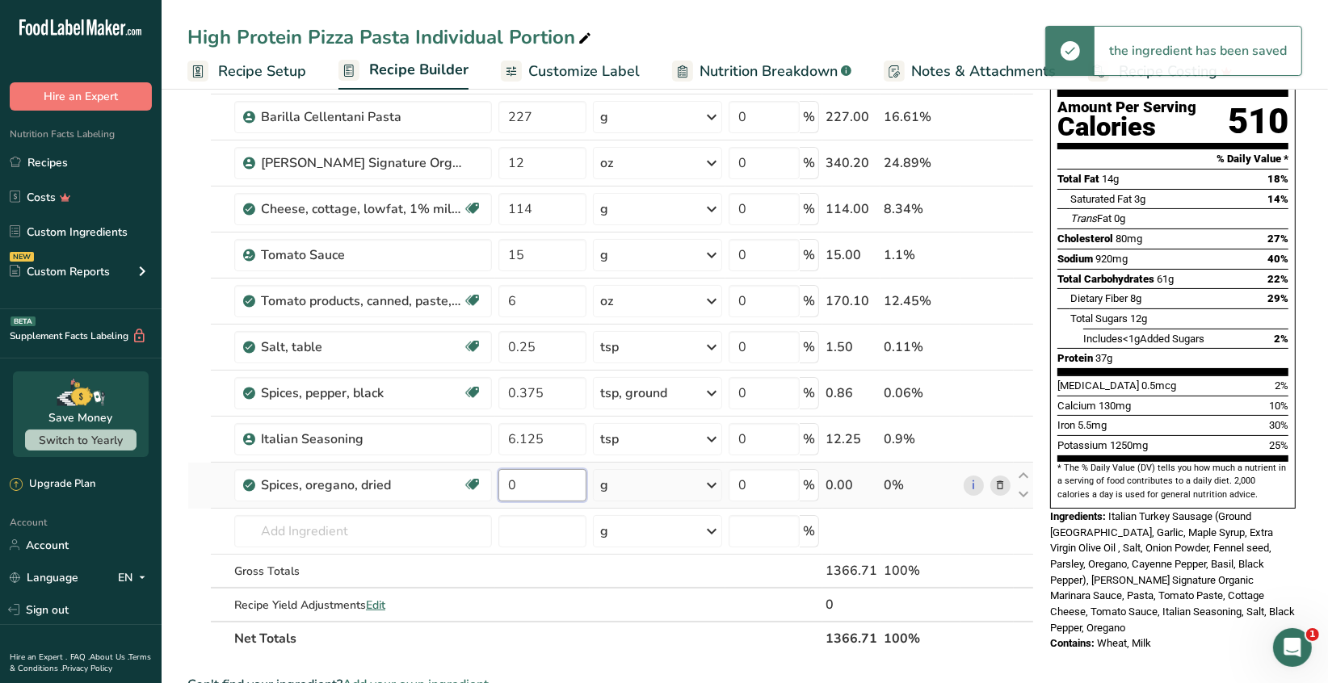
click at [523, 482] on input "0" at bounding box center [542, 485] width 88 height 32
type input "1"
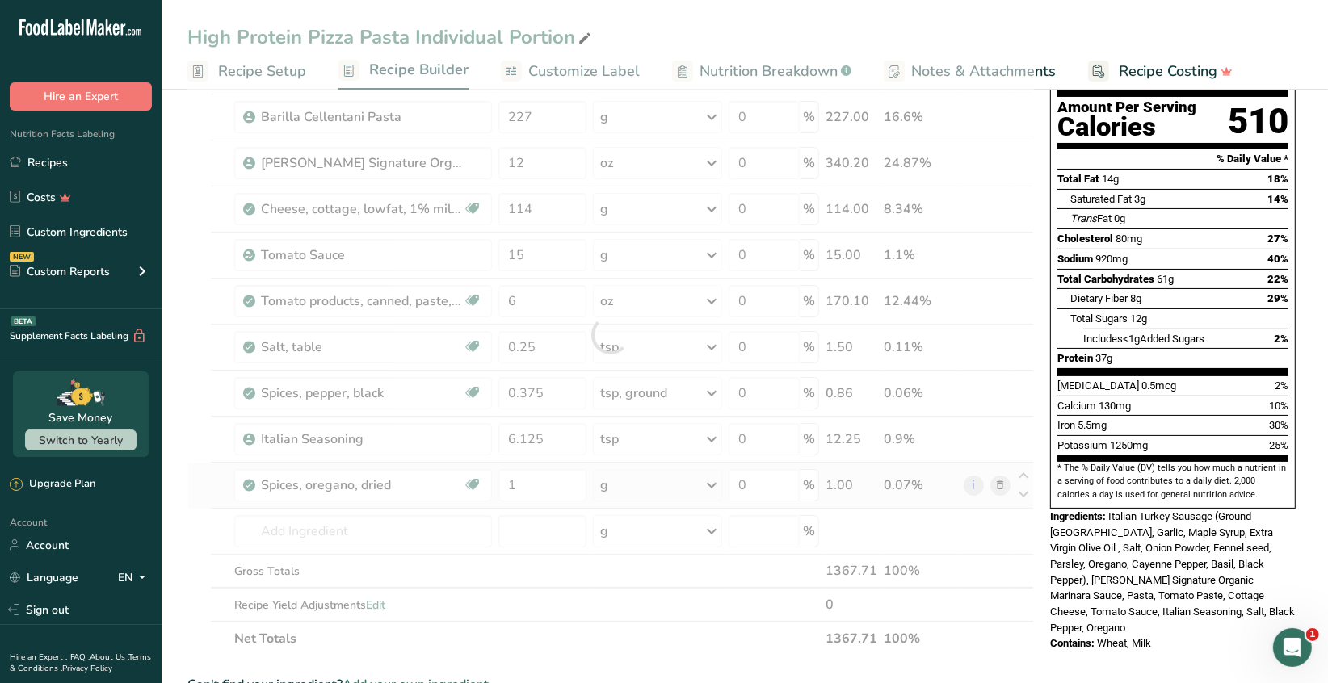
click at [709, 483] on div "Ingredient * Amount * Unit * Waste * .a-a{fill:#347362;}.b-a{fill:#fff;} Grams …" at bounding box center [610, 335] width 846 height 642
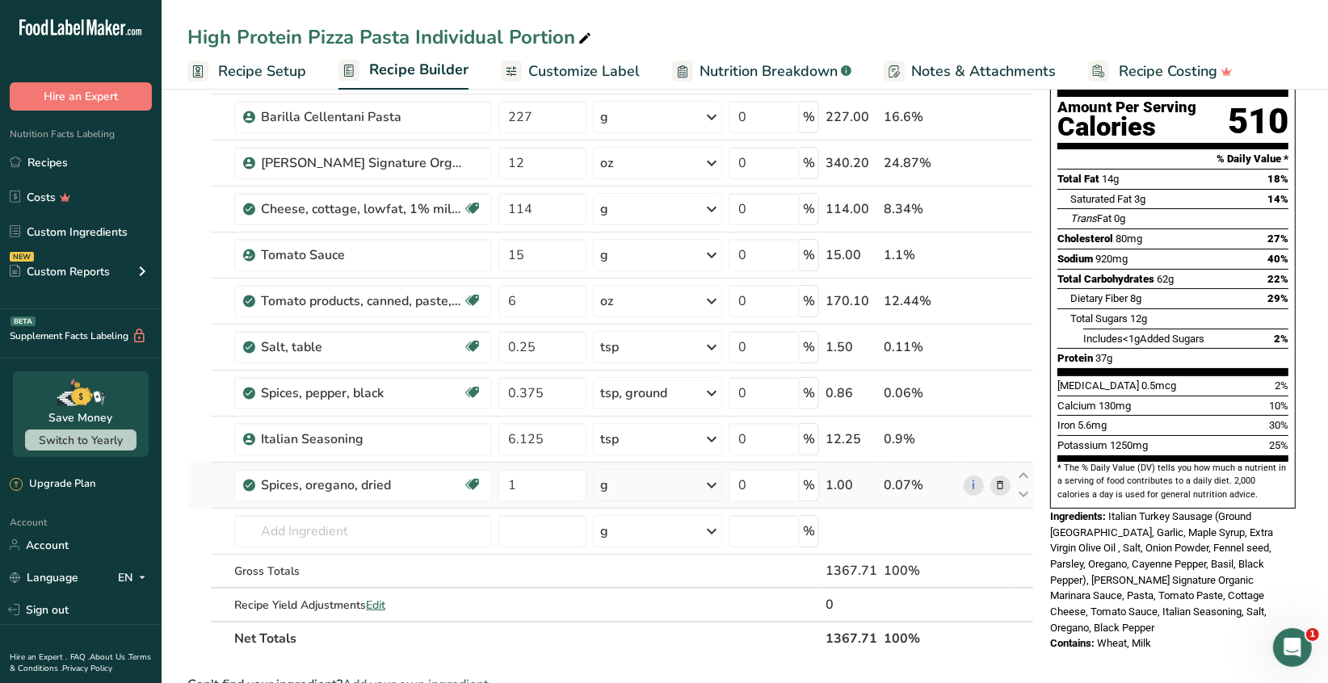
click at [715, 480] on icon at bounding box center [711, 485] width 19 height 29
click at [529, 486] on input "1" at bounding box center [542, 485] width 88 height 32
type input "3"
click at [704, 484] on div "Ingredient * Amount * Unit * Waste * .a-a{fill:#347362;}.b-a{fill:#fff;} Grams …" at bounding box center [610, 335] width 846 height 642
click at [711, 486] on icon at bounding box center [711, 485] width 19 height 29
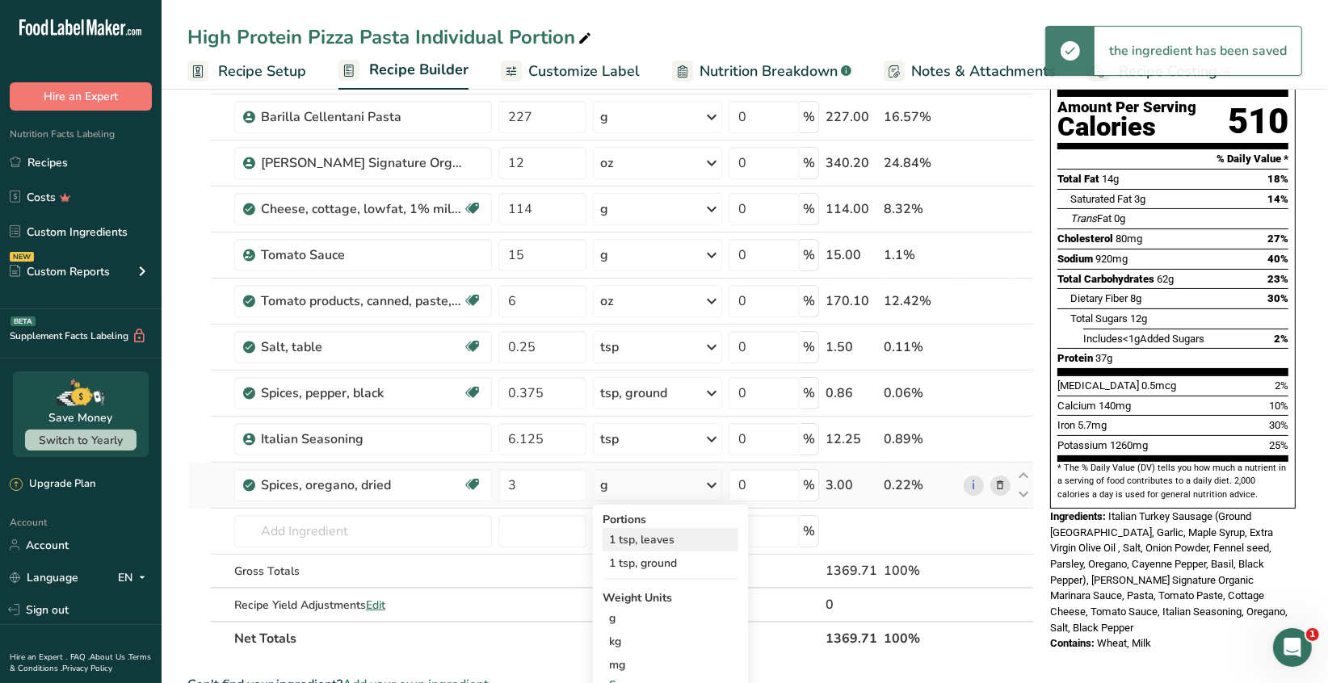
click at [667, 533] on div "1 tsp, leaves" at bounding box center [670, 539] width 136 height 23
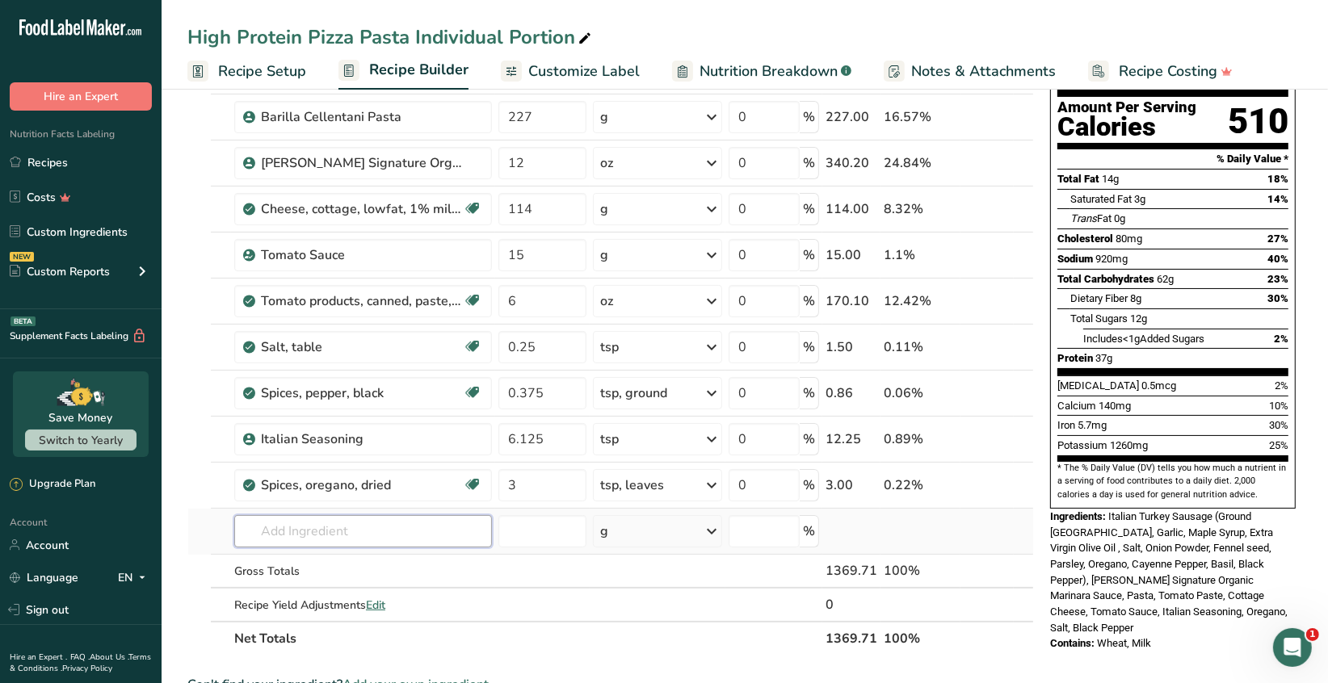
click at [343, 533] on input "text" at bounding box center [363, 531] width 258 height 32
type input "garlic powder"
click at [376, 560] on p "2020 Spices, garlic powder" at bounding box center [323, 564] width 153 height 17
type input "Spices, garlic powder"
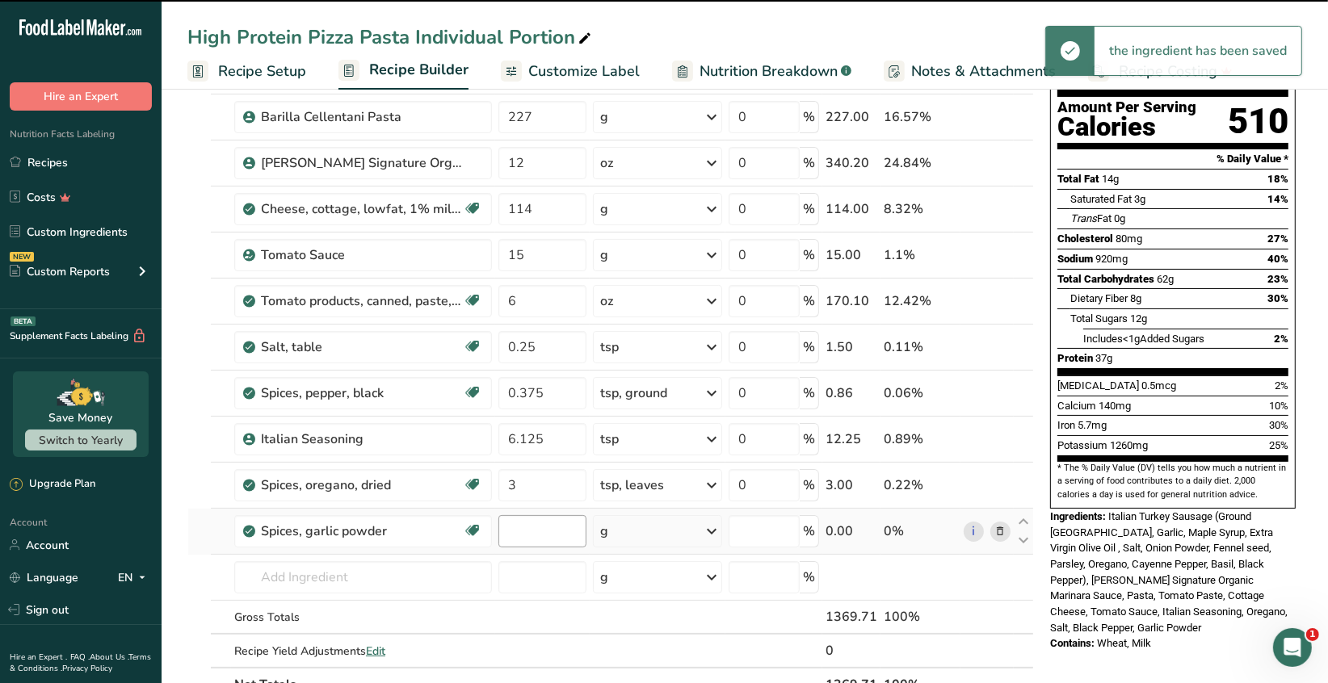
type input "0"
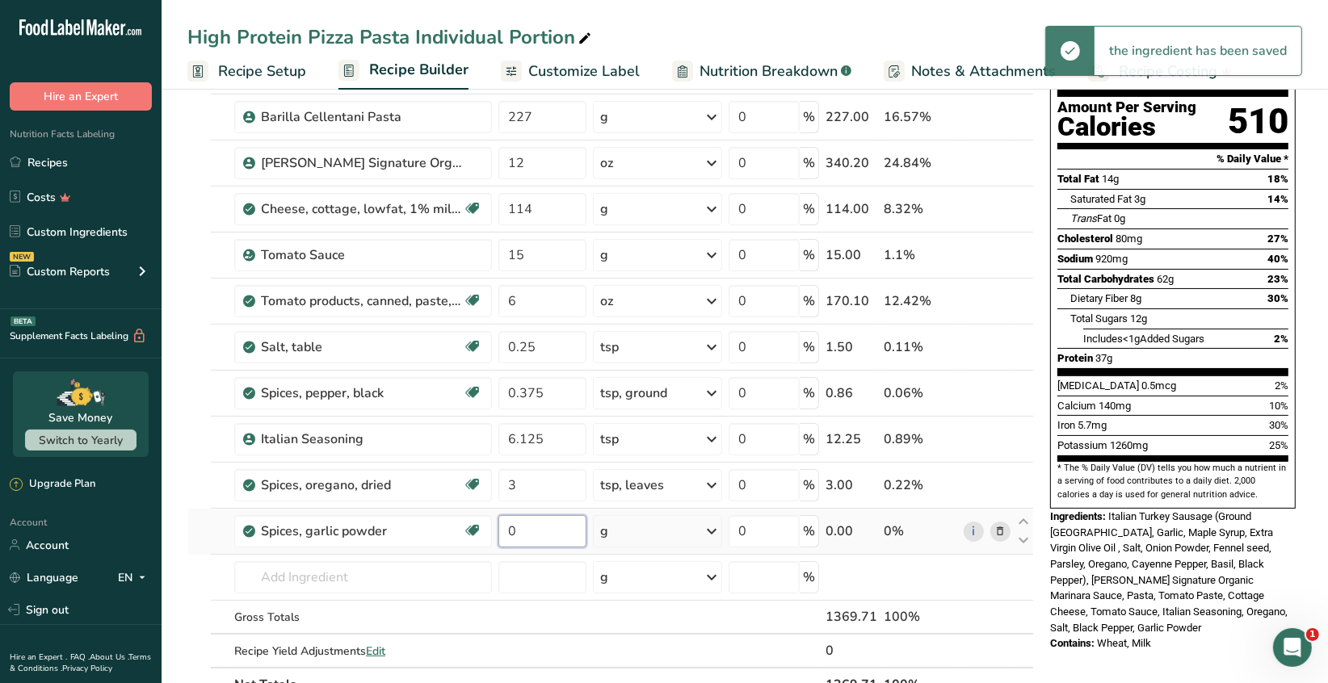
click at [518, 529] on input "0" at bounding box center [542, 531] width 88 height 32
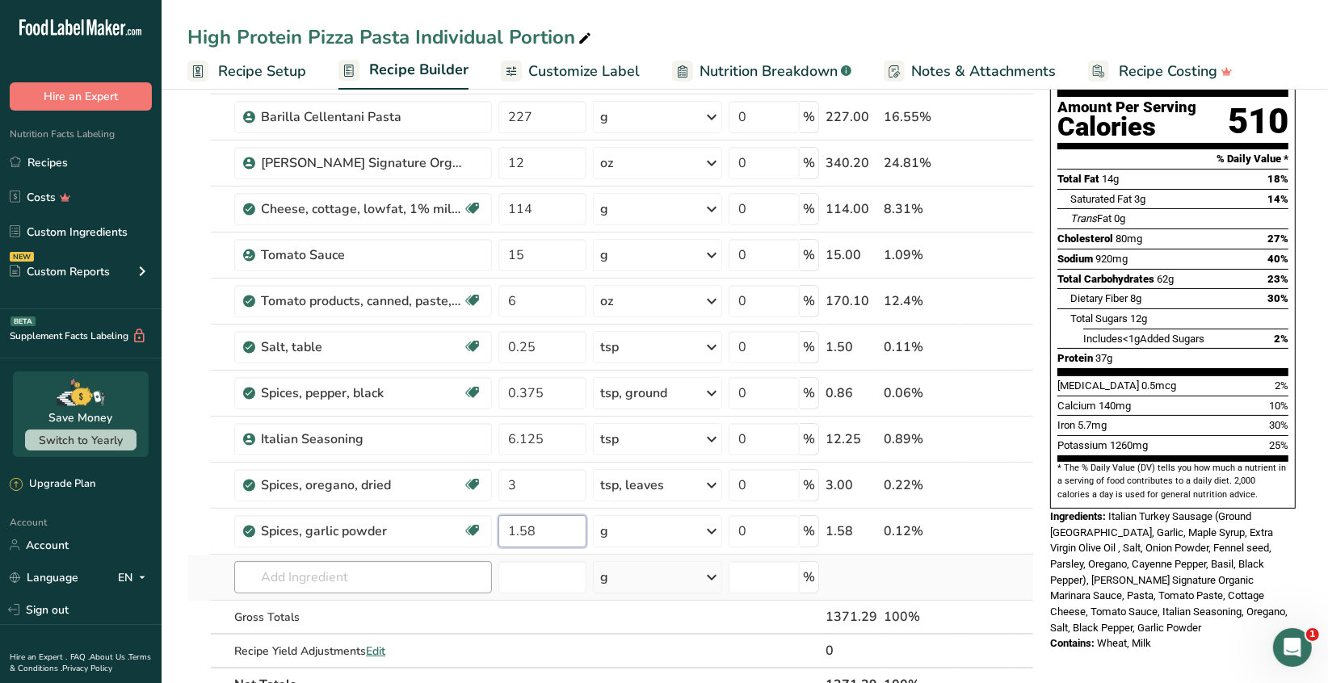
type input "1.58"
click at [354, 579] on div "Ingredient * Amount * Unit * Waste * .a-a{fill:#347362;}.b-a{fill:#fff;} Grams …" at bounding box center [610, 358] width 846 height 688
type input "onion powder"
click at [399, 606] on p "2026 Spices, onion powder" at bounding box center [323, 610] width 153 height 17
type input "Spices, onion powder"
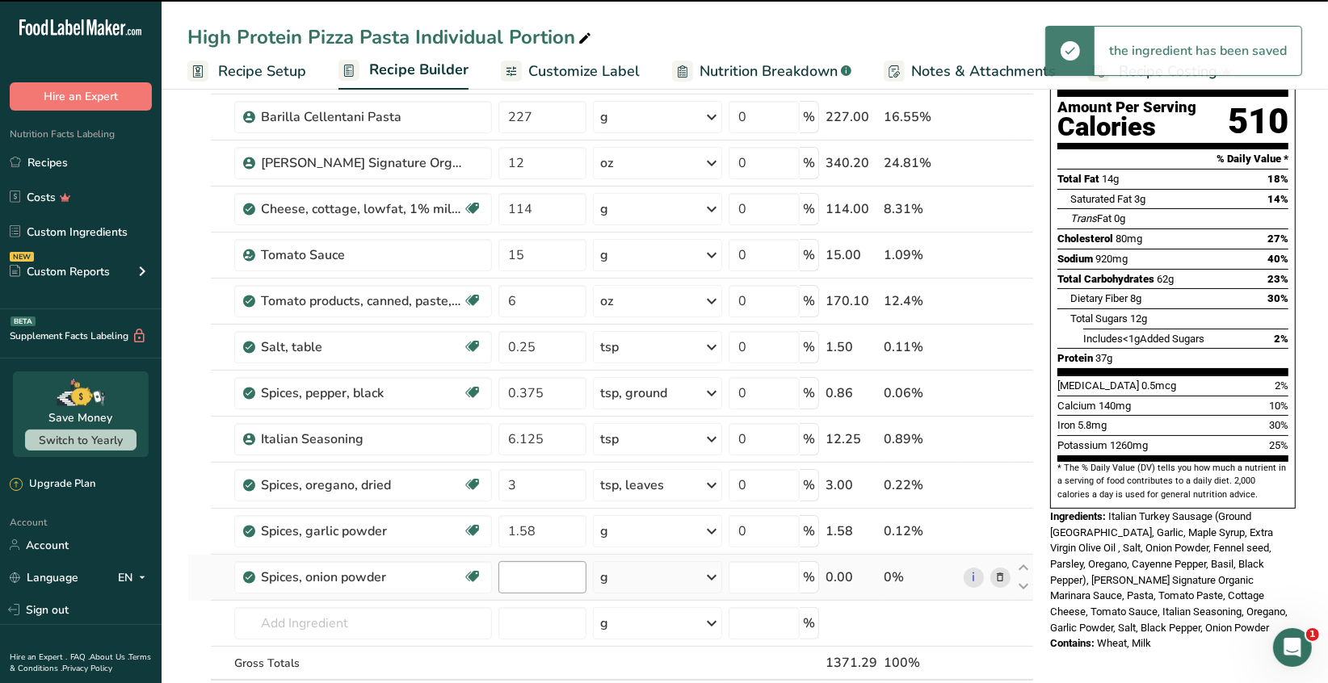
type input "0"
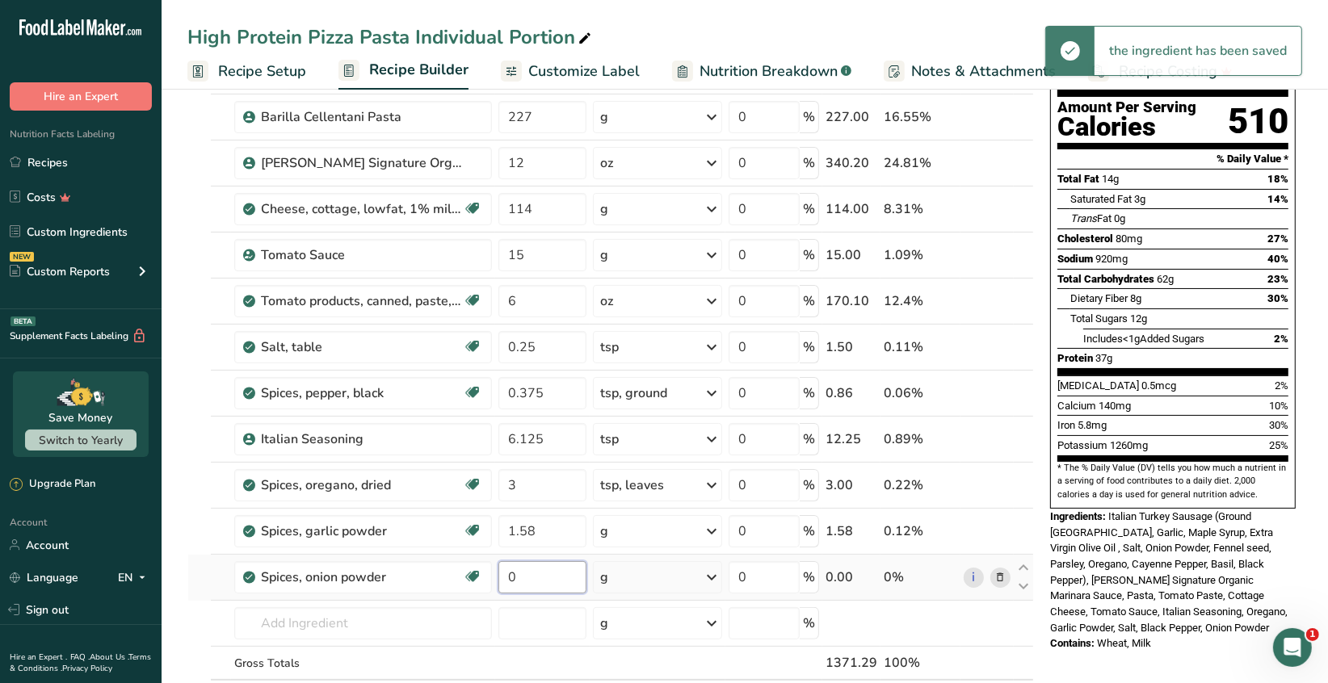
click at [526, 575] on input "0" at bounding box center [542, 577] width 88 height 32
type input "0.5"
click at [711, 567] on div "Ingredient * Amount * Unit * Waste * .a-a{fill:#347362;}.b-a{fill:#fff;} Grams …" at bounding box center [610, 381] width 846 height 734
click at [713, 576] on icon at bounding box center [711, 577] width 19 height 29
click at [640, 633] on div "1 tsp" at bounding box center [670, 631] width 136 height 23
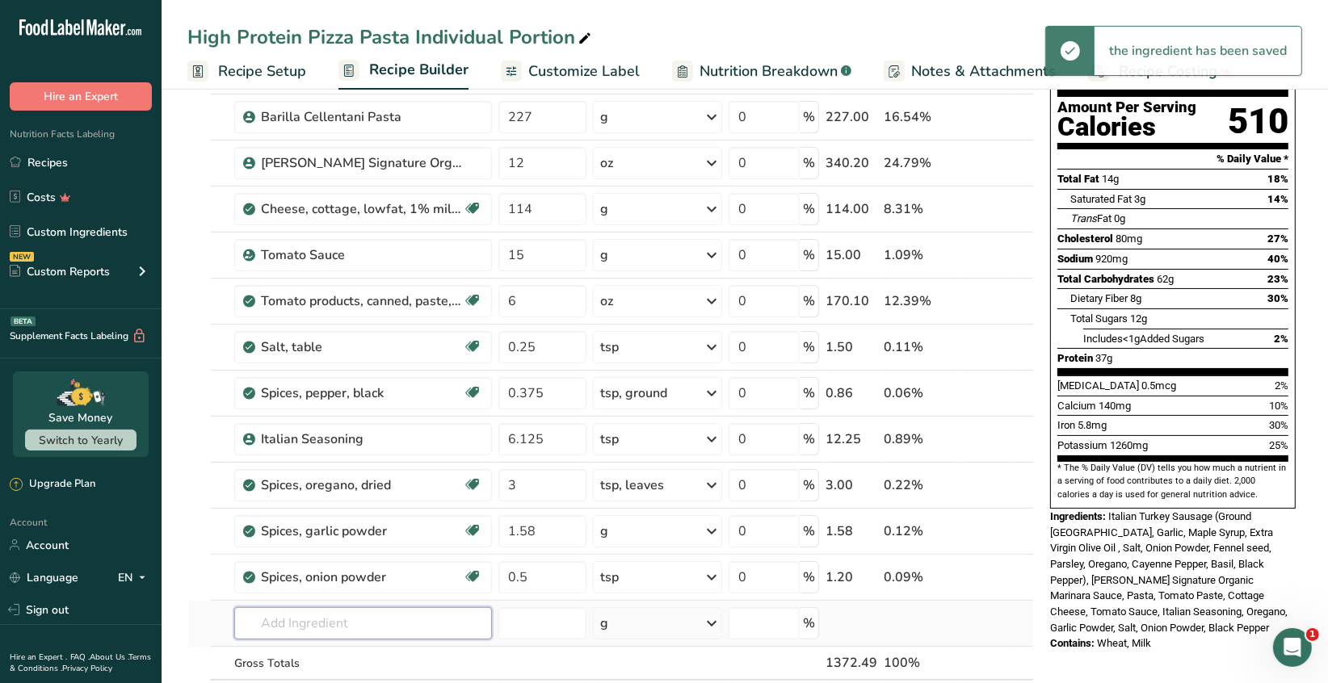
click at [292, 620] on input "text" at bounding box center [363, 623] width 258 height 32
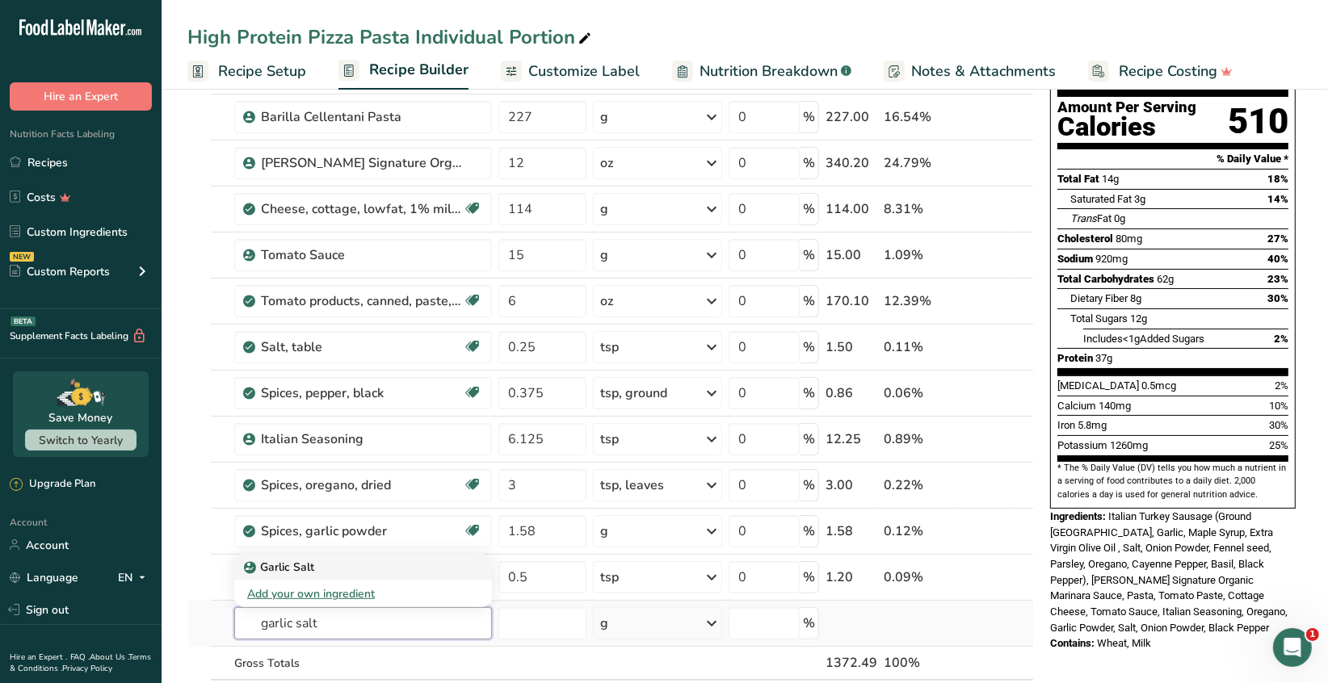
type input "garlic salt"
click at [303, 568] on p "Garlic Salt" at bounding box center [280, 567] width 67 height 17
type input "Garlic Salt"
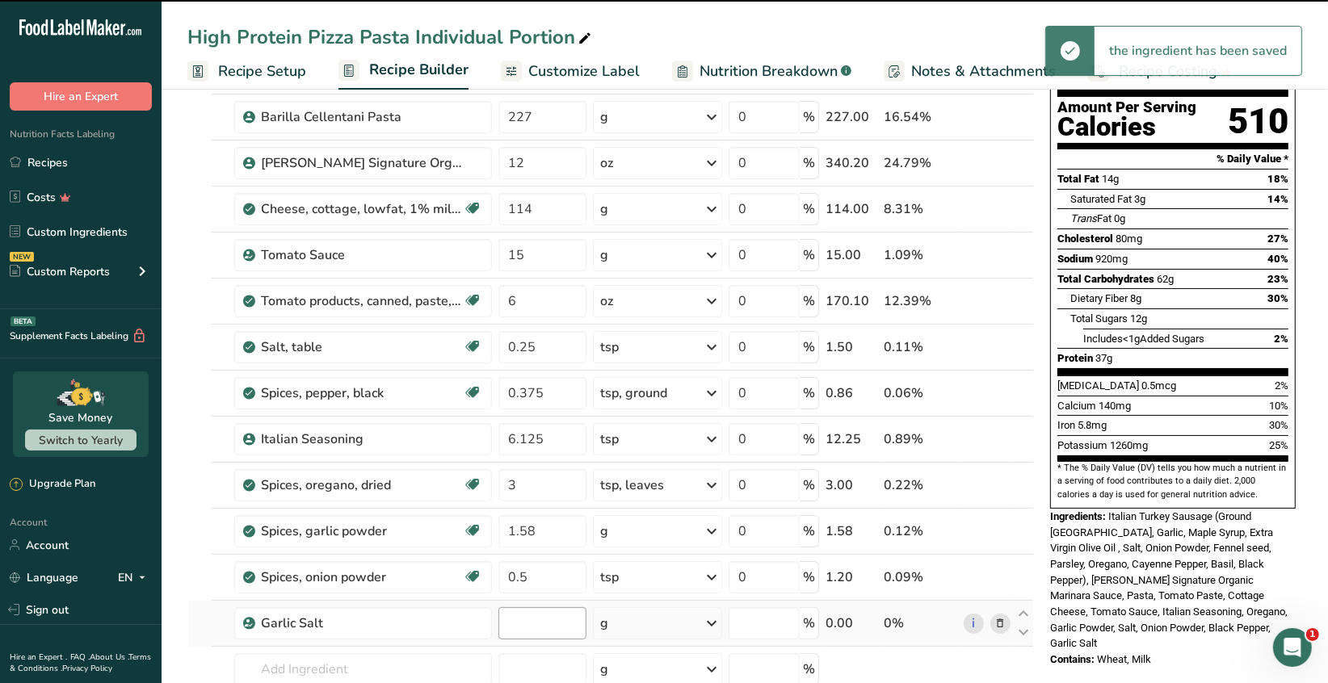
type input "0"
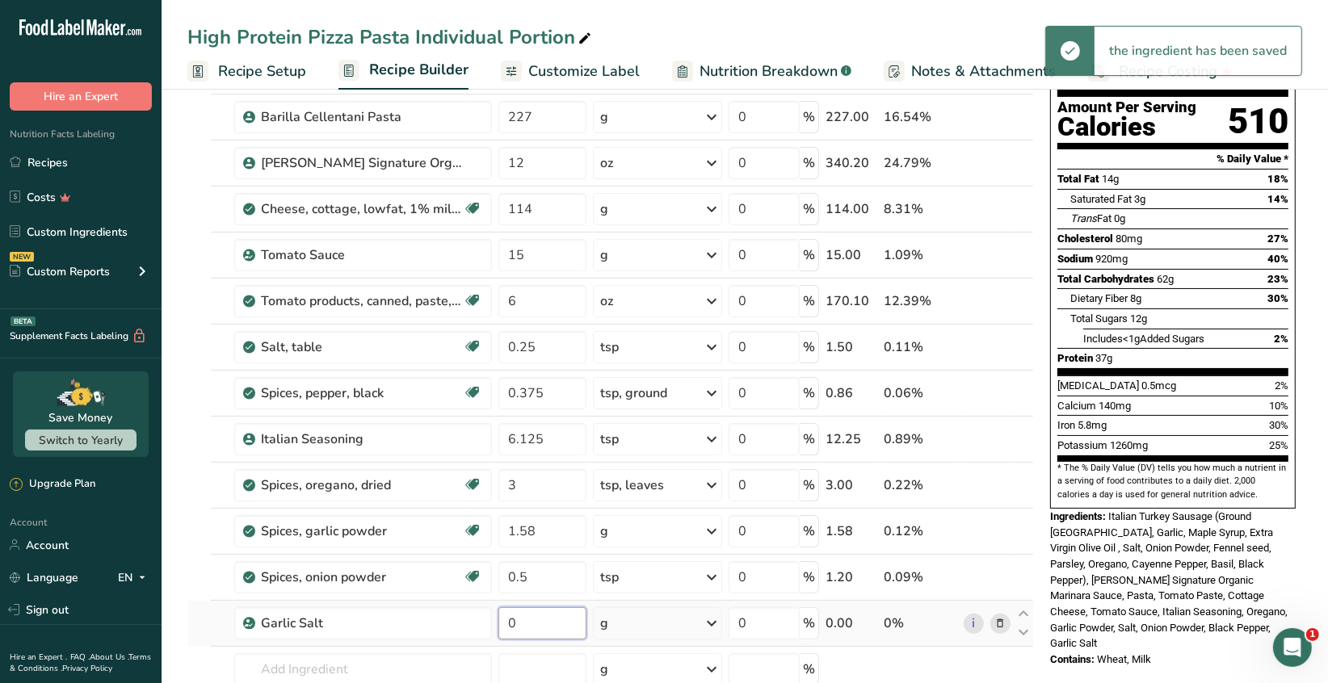
click at [528, 620] on input "0" at bounding box center [542, 623] width 88 height 32
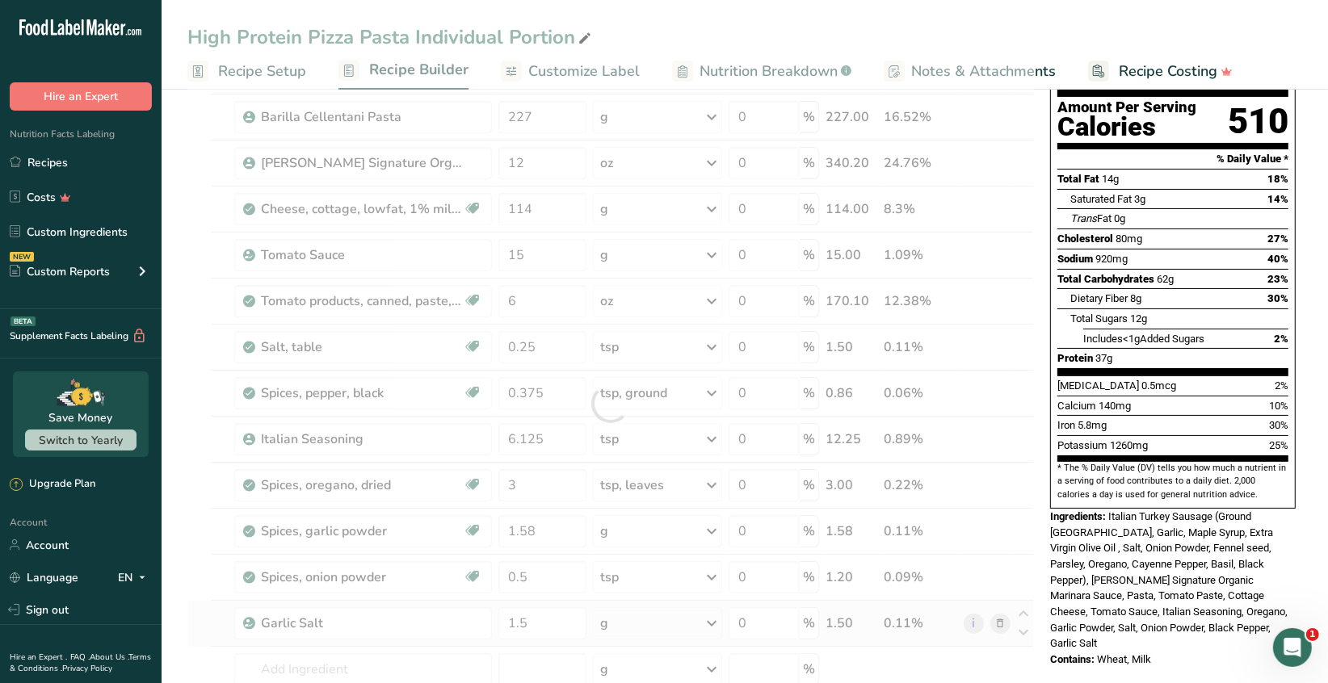
click at [711, 623] on div "Ingredient * Amount * Unit * Waste * .a-a{fill:#347362;}.b-a{fill:#fff;} Grams …" at bounding box center [610, 404] width 846 height 780
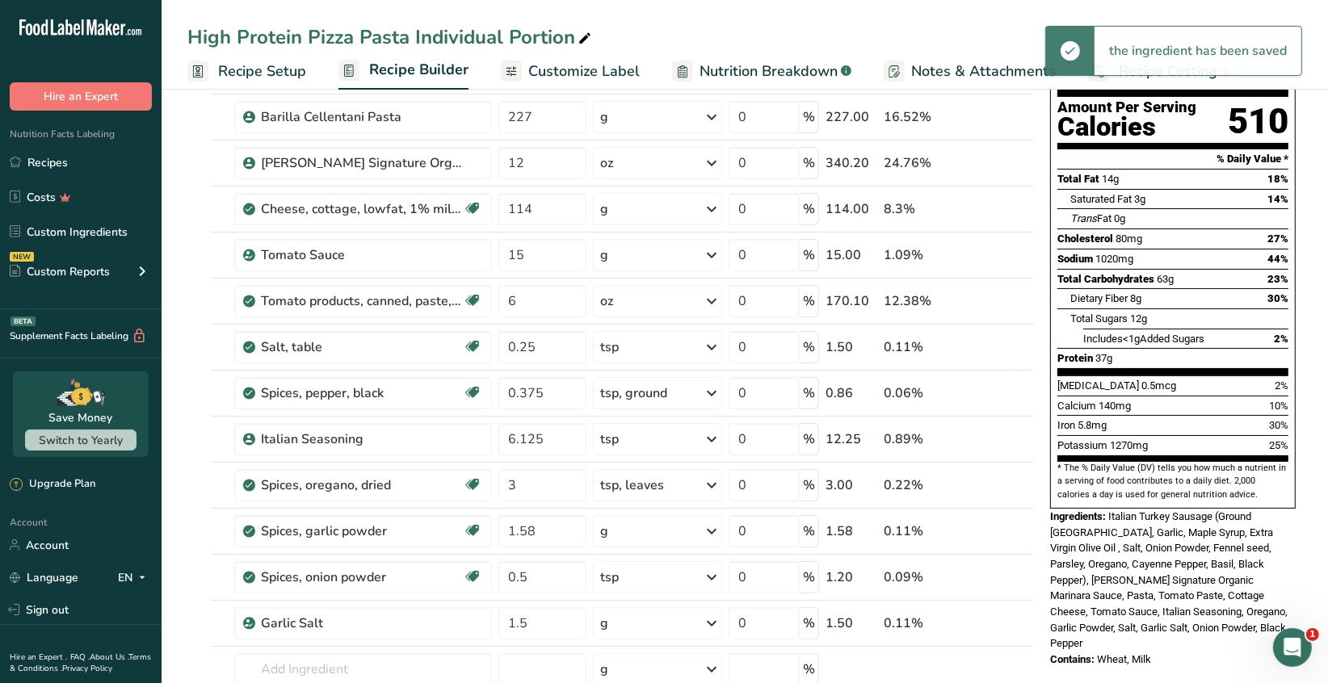
click at [711, 623] on icon at bounding box center [711, 623] width 19 height 29
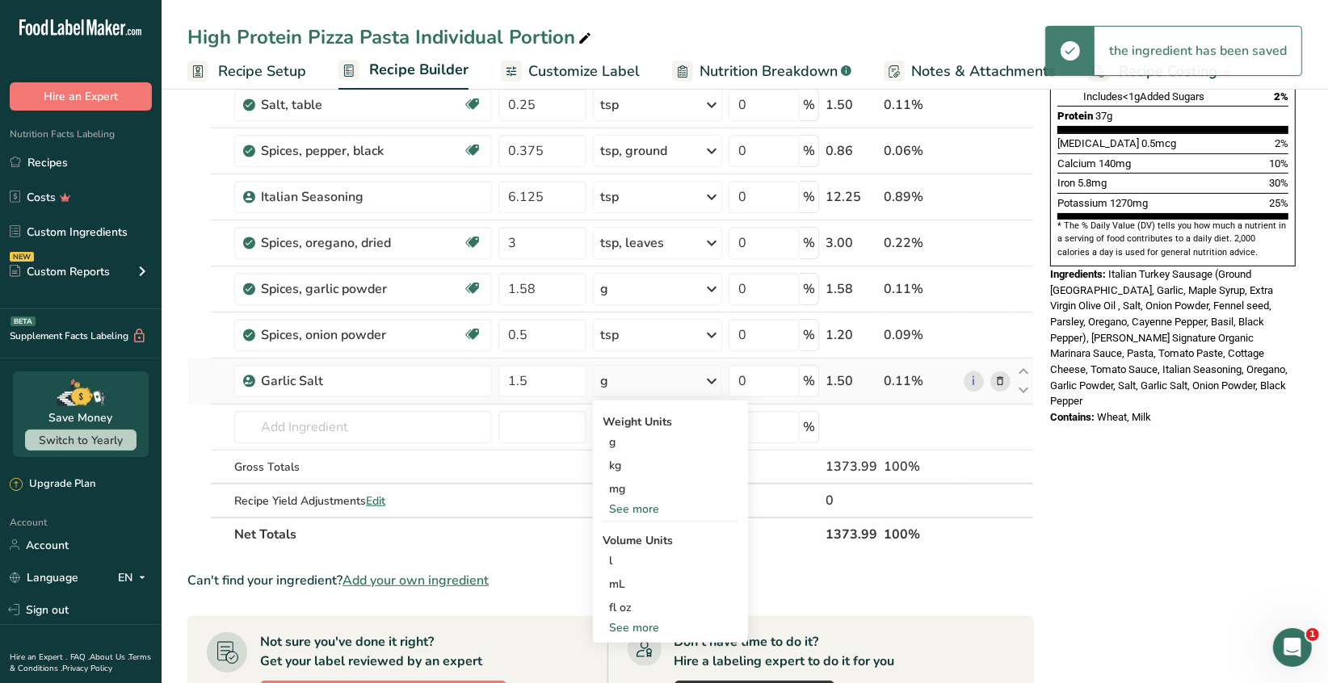
scroll to position [404, 0]
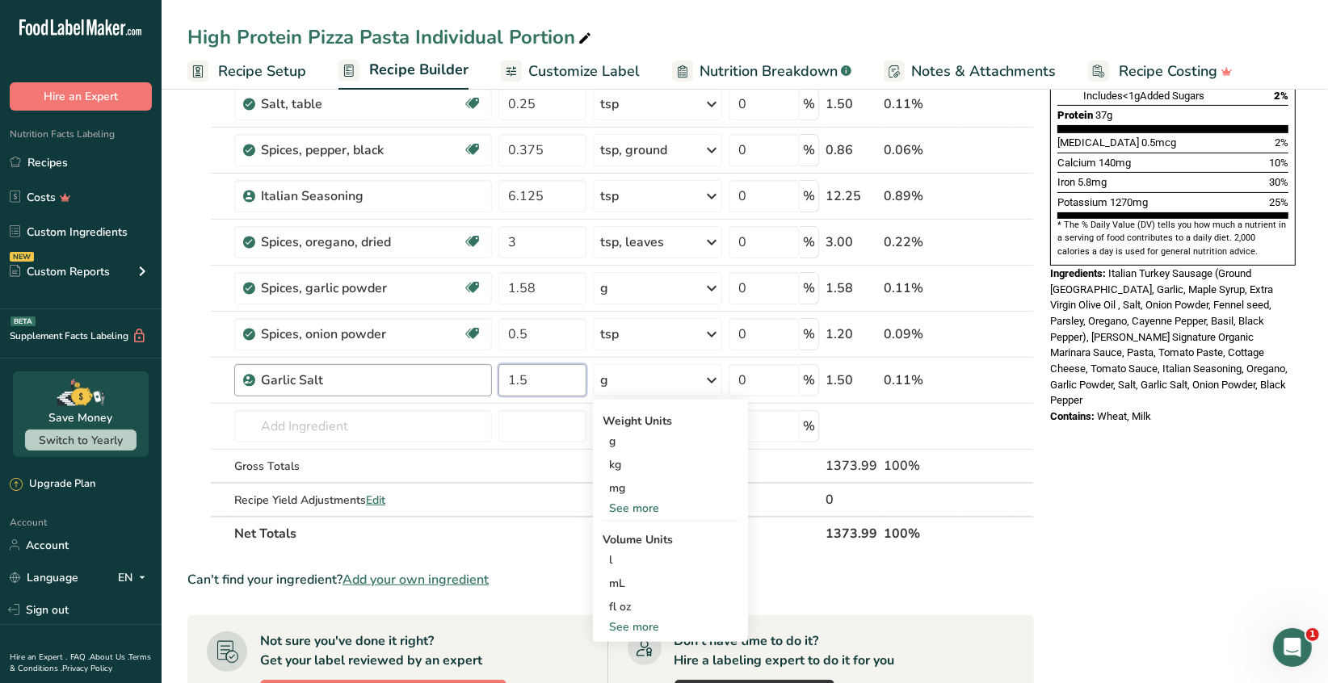
drag, startPoint x: 528, startPoint y: 378, endPoint x: 489, endPoint y: 379, distance: 38.8
click at [489, 379] on tr "Garlic Salt 1.5 g Weight Units g kg mg See more Volume Units l Volume units req…" at bounding box center [610, 381] width 845 height 46
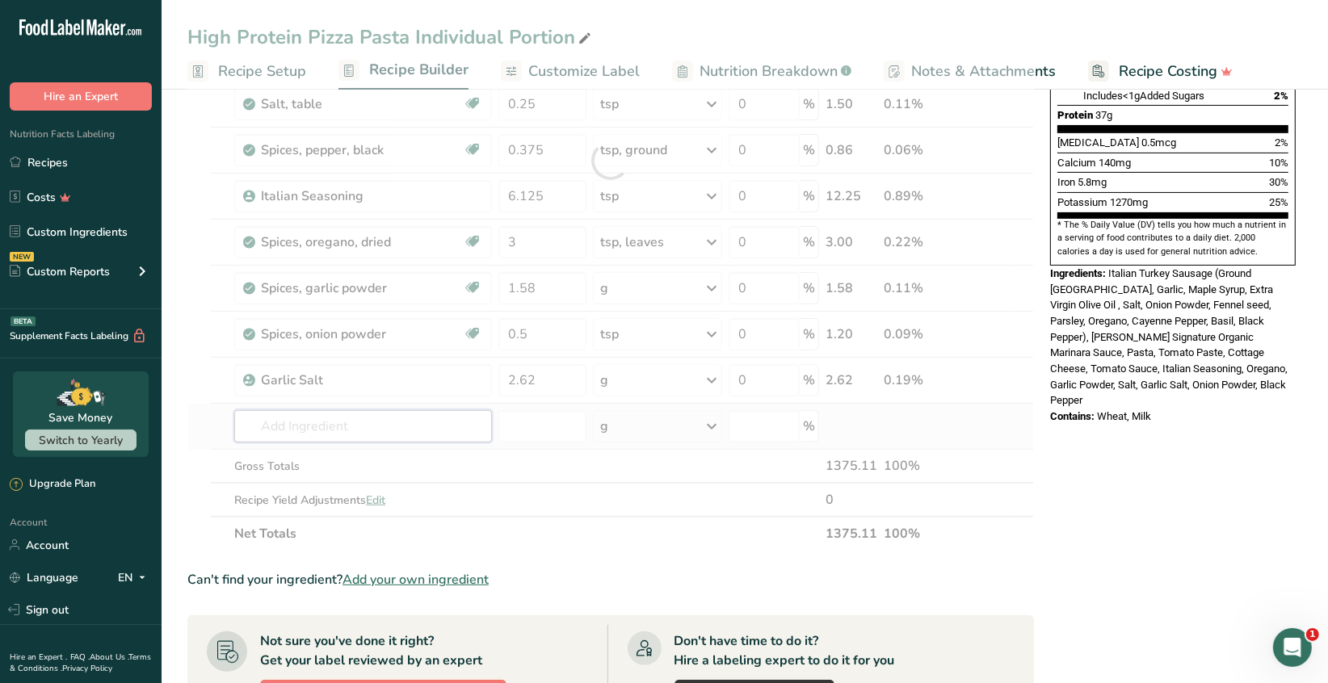
click at [339, 417] on div "Ingredient * Amount * Unit * Waste * .a-a{fill:#347362;}.b-a{fill:#fff;} Grams …" at bounding box center [610, 161] width 846 height 780
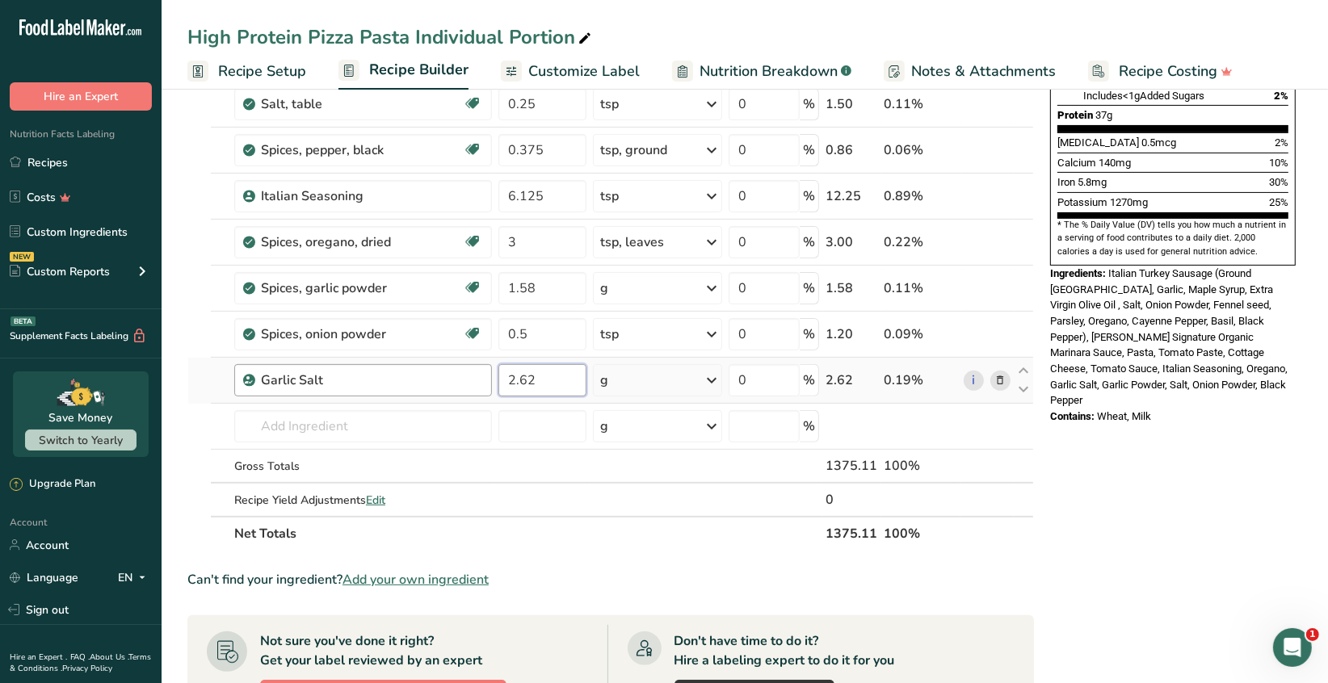
drag, startPoint x: 538, startPoint y: 374, endPoint x: 483, endPoint y: 368, distance: 55.2
click at [483, 367] on tr "Garlic Salt 2.62 g Weight Units g kg mg See more Volume Units l Volume units re…" at bounding box center [610, 381] width 845 height 46
type input "3"
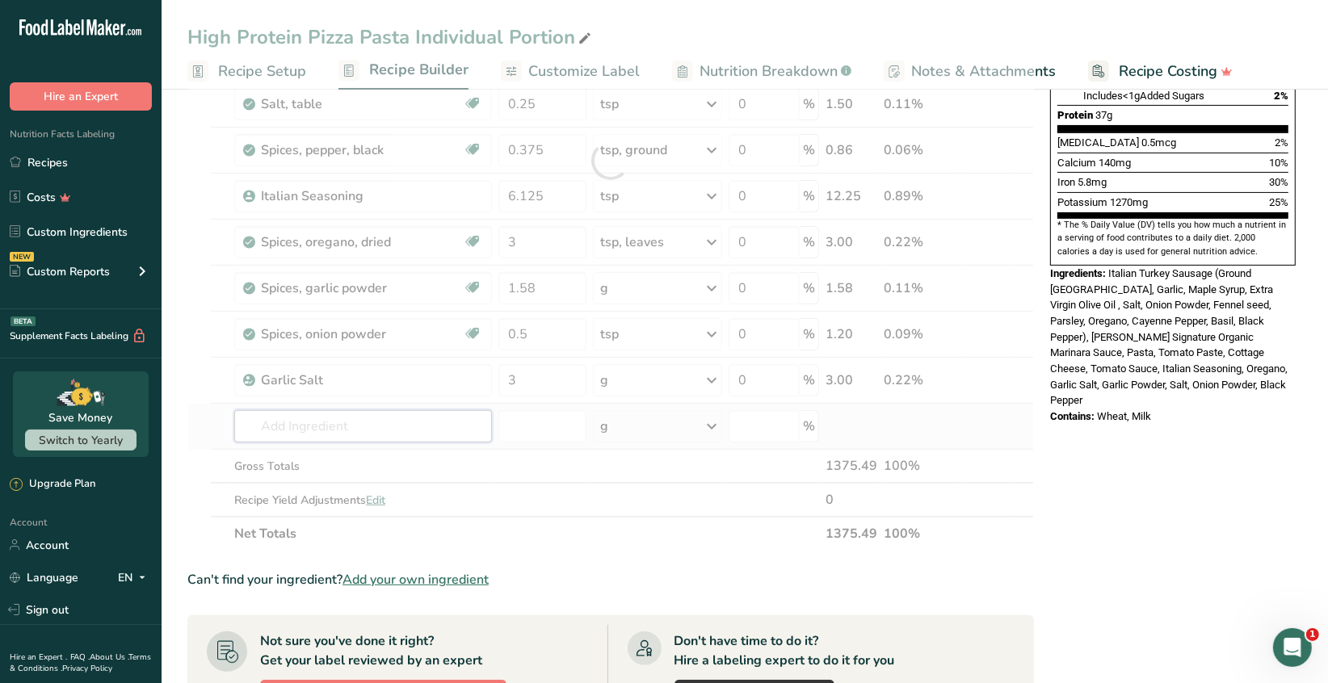
click at [360, 430] on div "Ingredient * Amount * Unit * Waste * .a-a{fill:#347362;}.b-a{fill:#fff;} Grams …" at bounding box center [610, 161] width 846 height 780
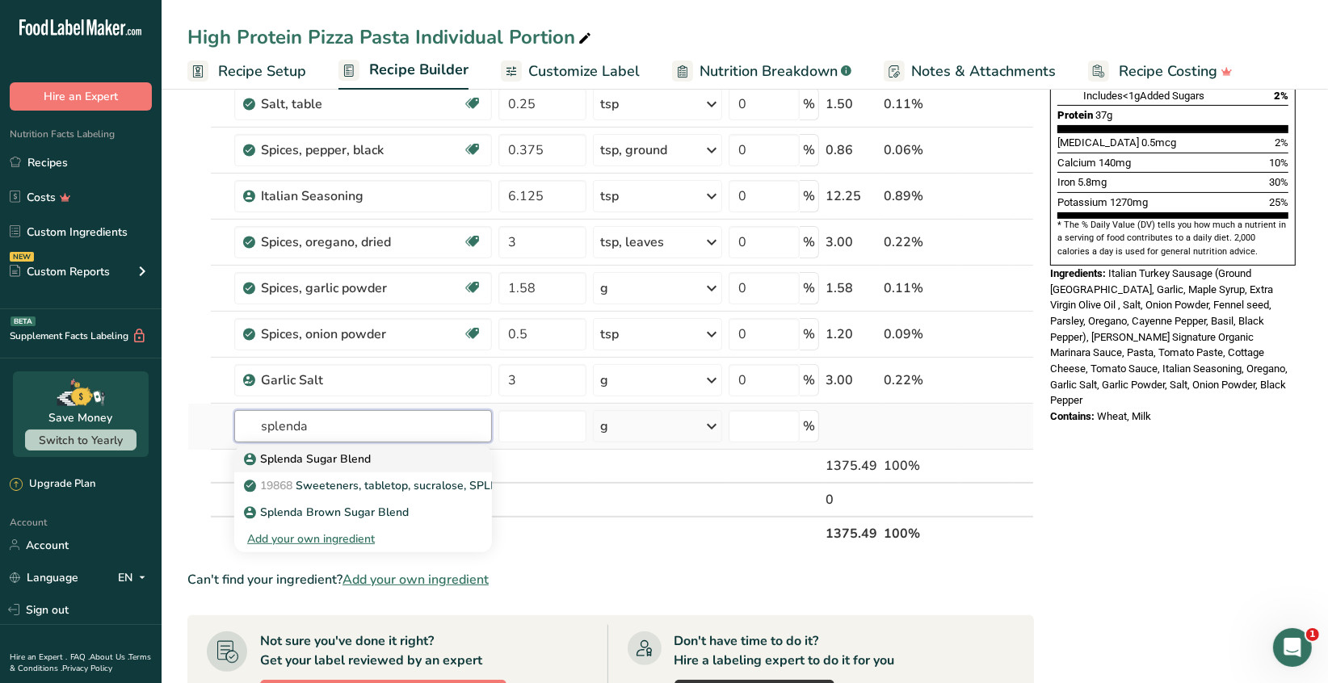
type input "splenda"
click at [354, 457] on p "Splenda Sugar Blend" at bounding box center [309, 459] width 124 height 17
type input "Splenda Sugar Blend"
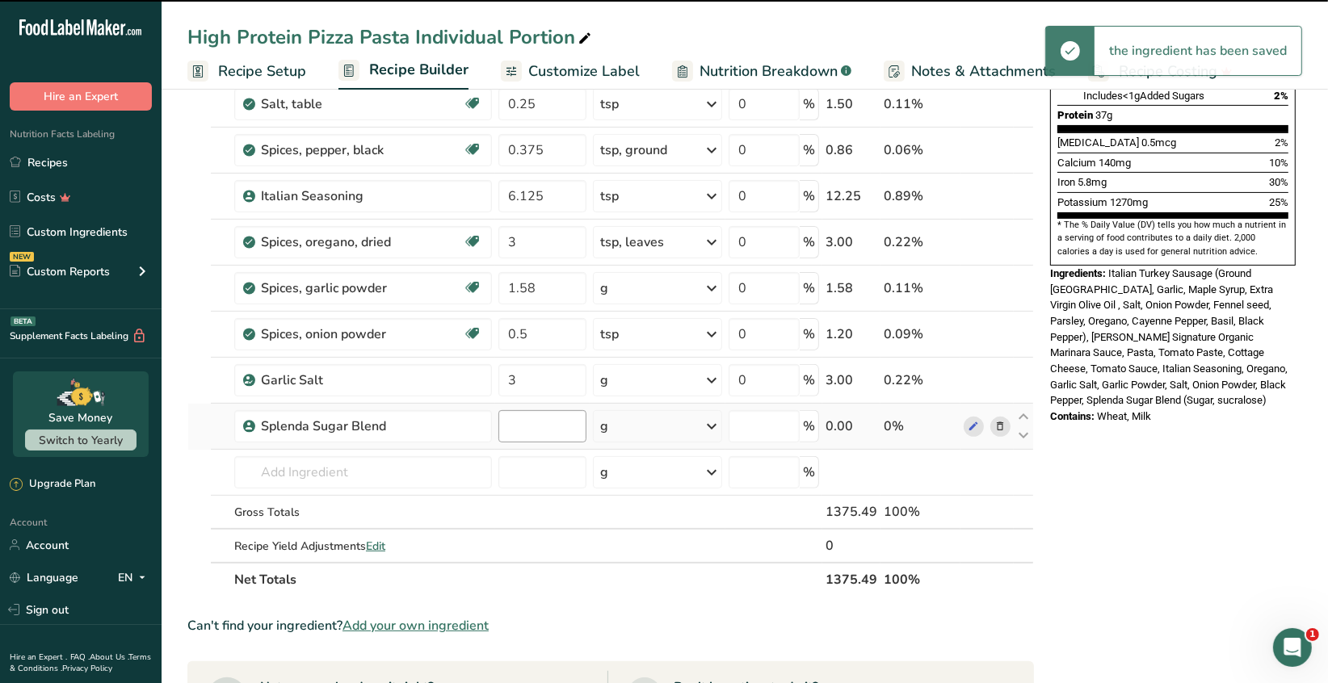
type input "0"
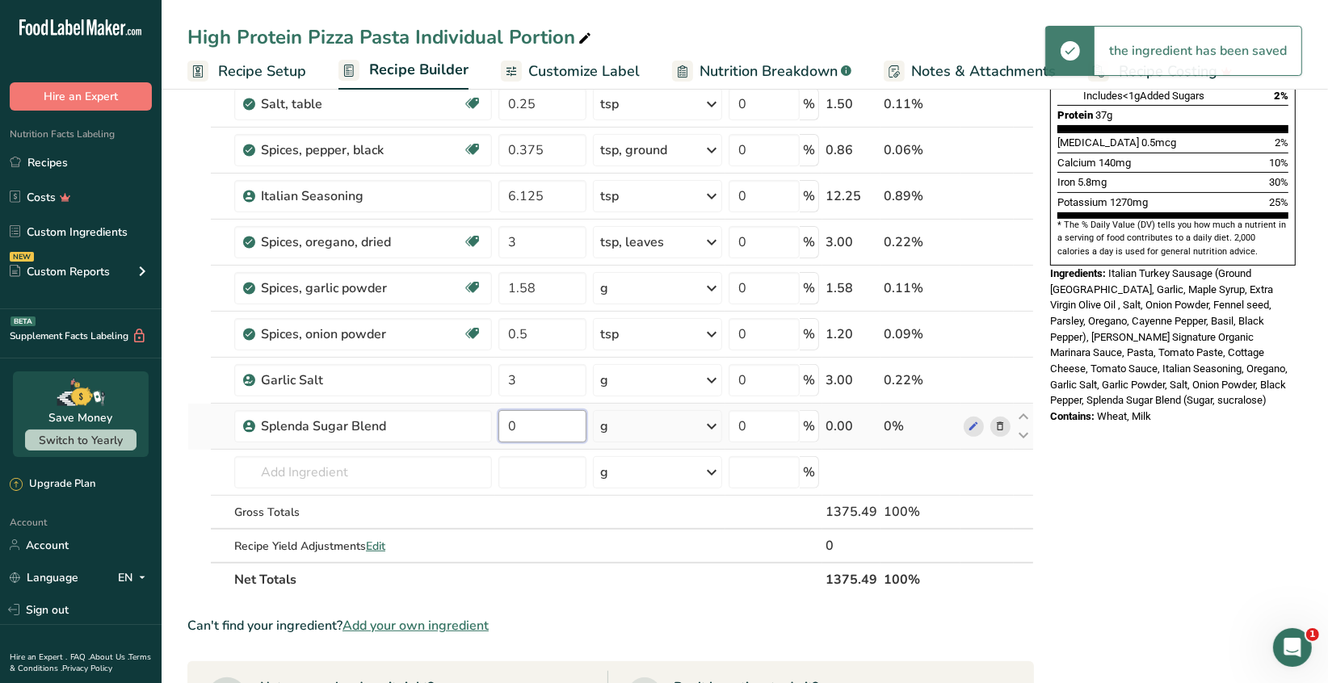
click at [523, 420] on input "0" at bounding box center [542, 426] width 88 height 32
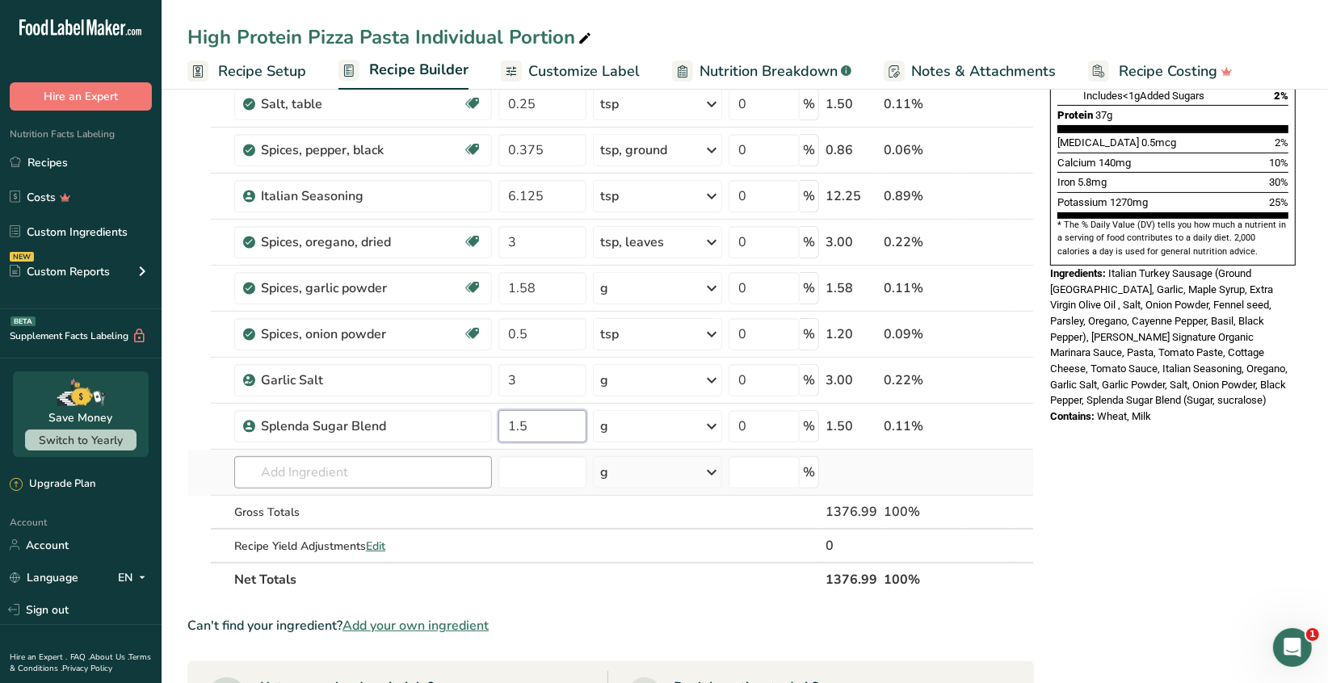
type input "1.5"
click at [357, 467] on div "Ingredient * Amount * Unit * Waste * .a-a{fill:#347362;}.b-a{fill:#fff;} Grams …" at bounding box center [610, 184] width 846 height 826
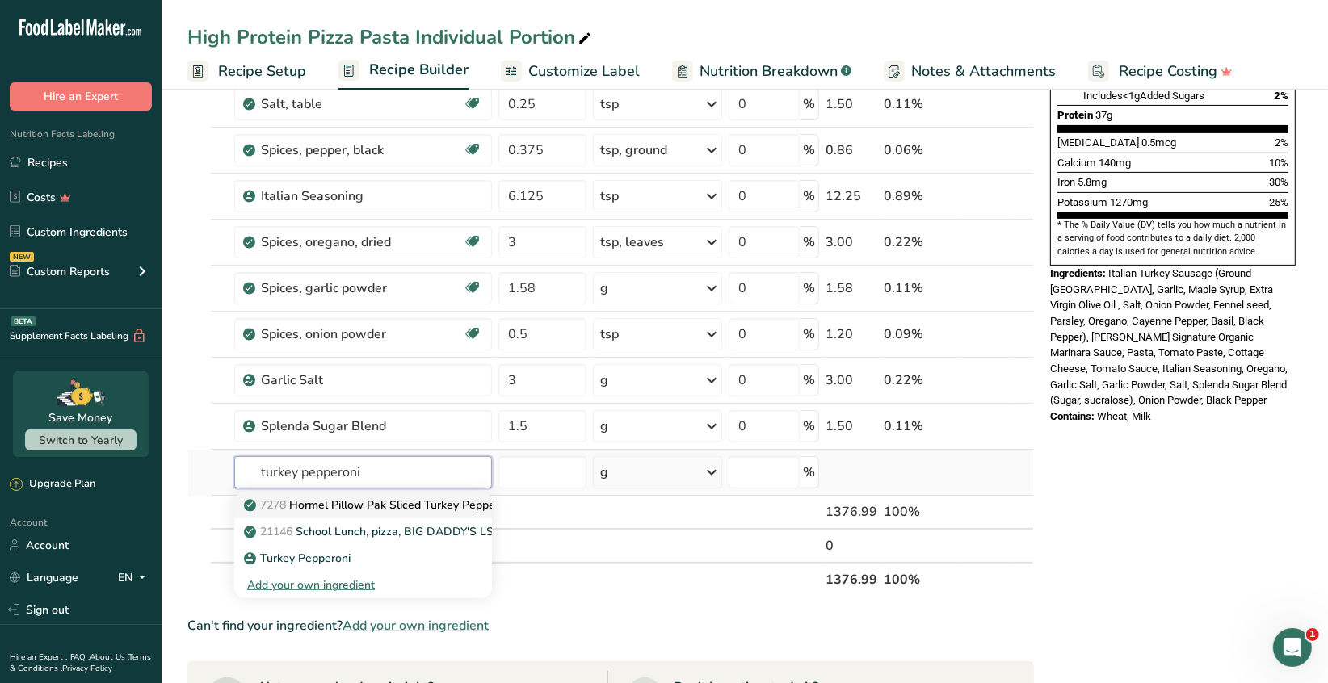
type input "turkey pepperoni"
click at [398, 508] on p "7278 Hormel Pillow Pak Sliced Turkey Pepperoni" at bounding box center [380, 505] width 267 height 17
type input "Hormel Pillow Pak Sliced Turkey Pepperoni"
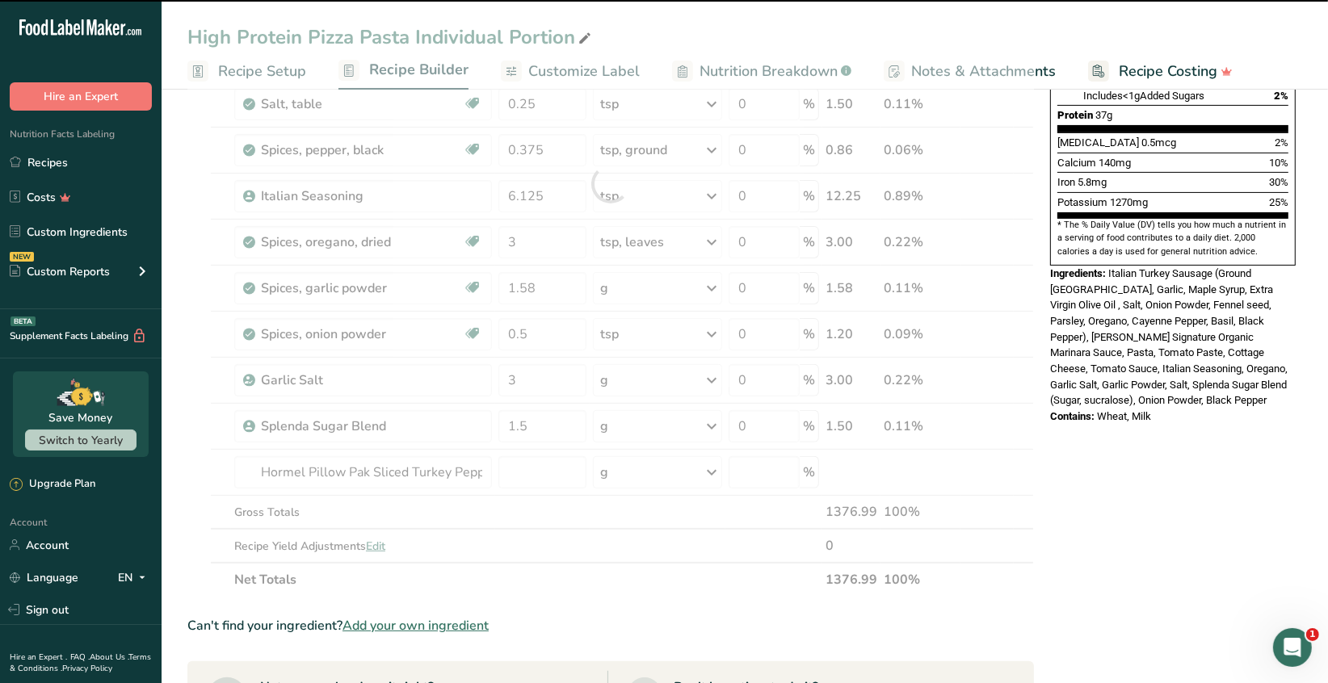
type input "0"
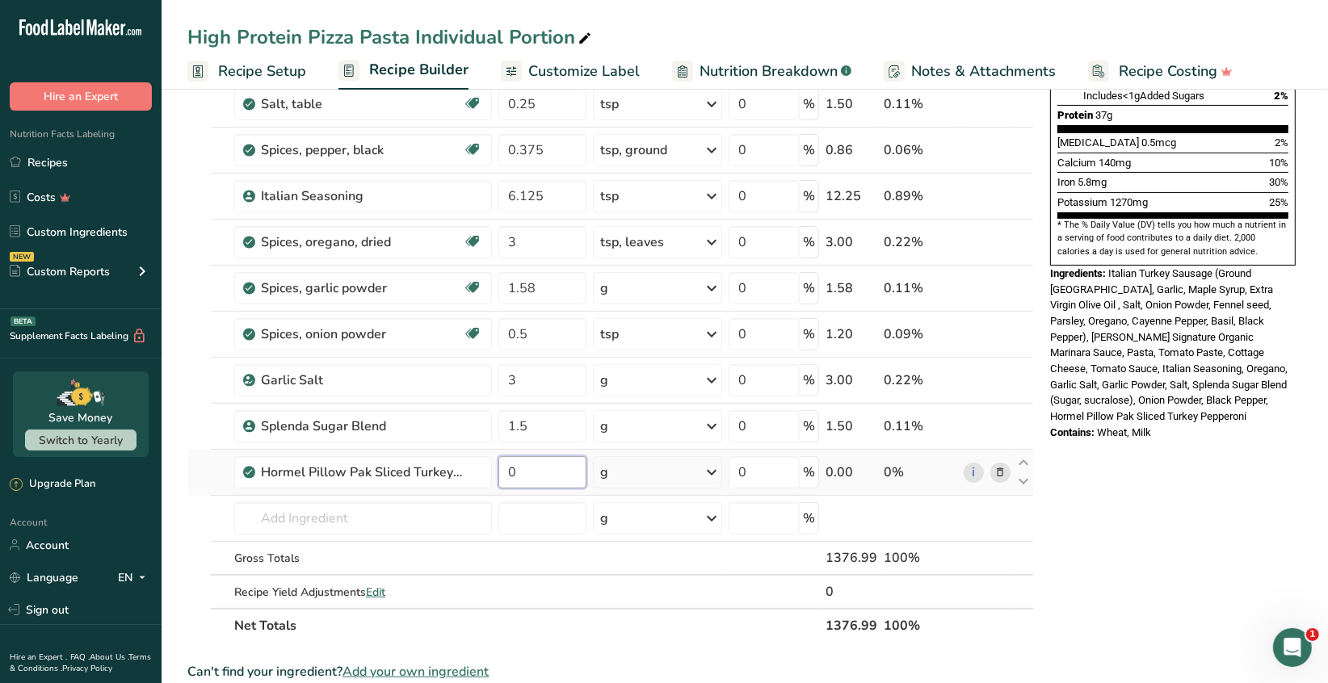
click at [519, 472] on input "0" at bounding box center [542, 472] width 88 height 32
type input "2.5"
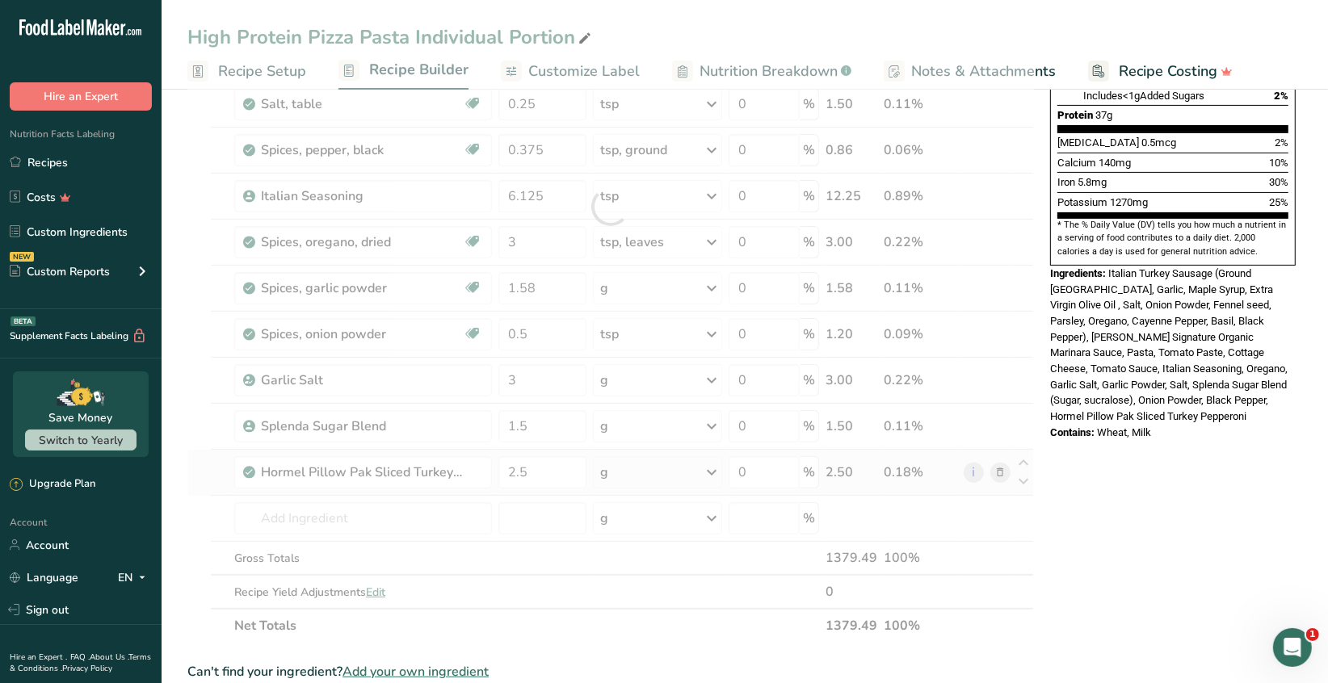
click at [719, 473] on div "Ingredient * Amount * Unit * Waste * .a-a{fill:#347362;}.b-a{fill:#fff;} Grams …" at bounding box center [610, 207] width 846 height 872
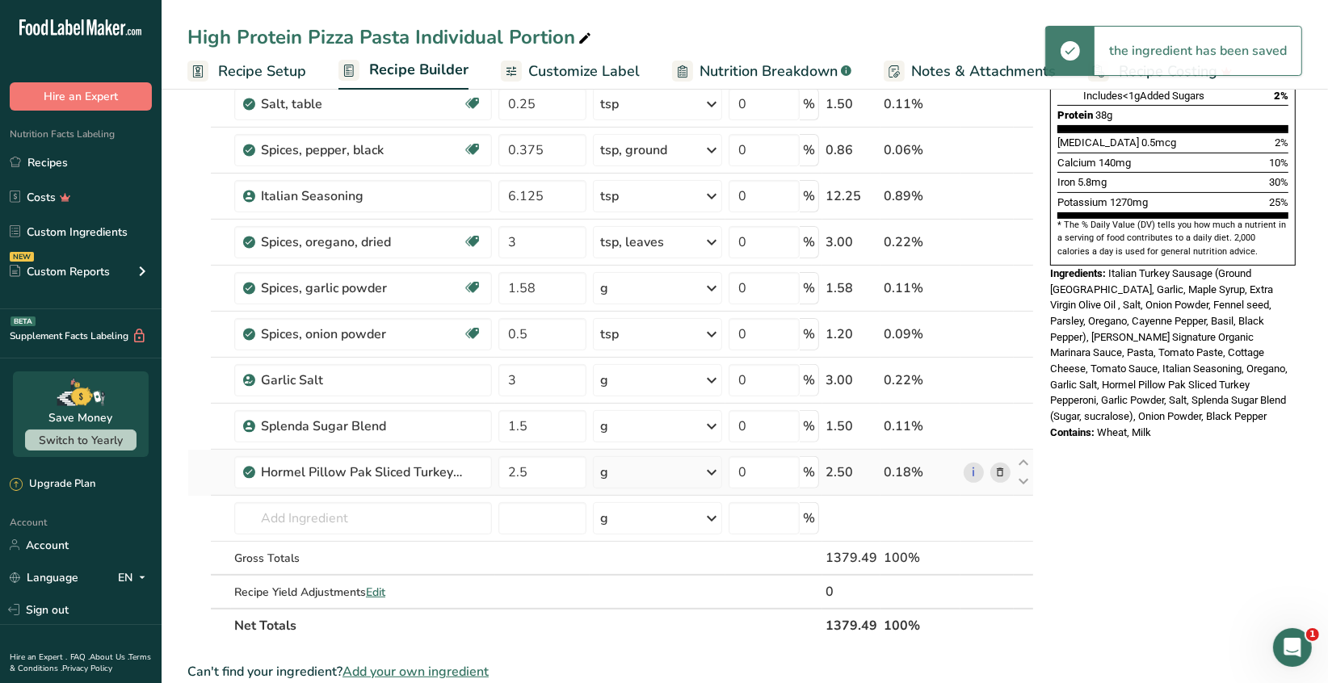
click at [711, 472] on icon at bounding box center [711, 472] width 19 height 29
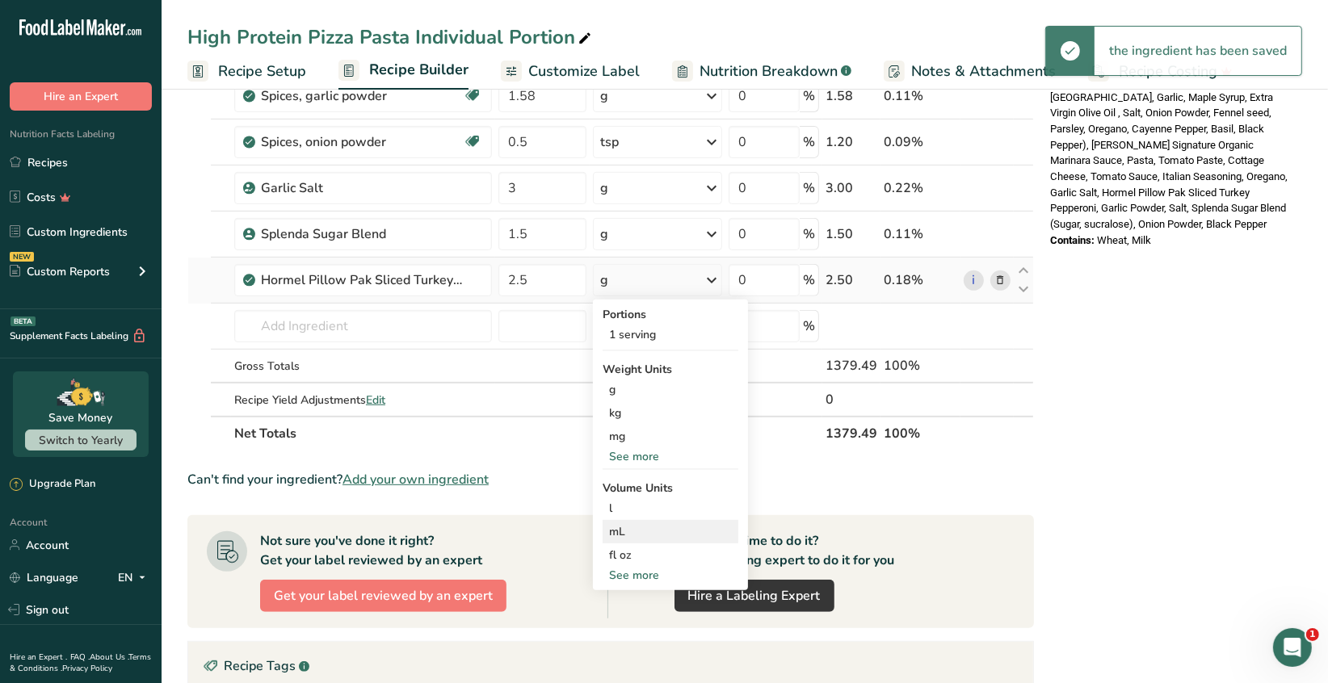
scroll to position [646, 0]
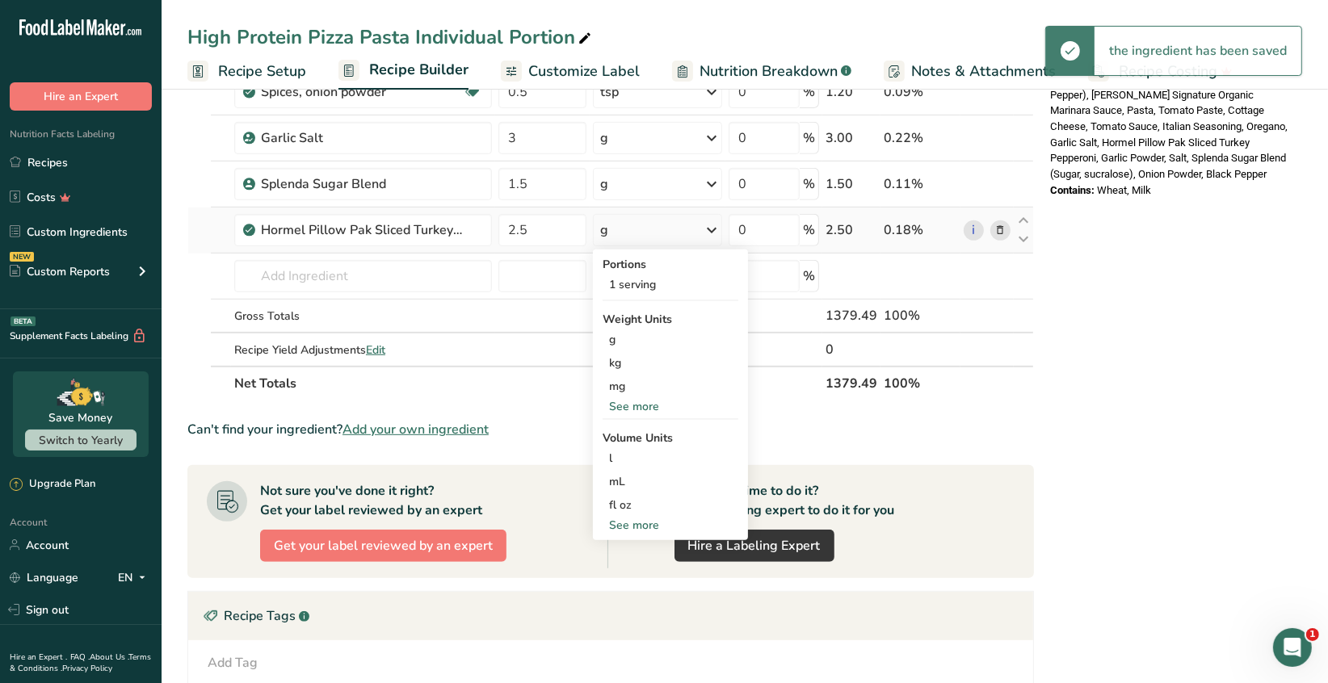
click at [649, 405] on div "See more" at bounding box center [670, 406] width 136 height 17
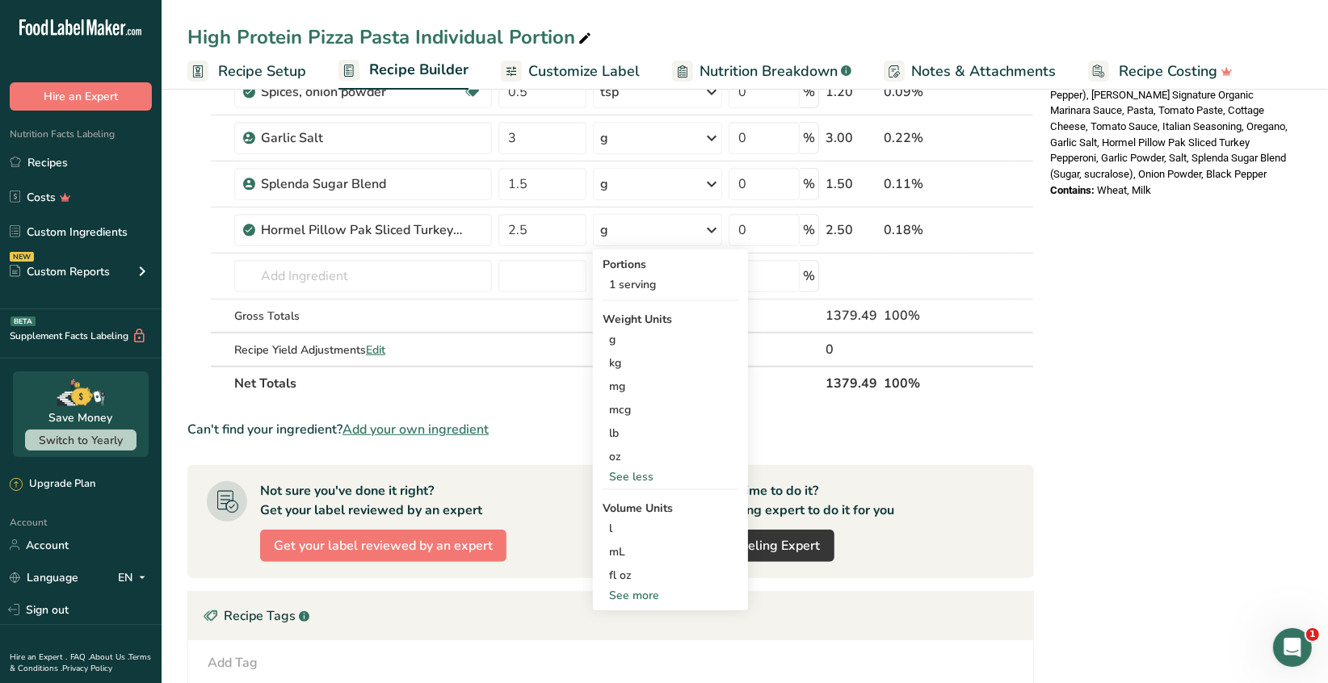
drag, startPoint x: 616, startPoint y: 452, endPoint x: 568, endPoint y: 405, distance: 67.4
click at [616, 451] on div "oz" at bounding box center [670, 456] width 136 height 23
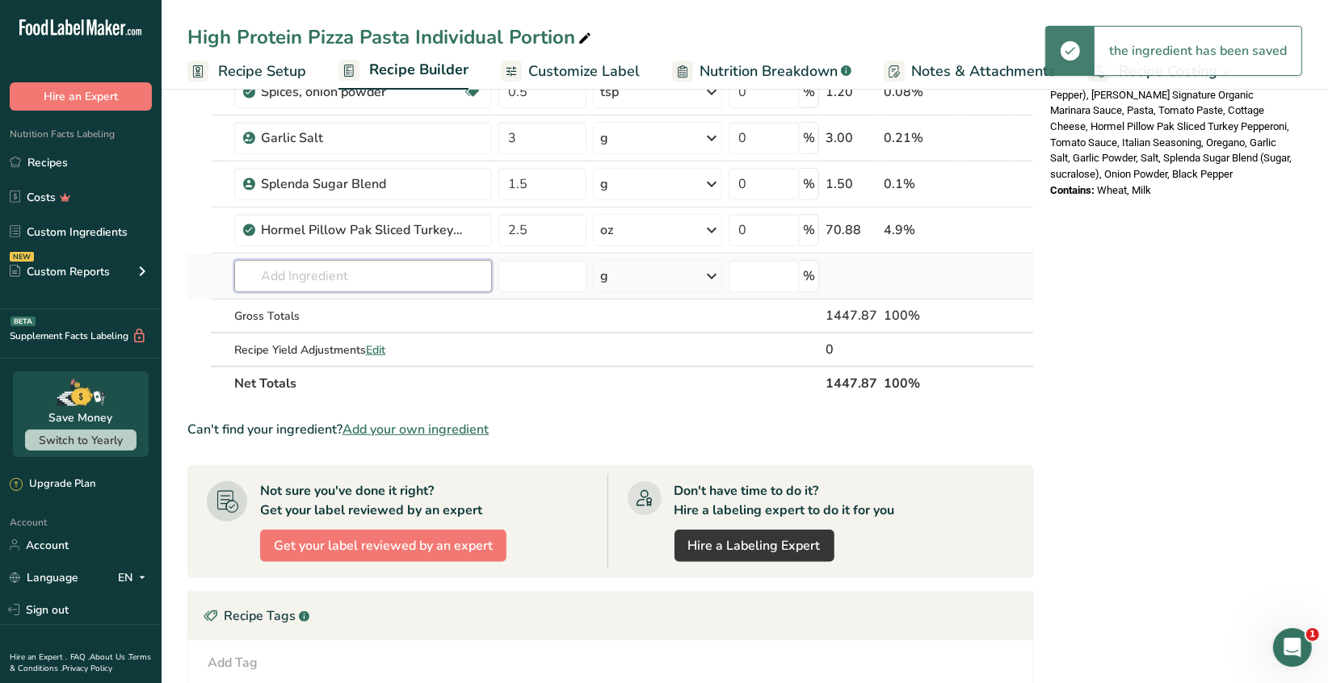
click at [276, 271] on input "text" at bounding box center [363, 276] width 258 height 32
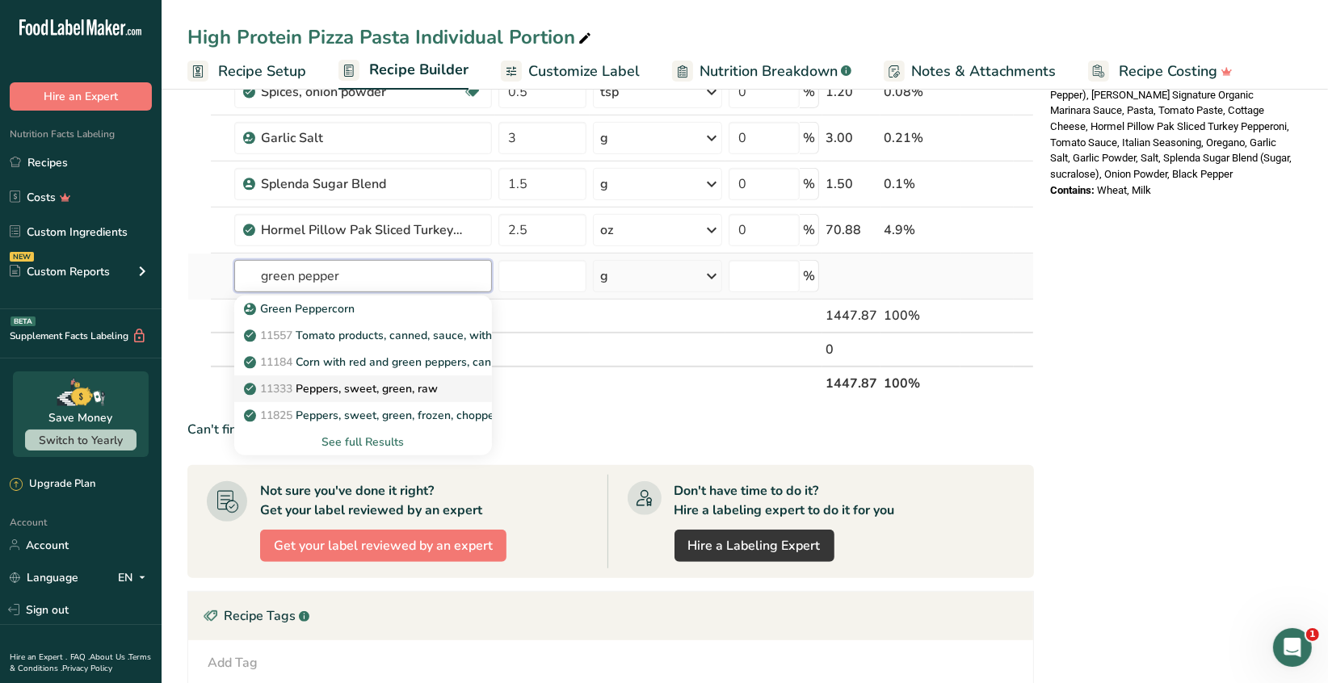
type input "green pepper"
click at [393, 393] on p "11333 Peppers, sweet, green, raw" at bounding box center [342, 388] width 191 height 17
type input "Peppers, sweet, green, raw"
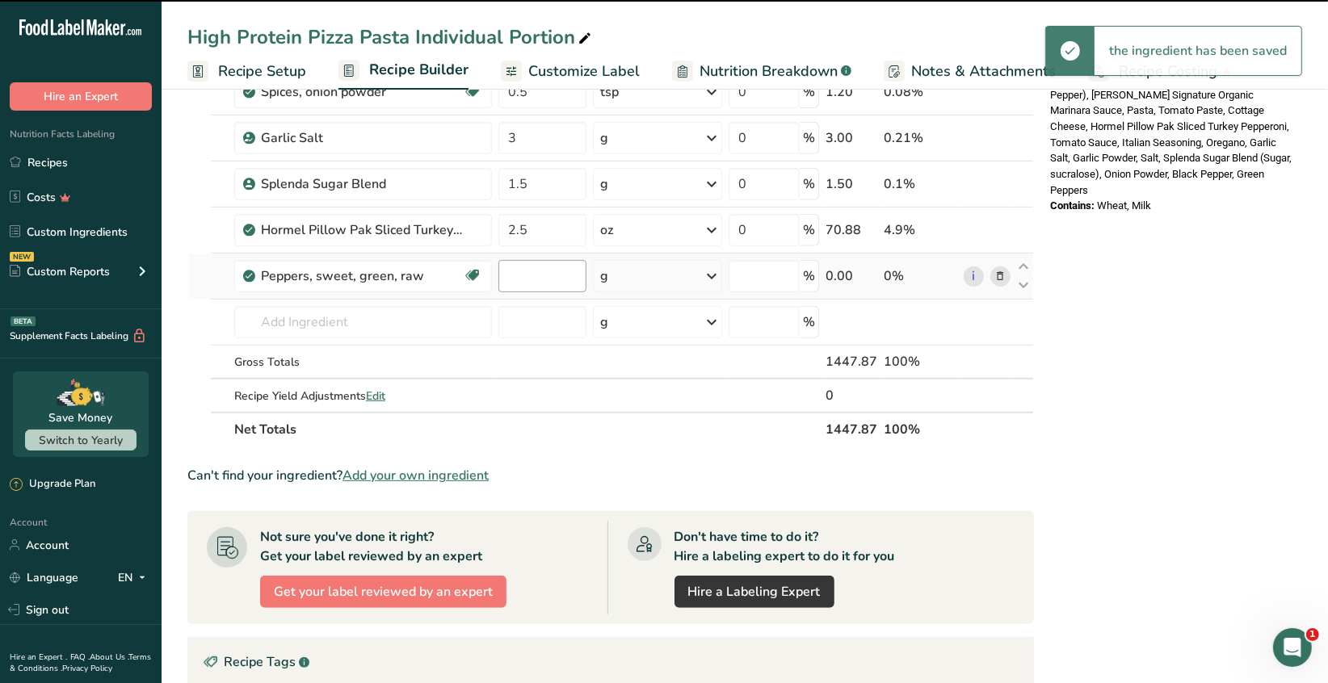
type input "0"
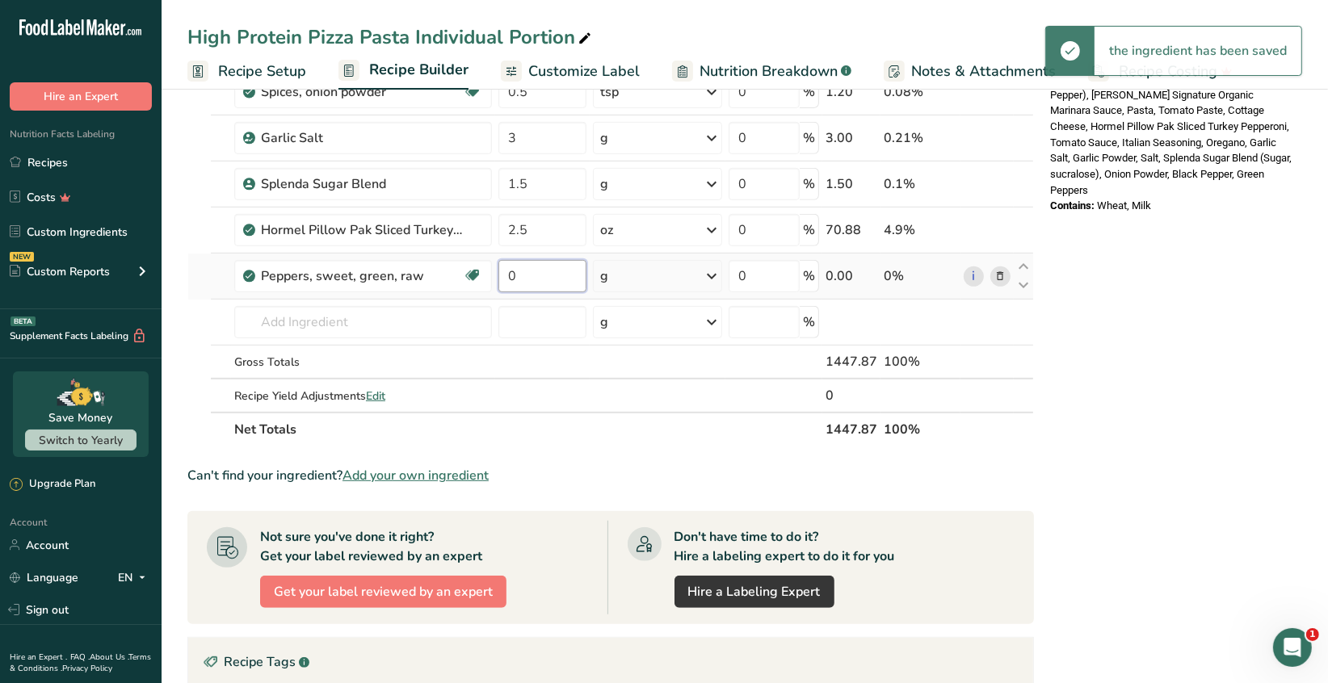
click at [526, 273] on input "0" at bounding box center [542, 276] width 88 height 32
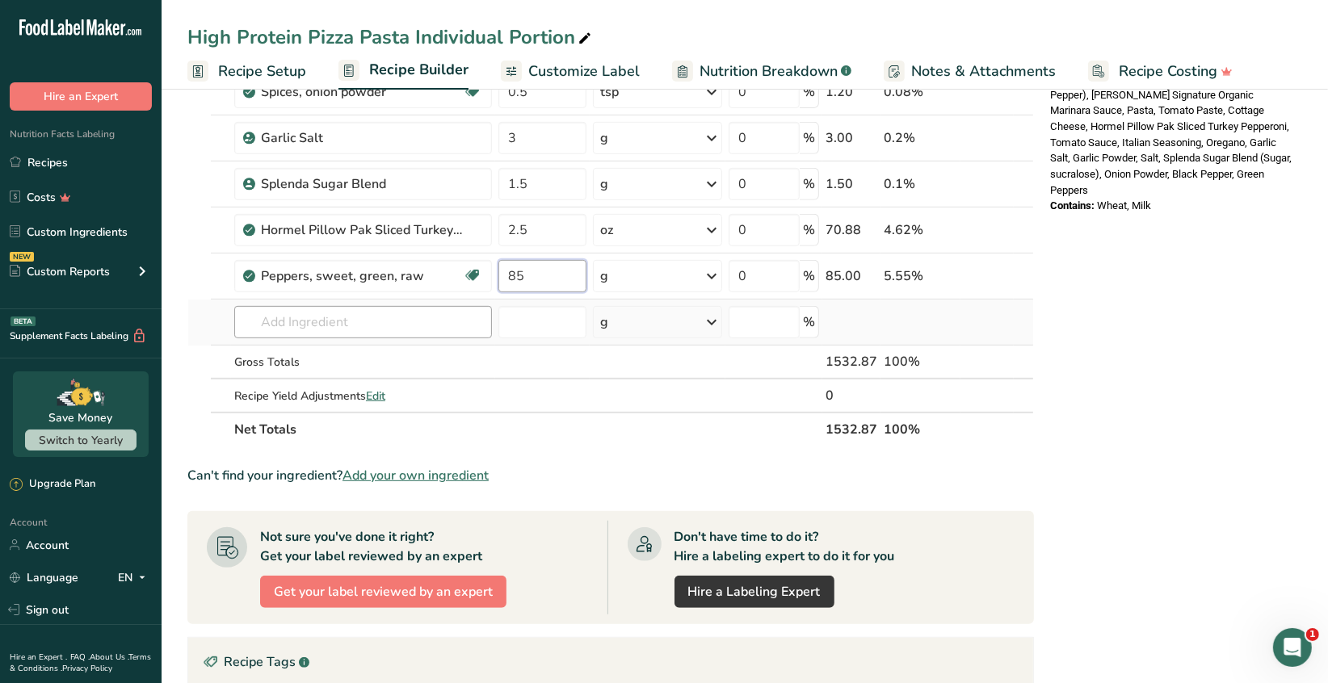
type input "85"
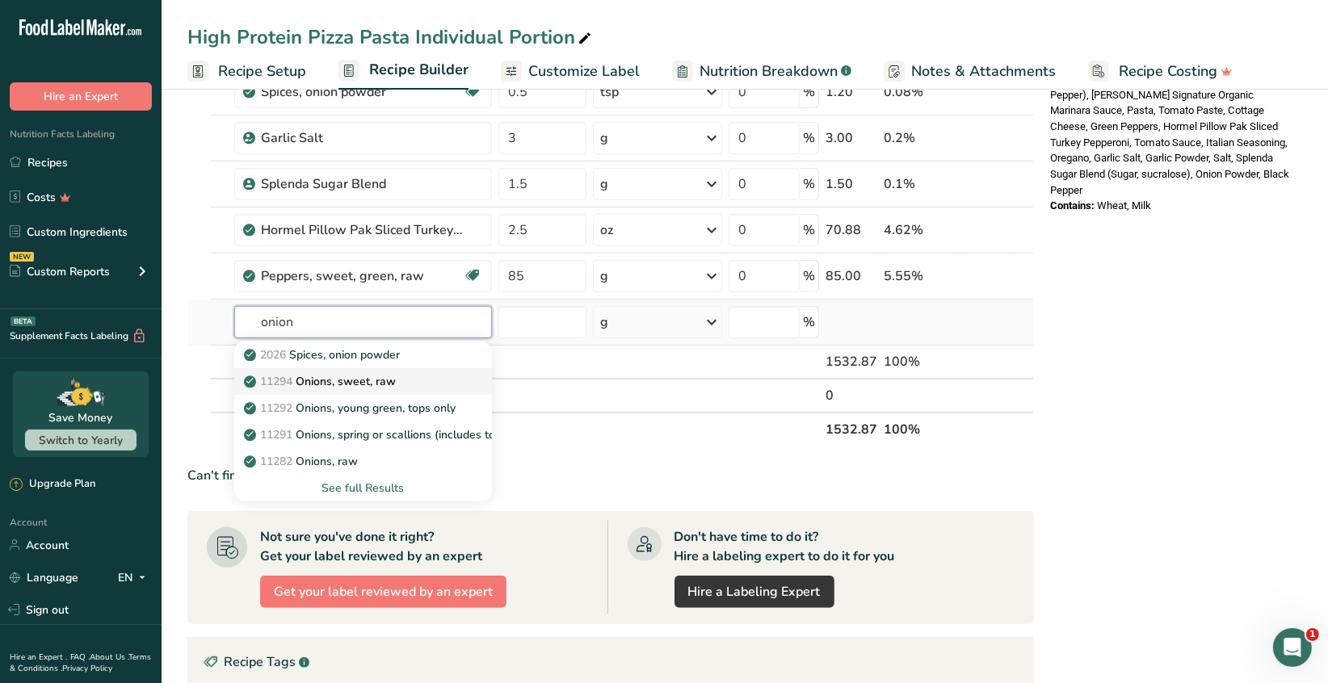
type input "onion"
click at [357, 380] on p "11294 Onions, sweet, raw" at bounding box center [321, 381] width 149 height 17
type input "Onions, sweet, raw"
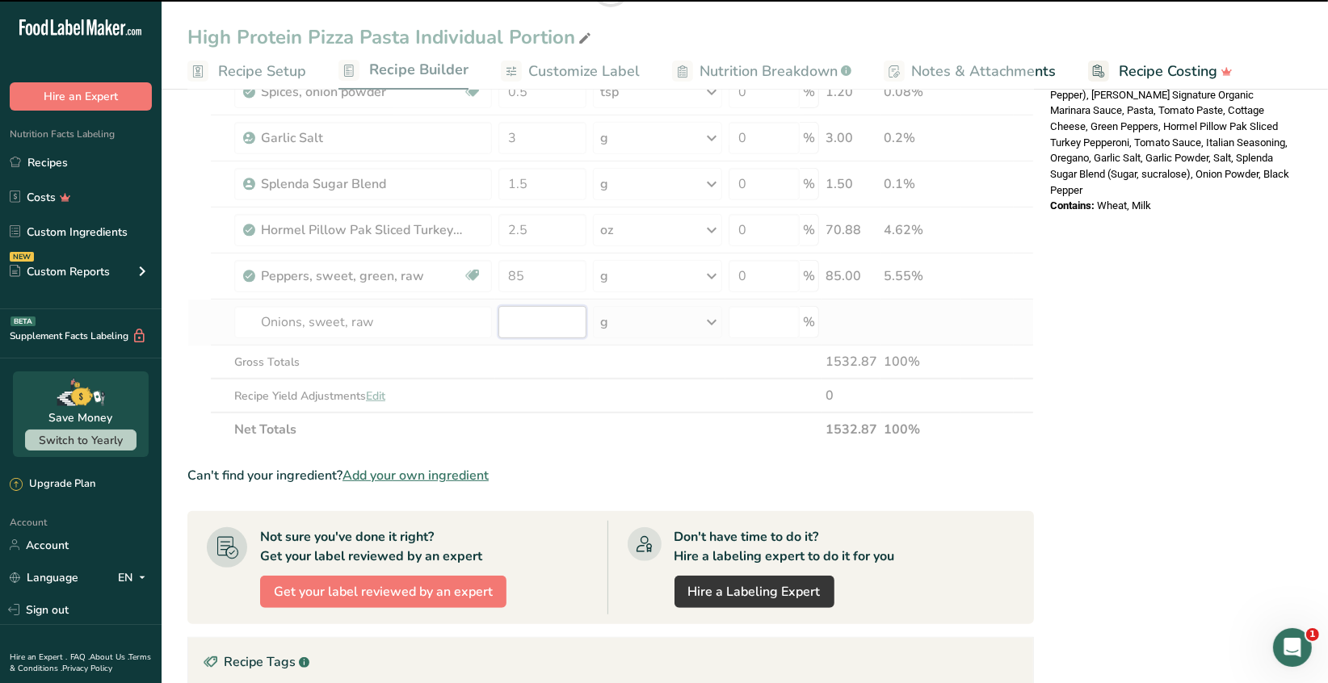
click at [526, 310] on input "number" at bounding box center [542, 322] width 88 height 32
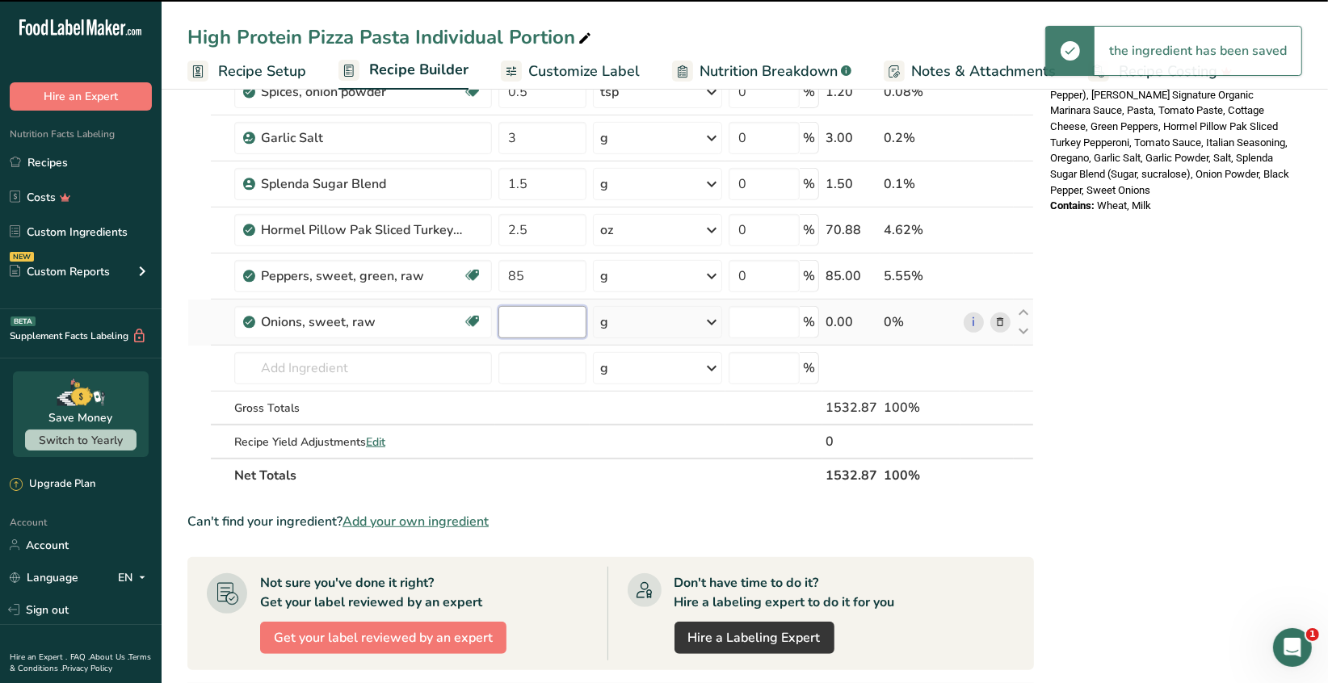
type input "0"
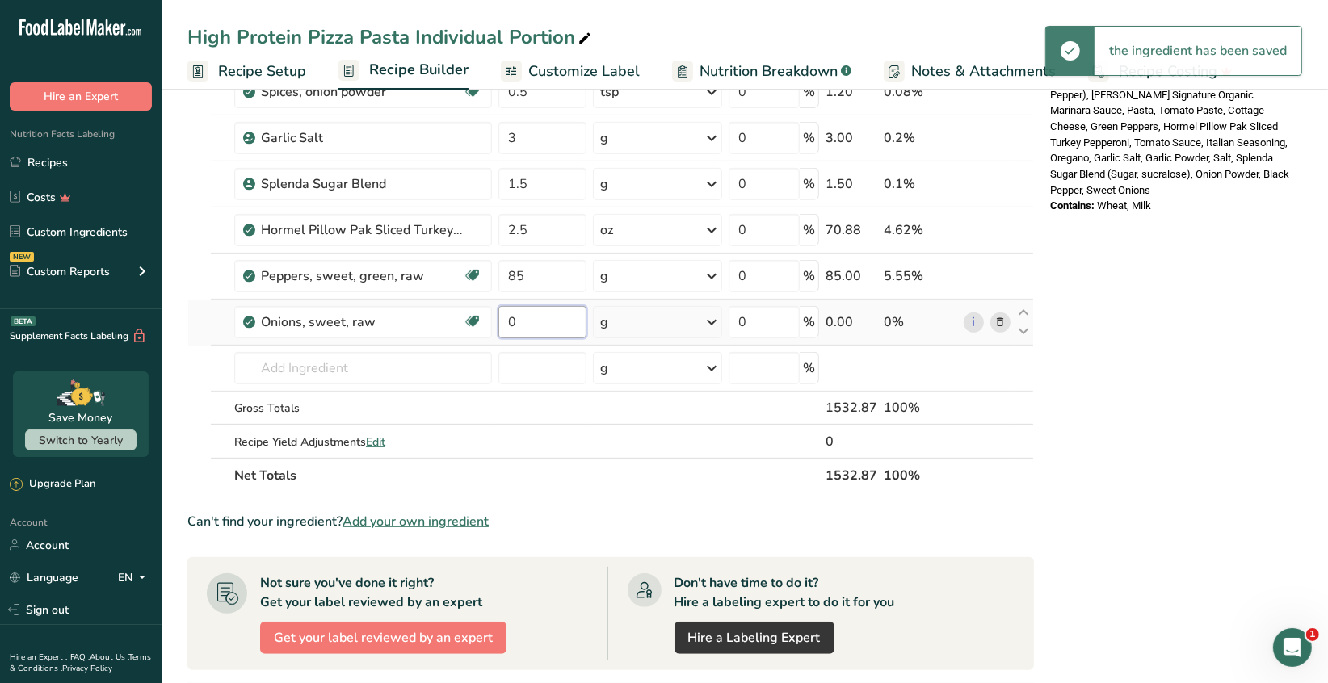
click at [526, 321] on input "0" at bounding box center [542, 322] width 88 height 32
type input "118"
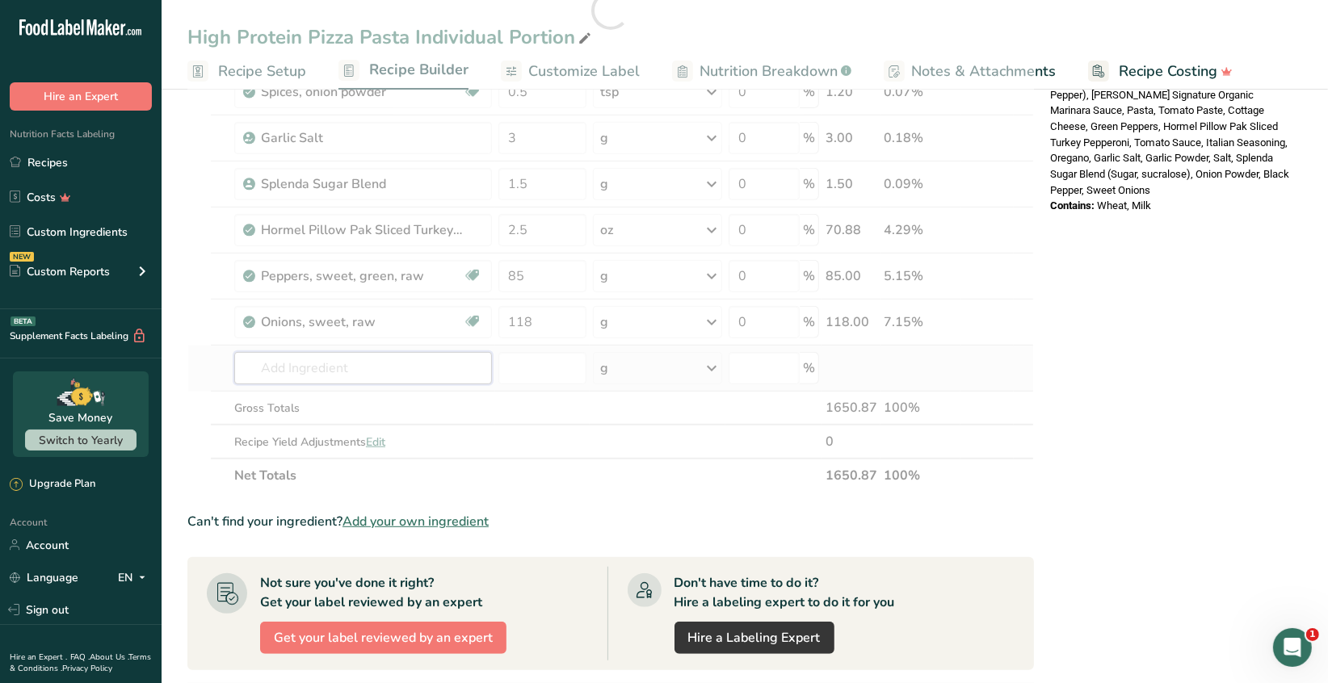
click at [363, 364] on div "Ingredient * Amount * Unit * Waste * .a-a{fill:#347362;}.b-a{fill:#fff;} Grams …" at bounding box center [610, 10] width 846 height 964
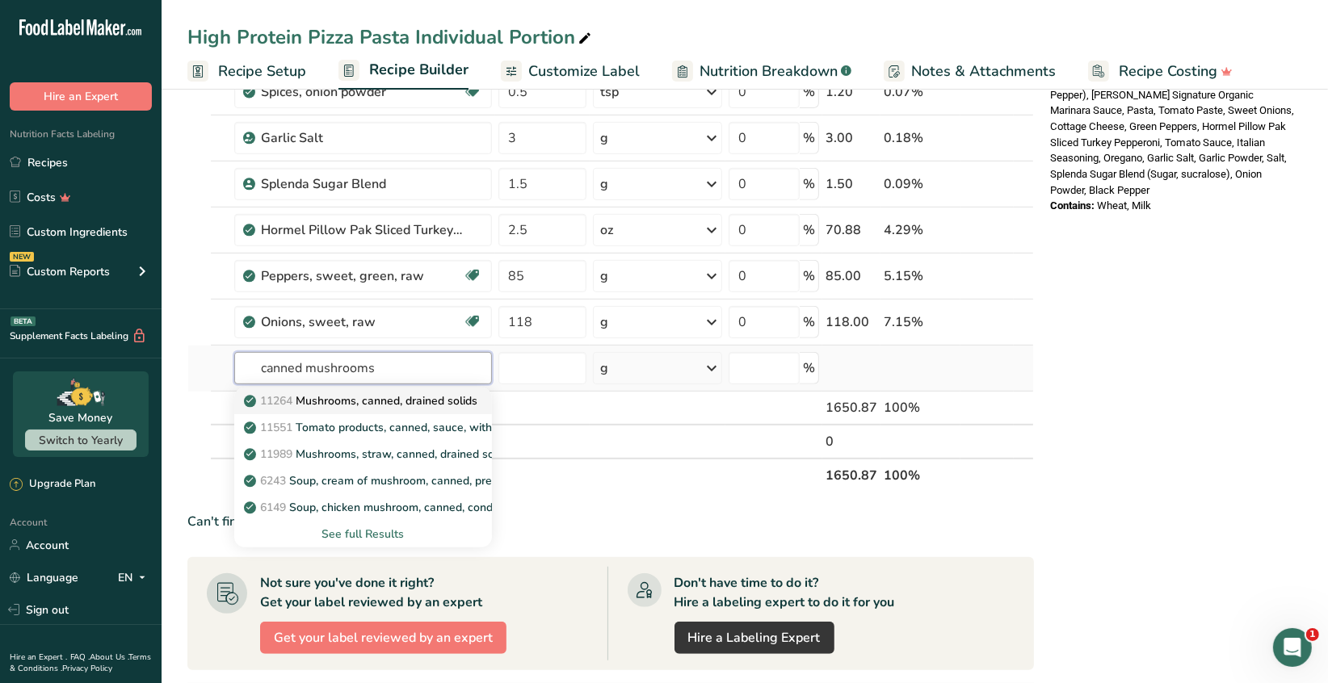
type input "canned mushrooms"
click at [397, 401] on p "11264 Mushrooms, canned, drained solids" at bounding box center [362, 400] width 230 height 17
type input "Mushrooms, canned, drained solids"
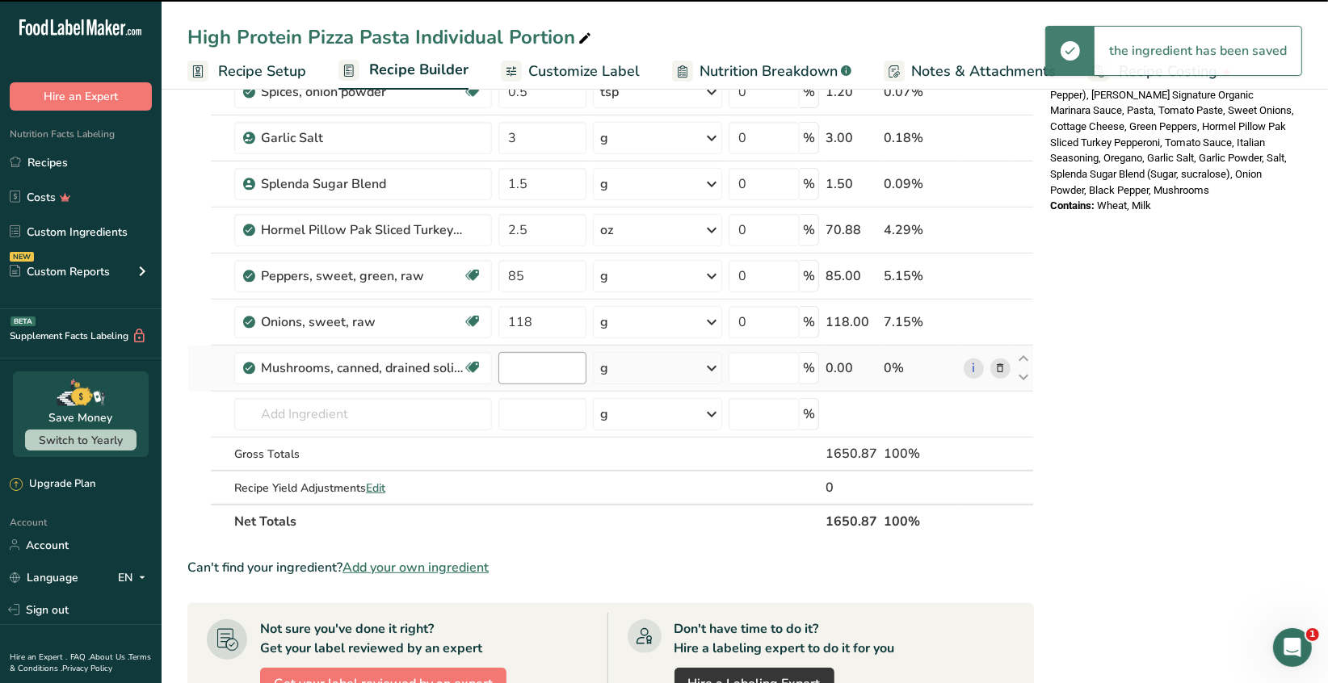
type input "0"
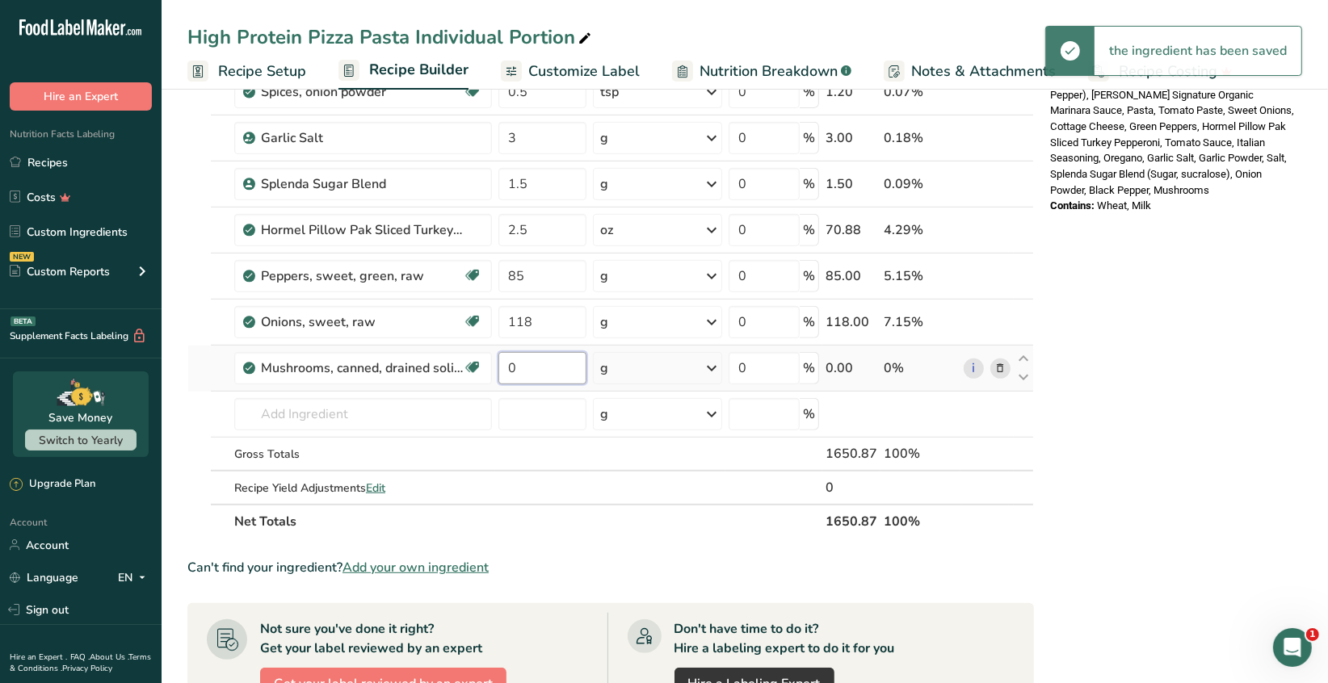
click at [517, 367] on input "0" at bounding box center [542, 368] width 88 height 32
type input "4"
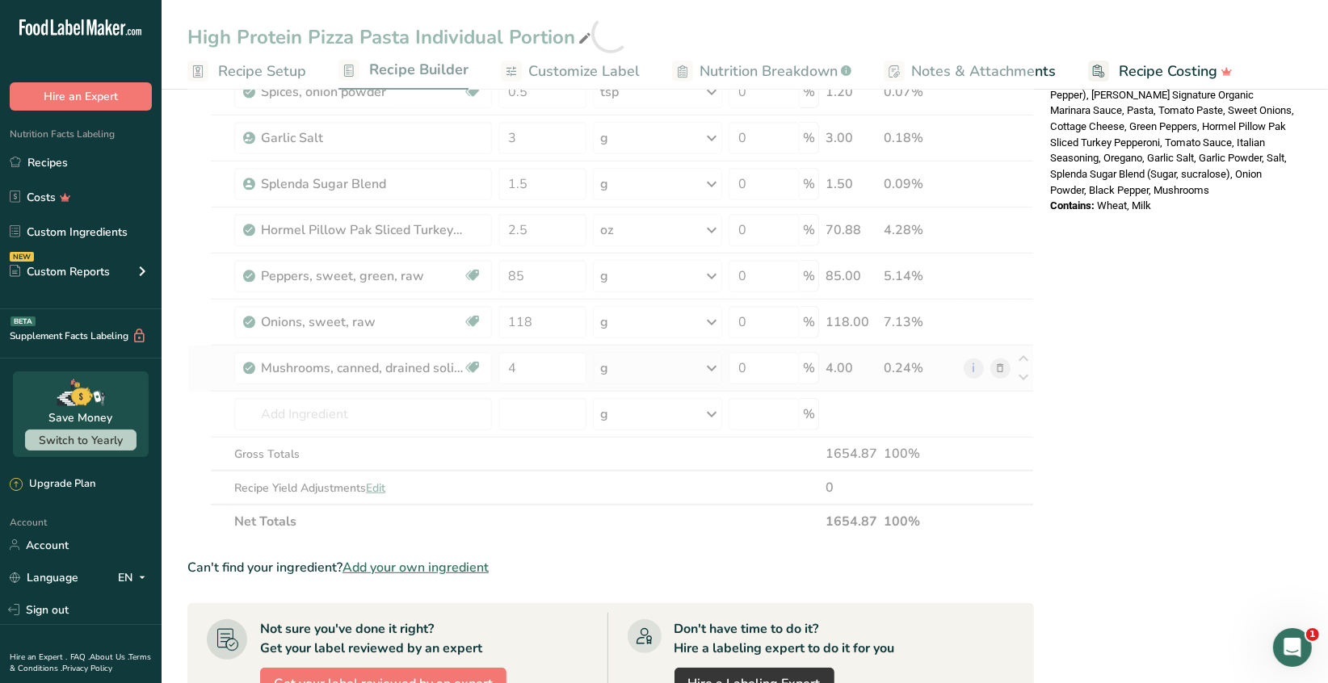
click at [711, 367] on div "Ingredient * Amount * Unit * Waste * .a-a{fill:#347362;}.b-a{fill:#fff;} Grams …" at bounding box center [610, 33] width 846 height 1010
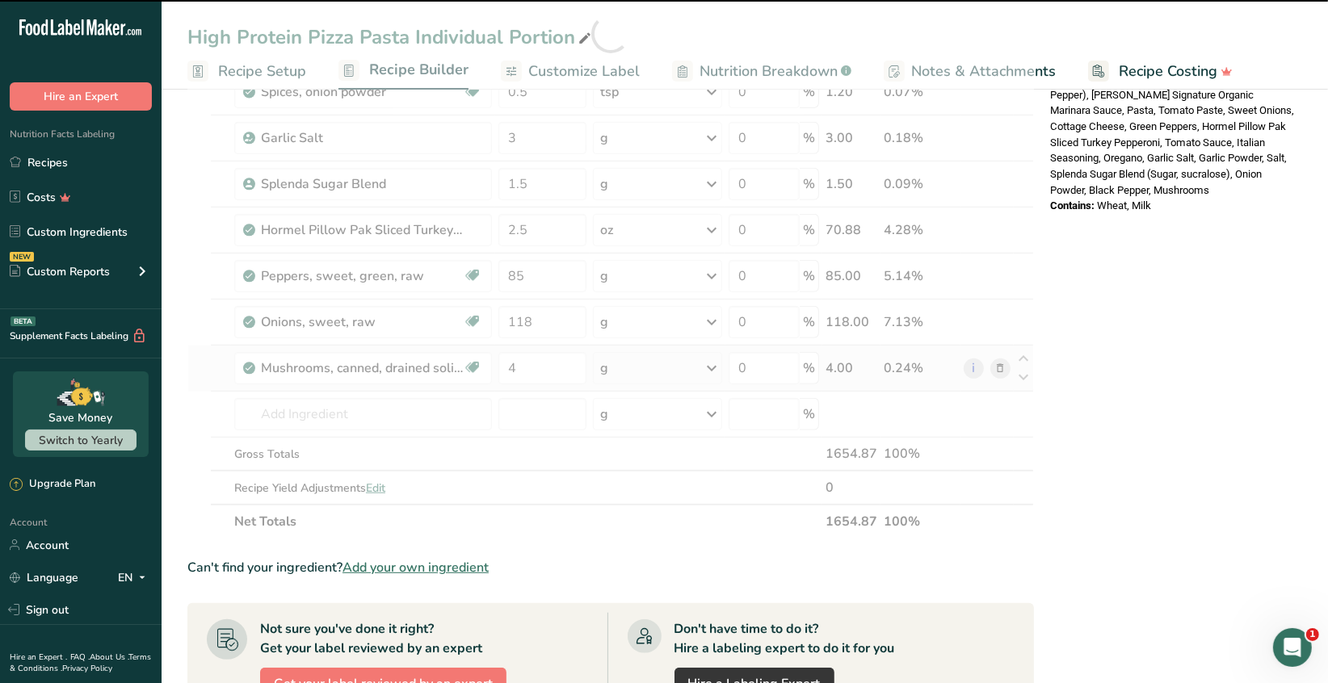
click at [713, 364] on icon at bounding box center [711, 368] width 19 height 29
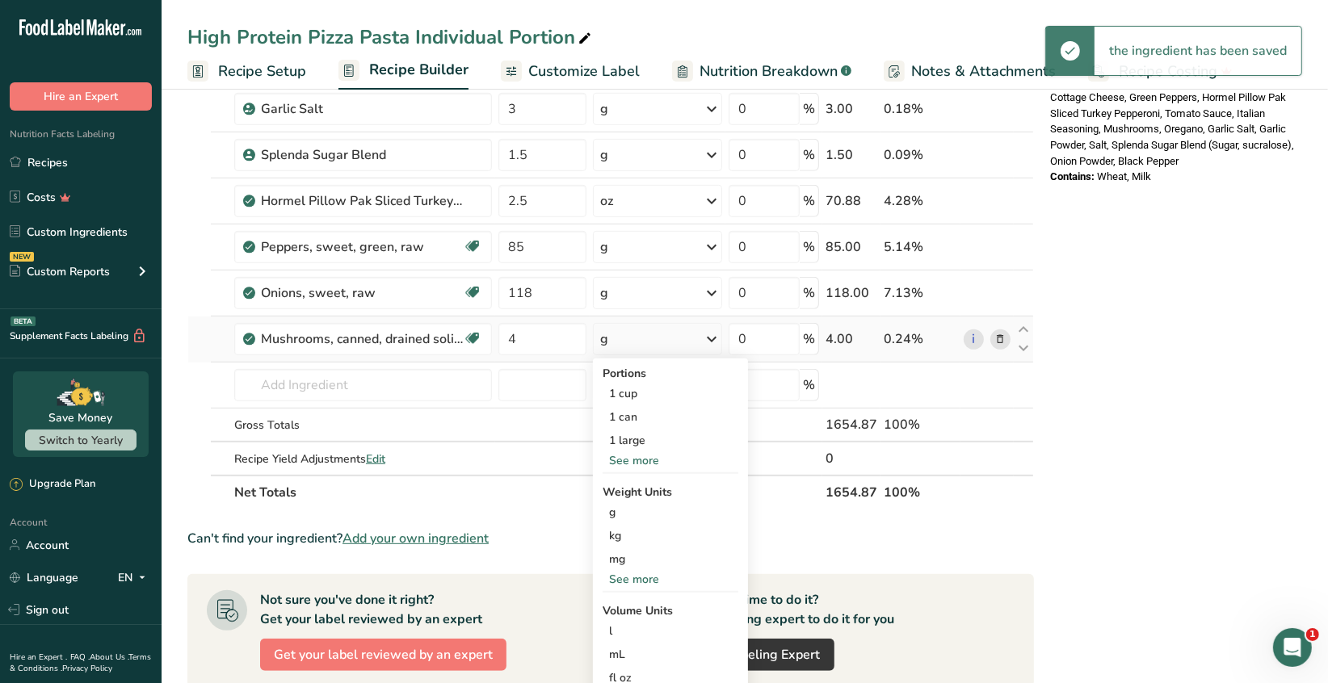
scroll to position [726, 0]
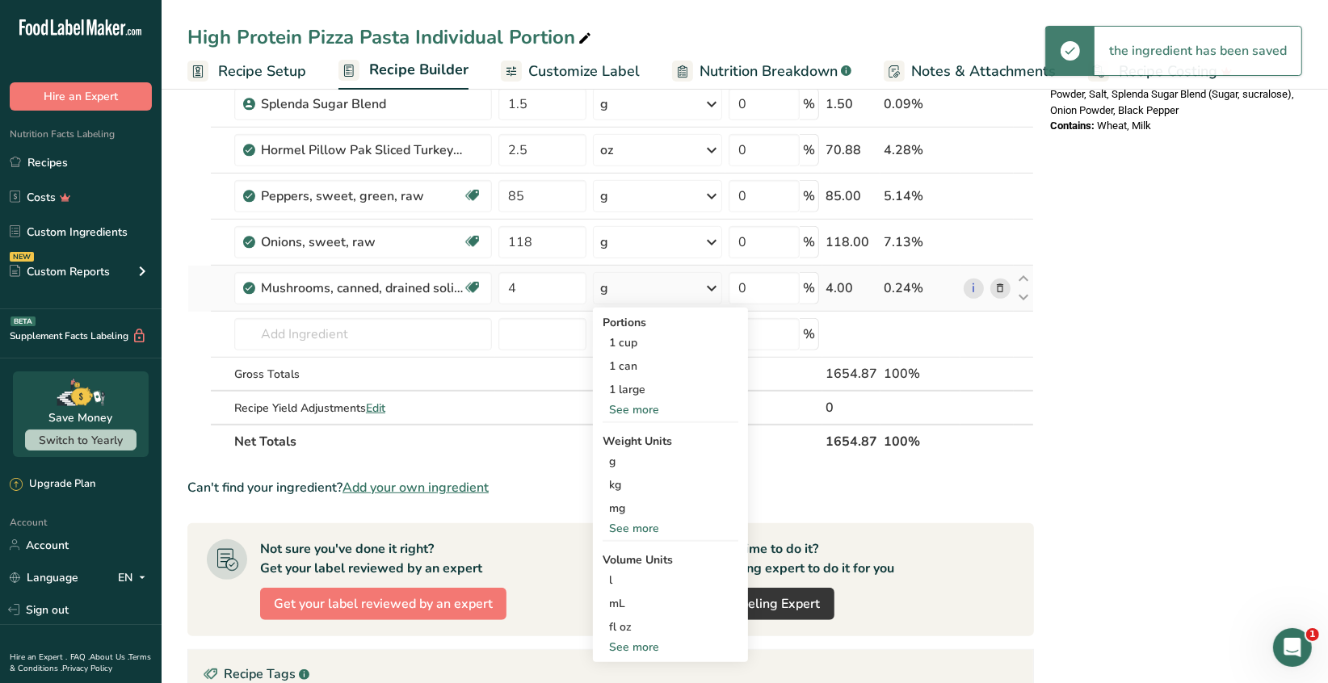
click at [632, 524] on div "See more" at bounding box center [670, 528] width 136 height 17
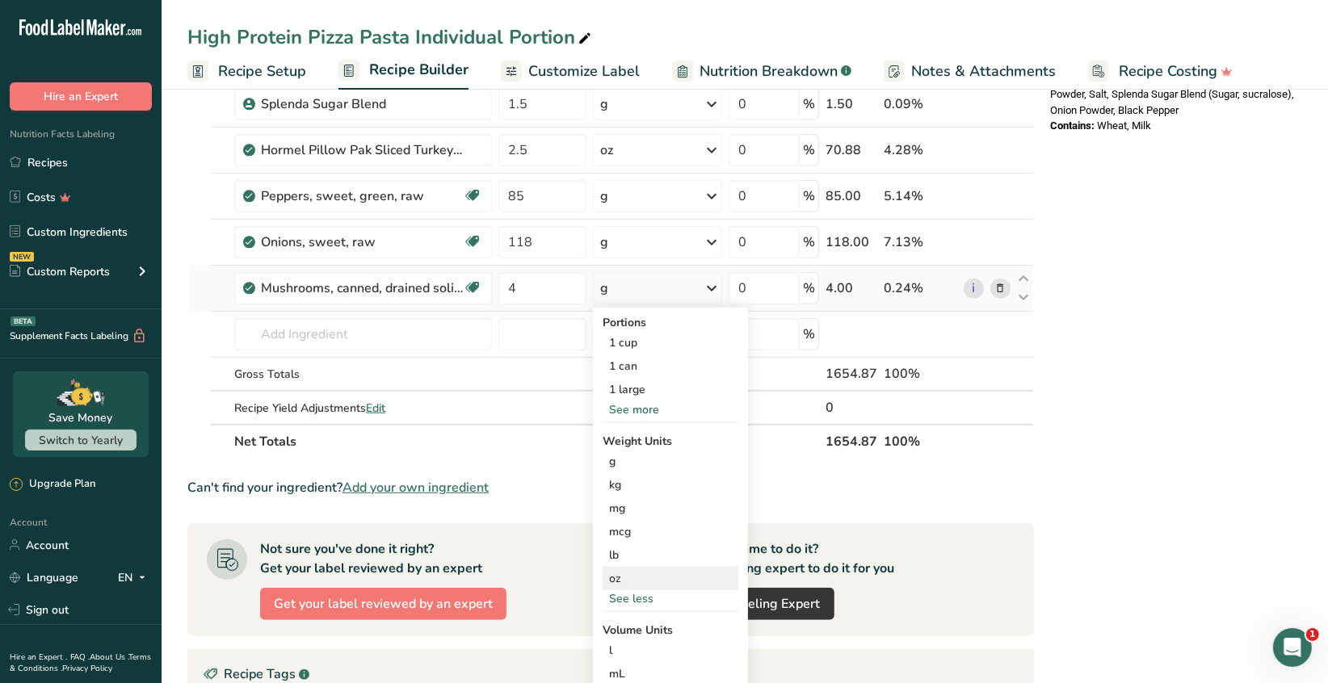
click at [620, 577] on div "oz" at bounding box center [670, 578] width 136 height 23
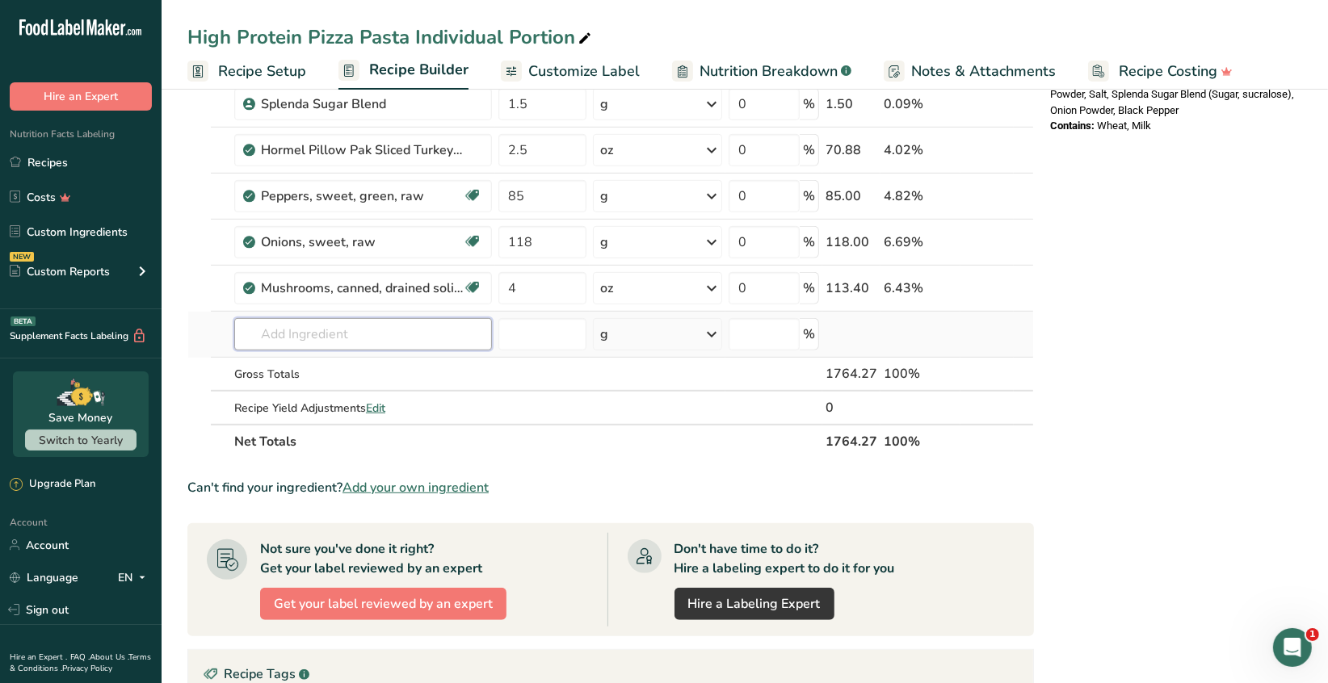
click at [285, 333] on input "text" at bounding box center [363, 334] width 258 height 32
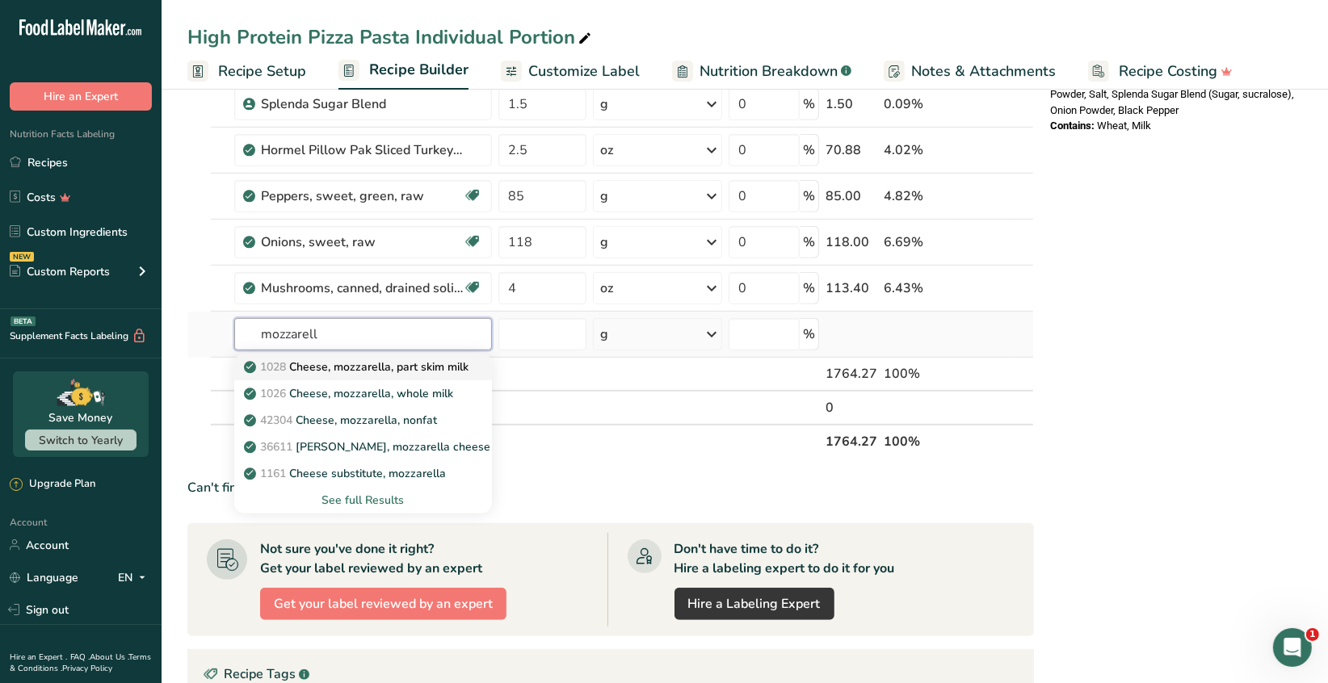
type input "mozzarell"
click at [387, 359] on p "1028 Cheese, mozzarella, part skim milk" at bounding box center [357, 367] width 221 height 17
type input "Cheese, mozzarella, part skim milk"
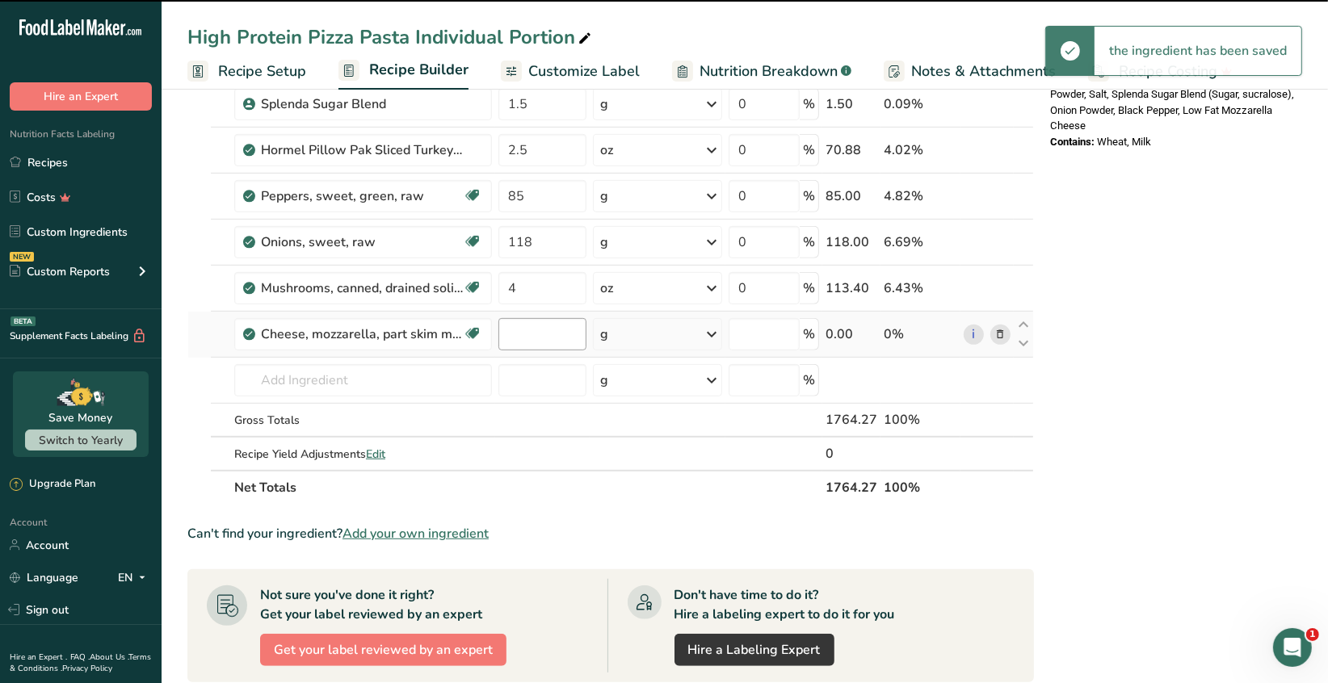
type input "0"
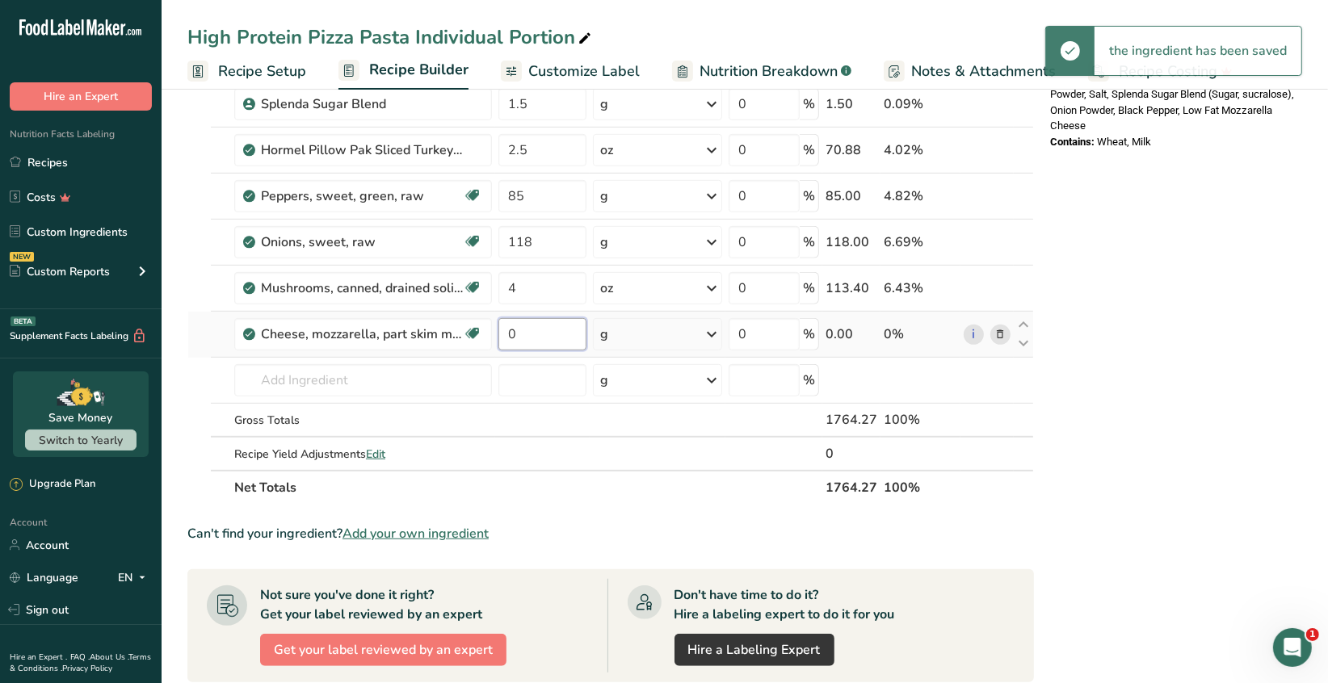
click at [520, 338] on input "0" at bounding box center [542, 334] width 88 height 32
type input "4"
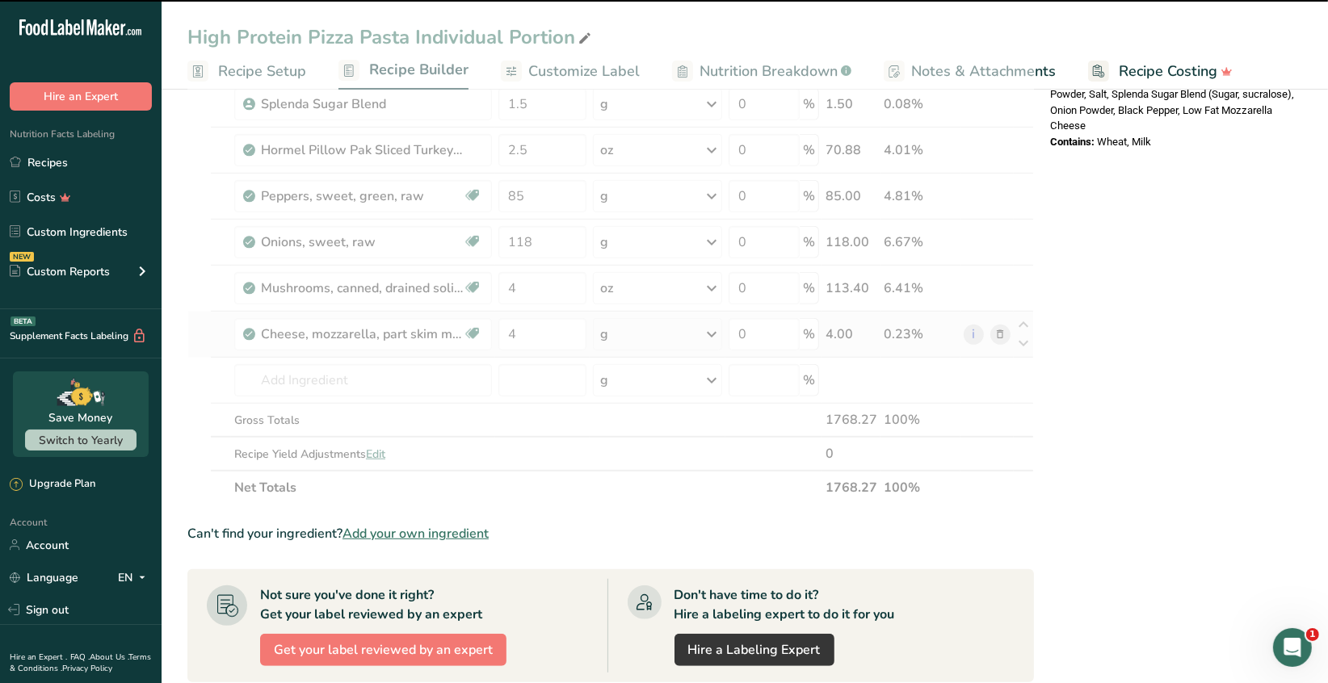
click at [712, 332] on icon at bounding box center [711, 334] width 19 height 29
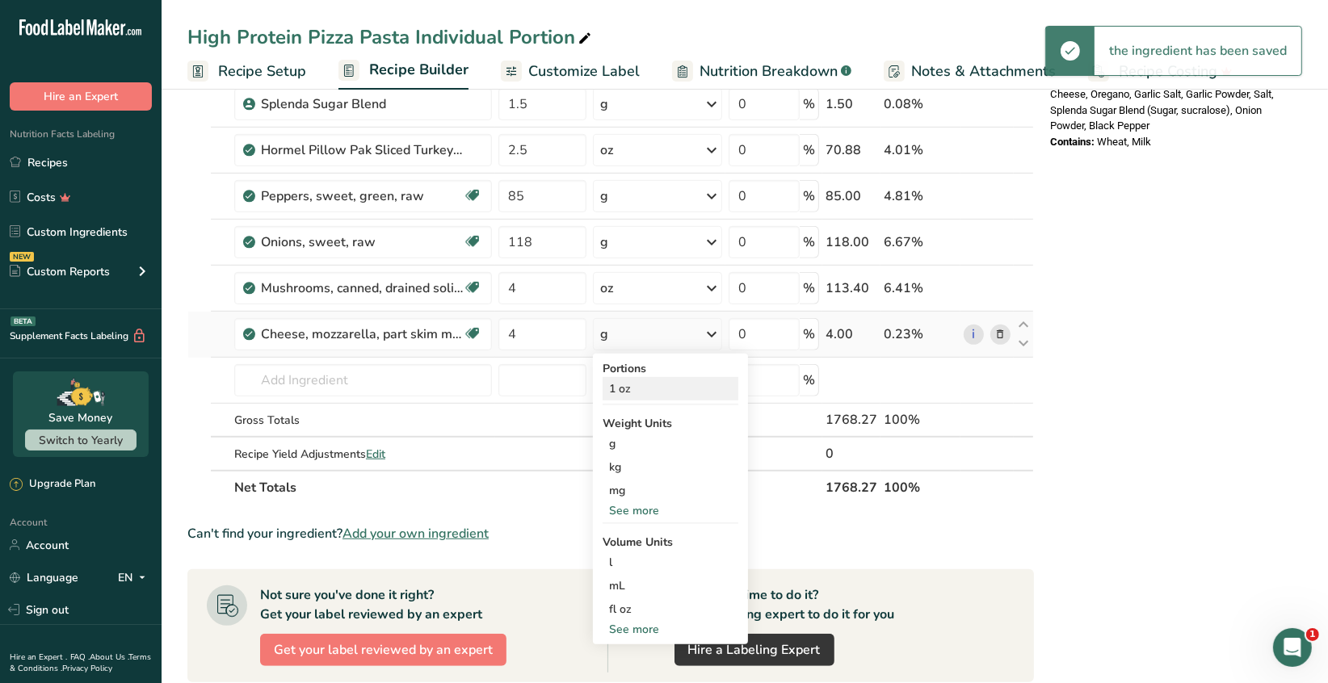
click at [623, 382] on div "1 oz" at bounding box center [670, 388] width 136 height 23
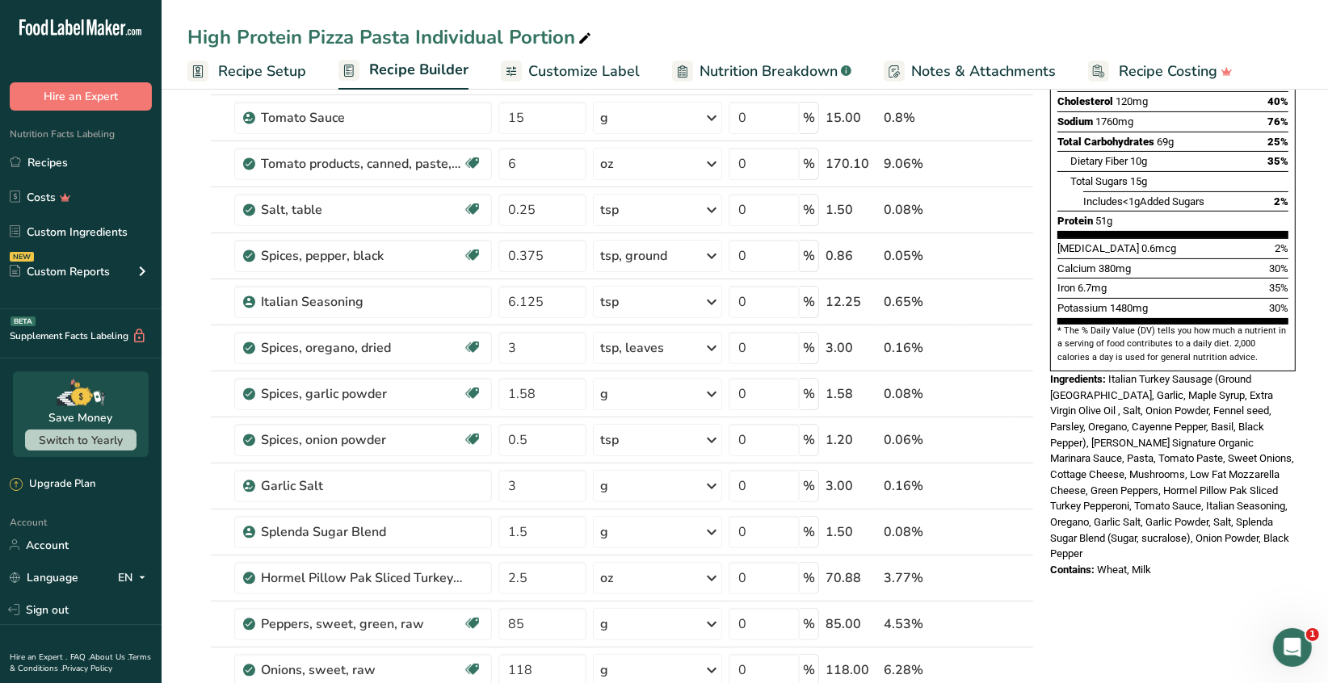
scroll to position [0, 0]
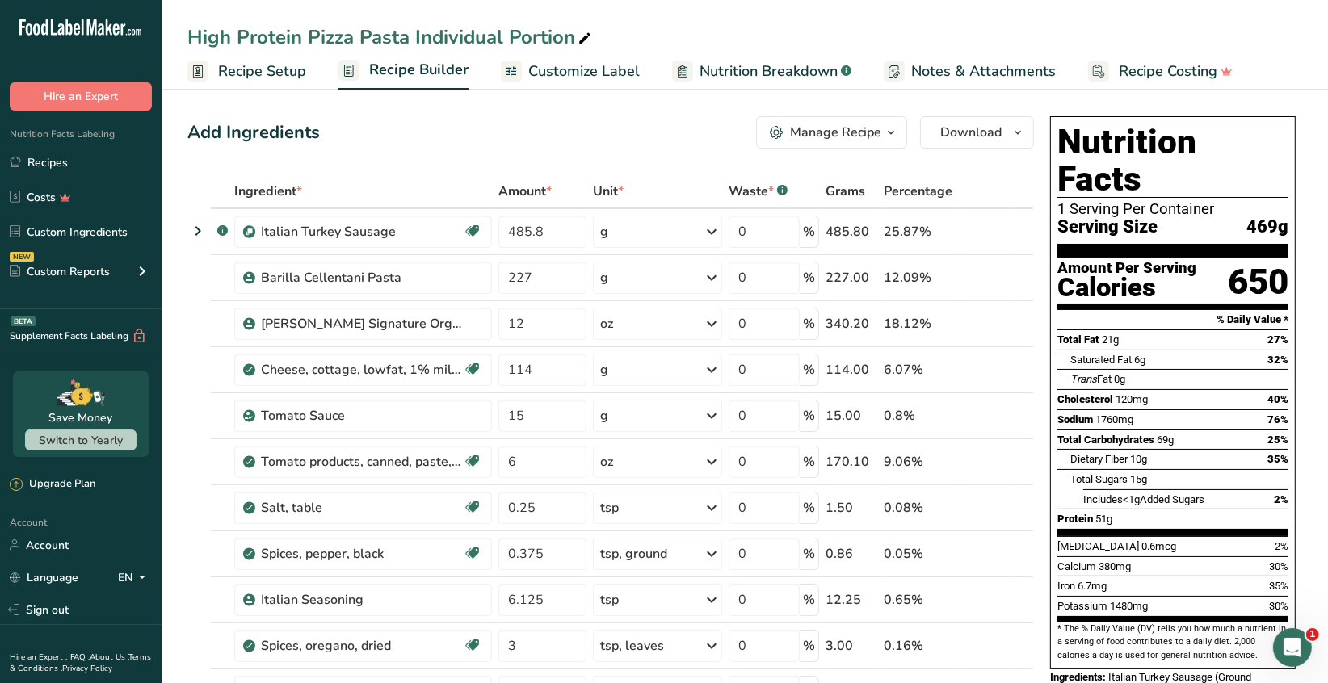
click at [892, 129] on icon "button" at bounding box center [890, 133] width 13 height 20
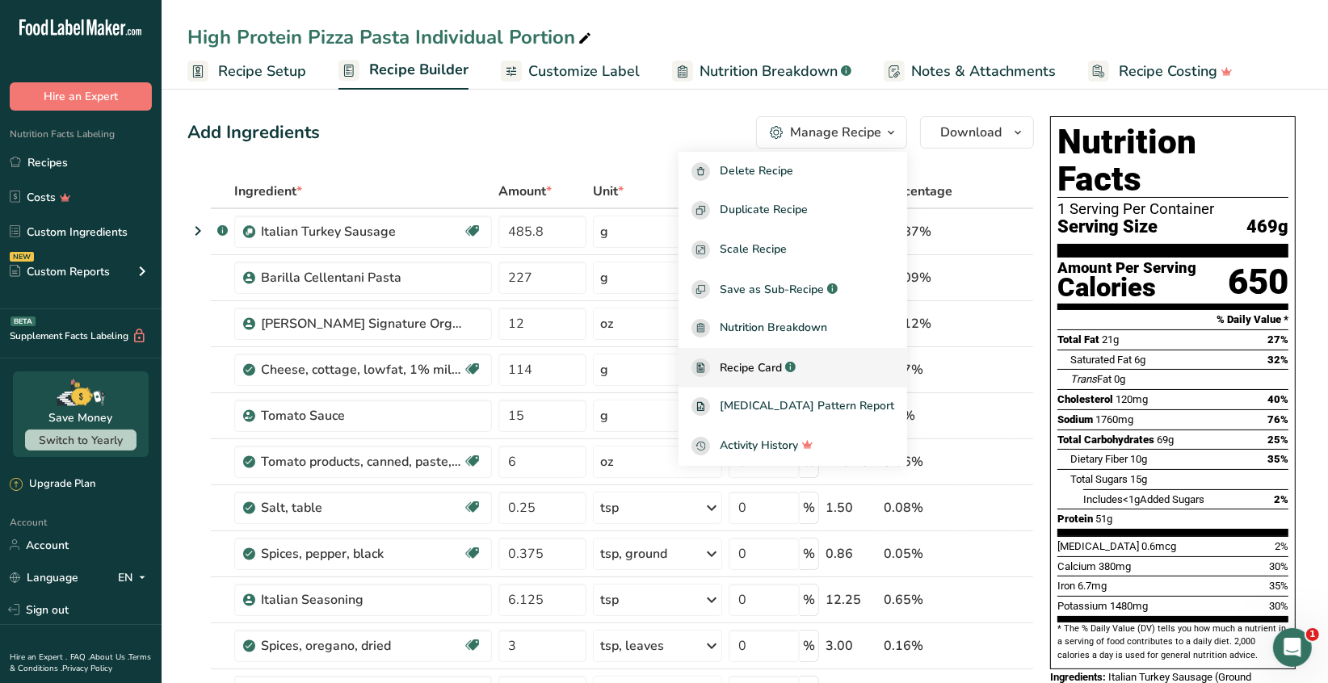
click at [782, 365] on span "Recipe Card" at bounding box center [750, 367] width 62 height 17
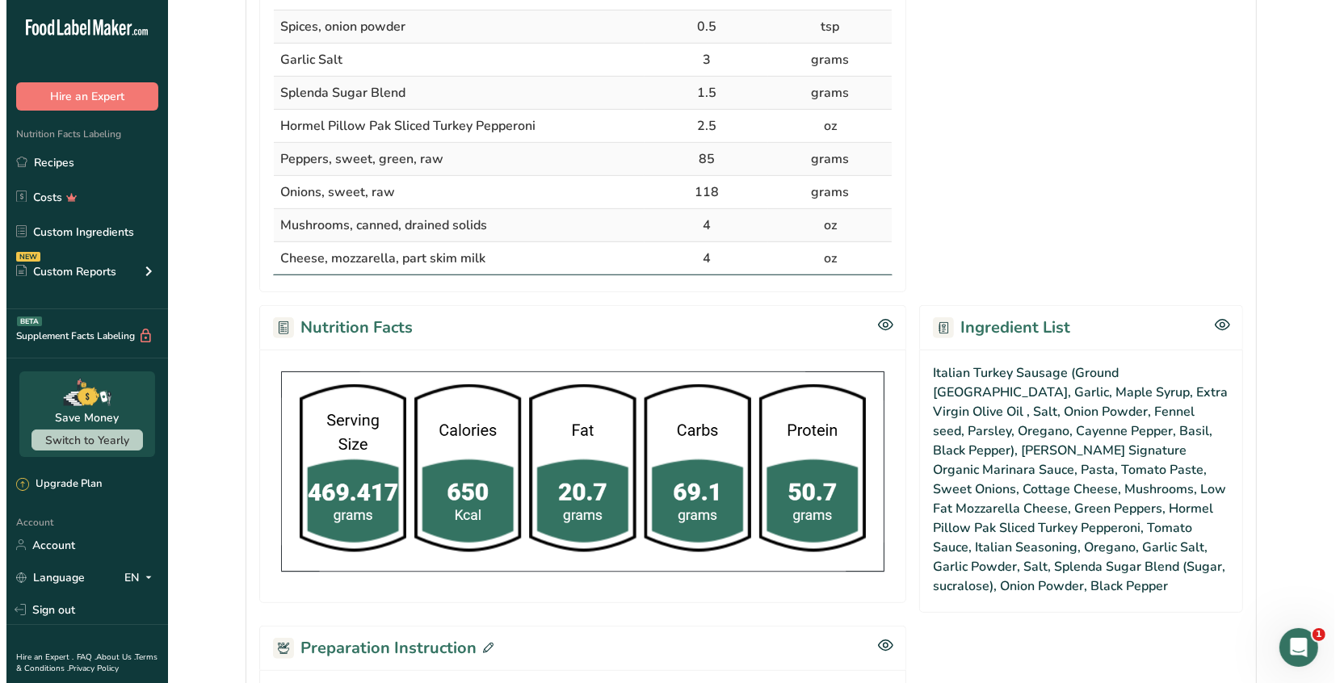
scroll to position [969, 0]
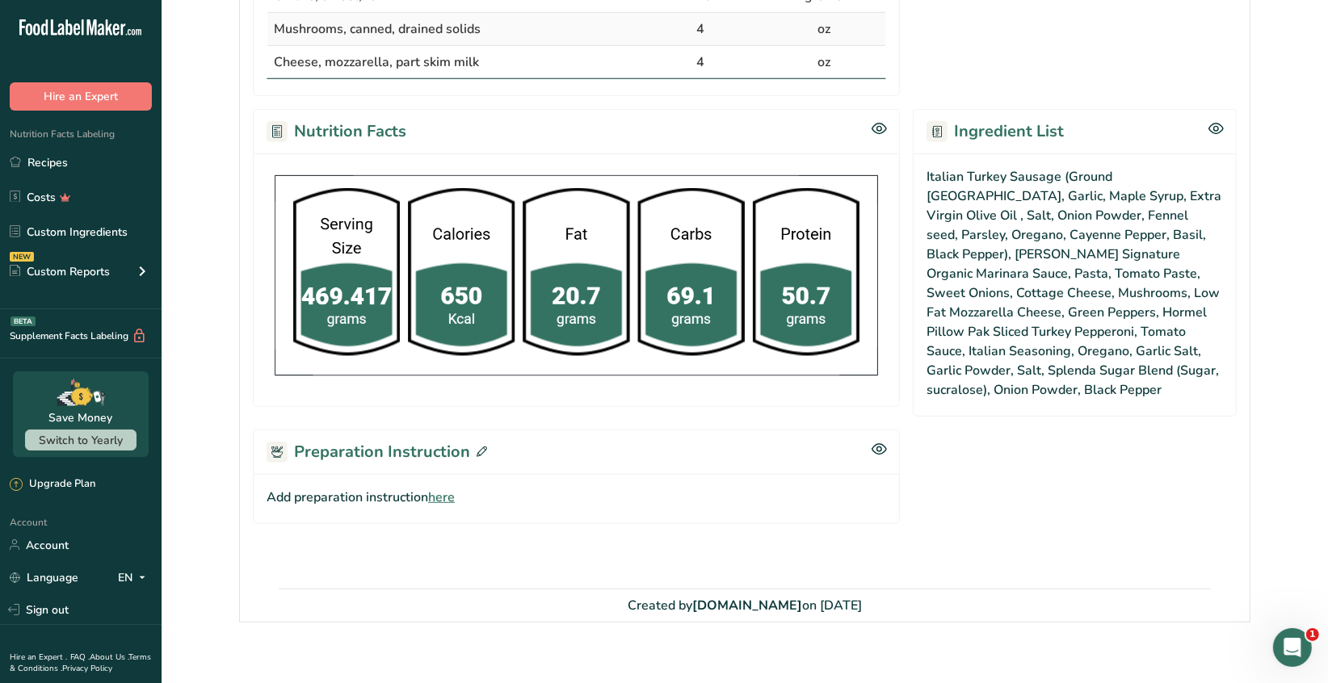
click at [484, 438] on div "Preparation Instruction" at bounding box center [576, 452] width 647 height 44
click at [479, 447] on icon at bounding box center [481, 452] width 10 height 10
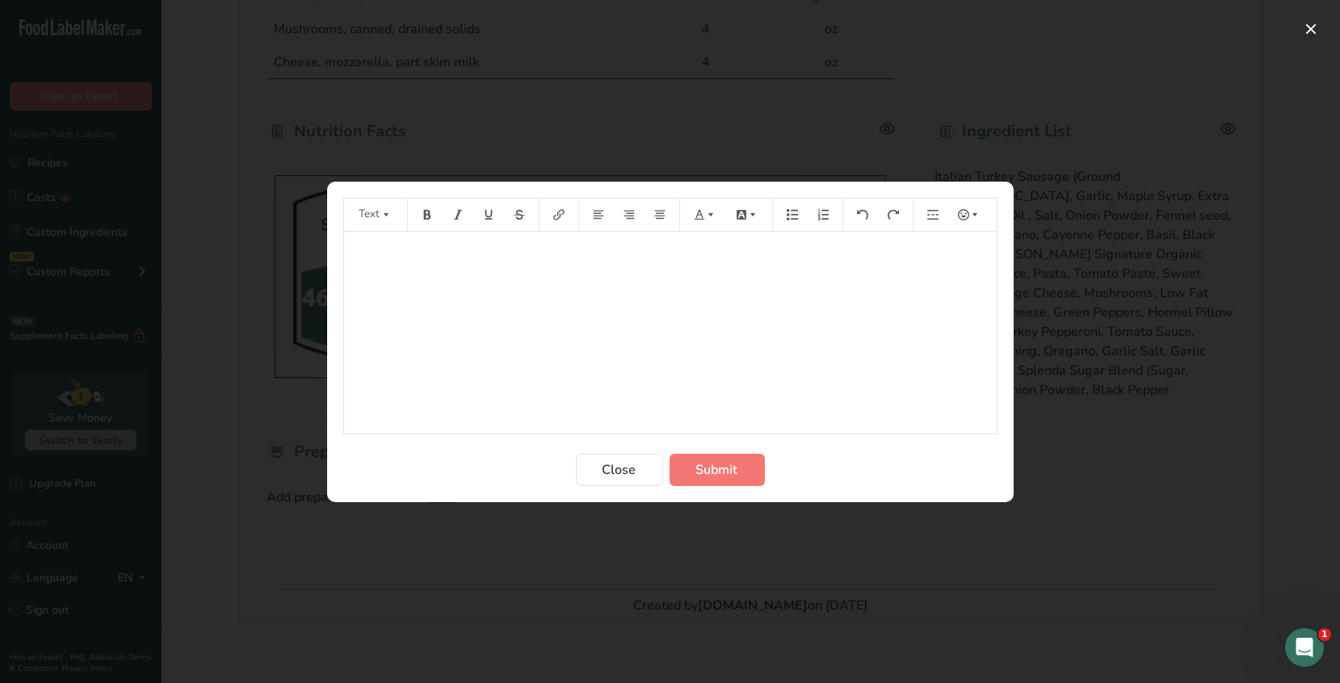
click at [384, 250] on p "﻿" at bounding box center [670, 254] width 636 height 19
drag, startPoint x: 421, startPoint y: 223, endPoint x: 417, endPoint y: 215, distance: 9.0
click at [424, 217] on button "Preparation instructions modal" at bounding box center [427, 215] width 24 height 26
click at [423, 217] on icon "Preparation instructions modal" at bounding box center [426, 214] width 7 height 10
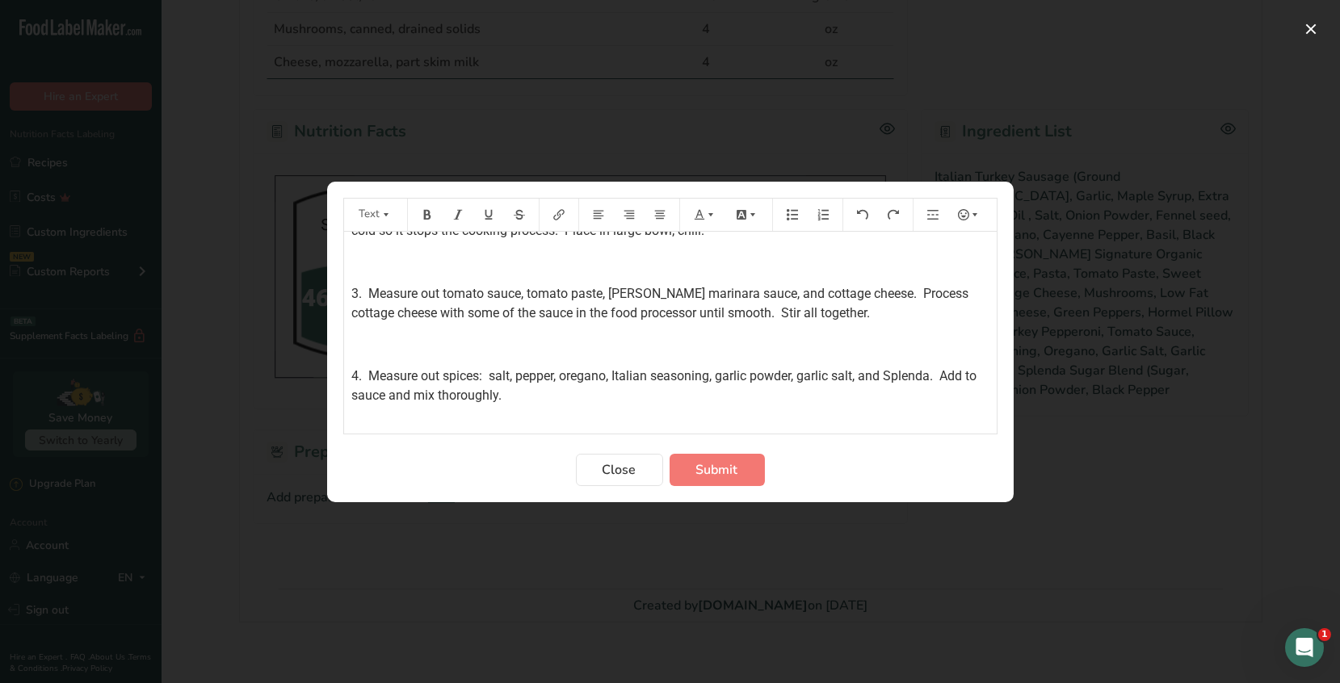
scroll to position [220, 0]
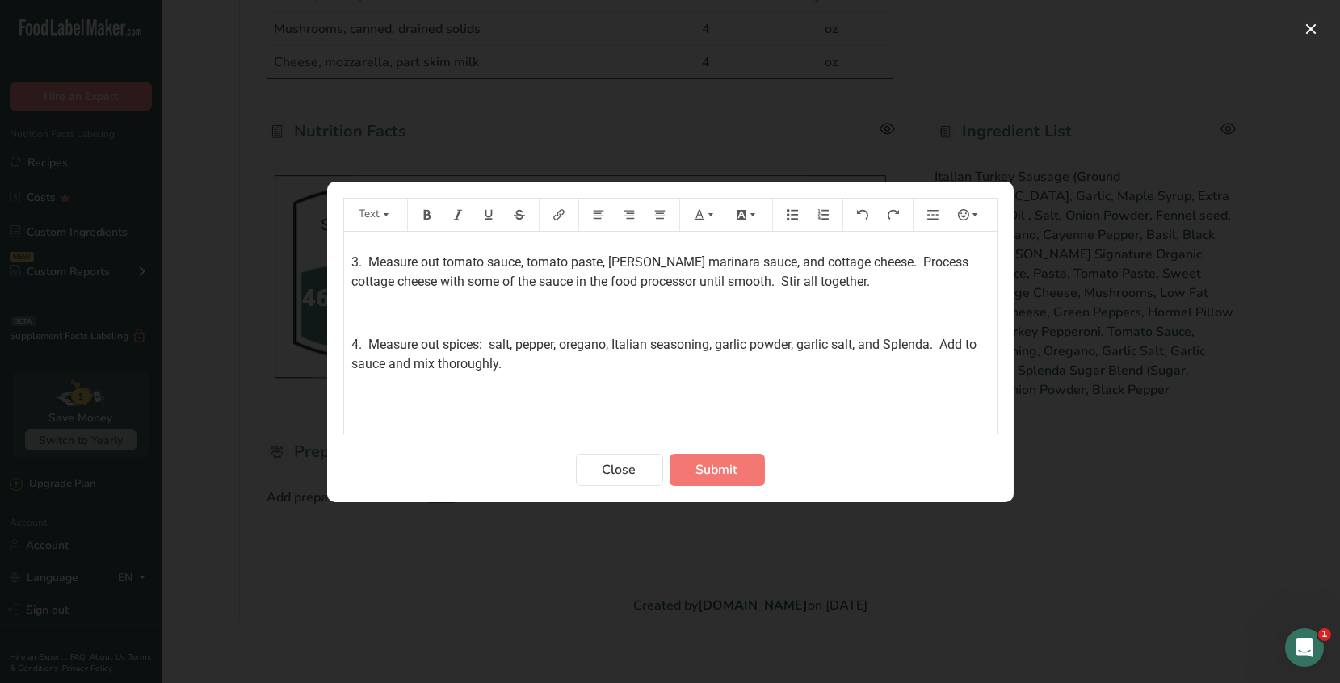
click at [718, 345] on span "4. Measure out spices: salt, pepper, oregano, Italian seasoning, garlic powder,…" at bounding box center [666, 354] width 628 height 35
click at [631, 368] on p "4. Measure out spices: salt, pepper, oregano, Italian seasoning, onion powder, …" at bounding box center [670, 354] width 636 height 39
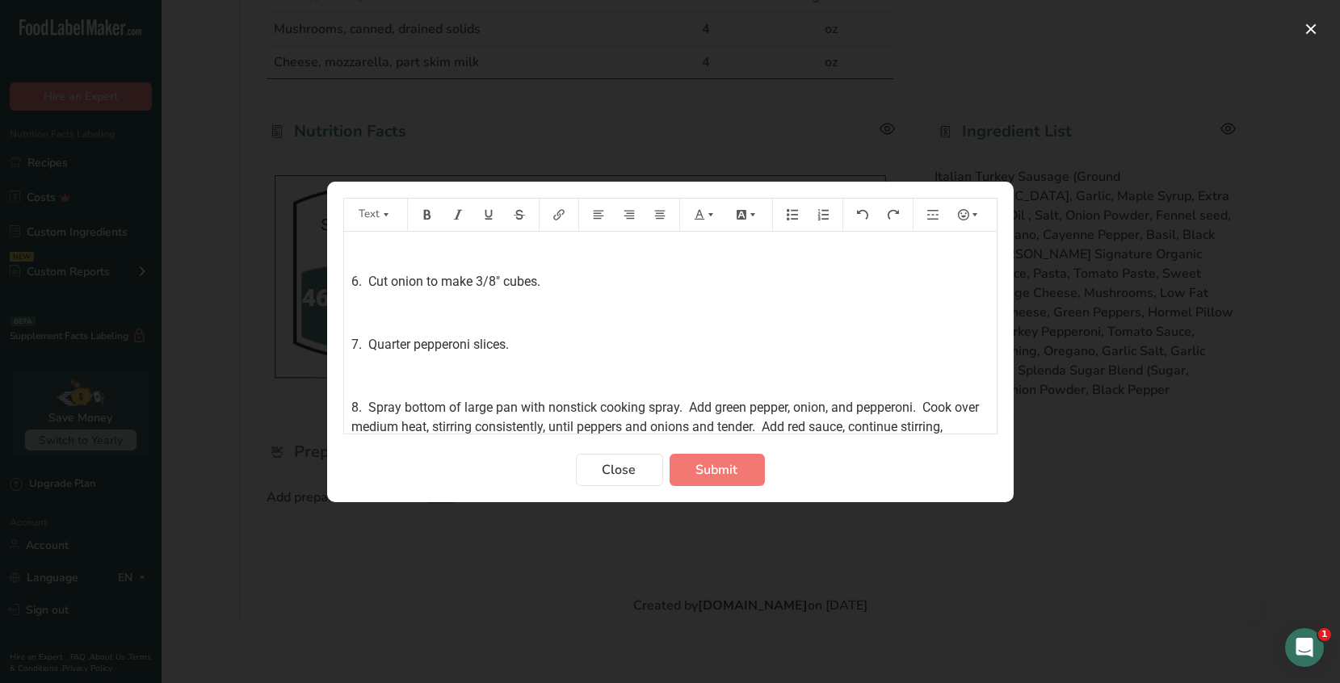
scroll to position [467, 0]
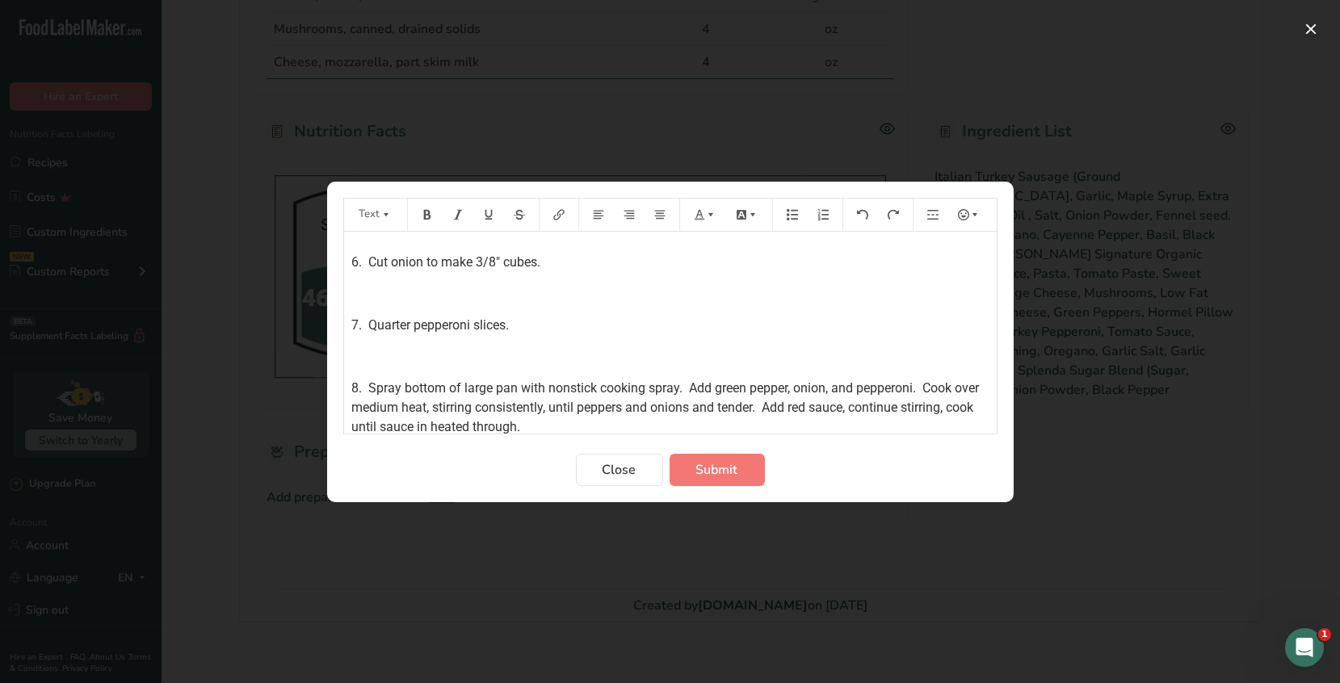
click at [833, 388] on span "8. Spray bottom of large pan with nonstick cooking spray. Add green pepper, oni…" at bounding box center [667, 407] width 631 height 54
click at [564, 265] on p "6. Cut onion to make 3/8" cubes." at bounding box center [670, 262] width 636 height 19
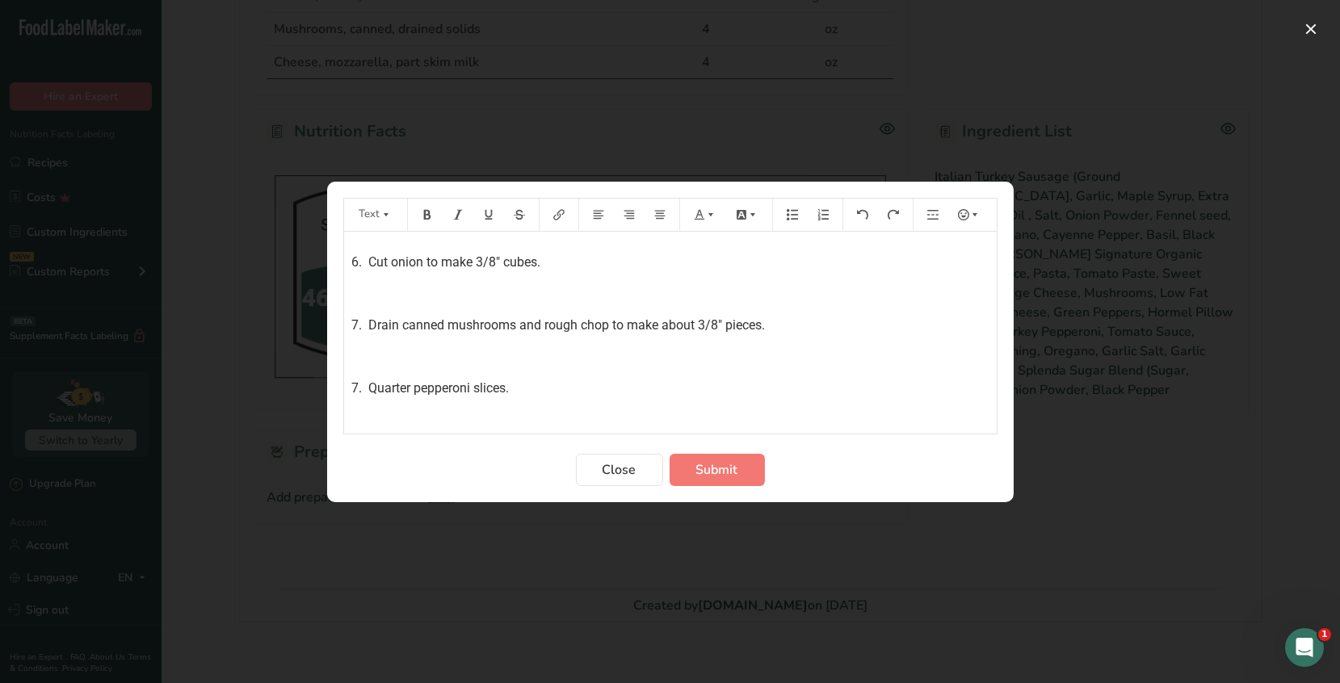
click at [358, 381] on span "7. Quarter pepperoni slices." at bounding box center [430, 387] width 157 height 15
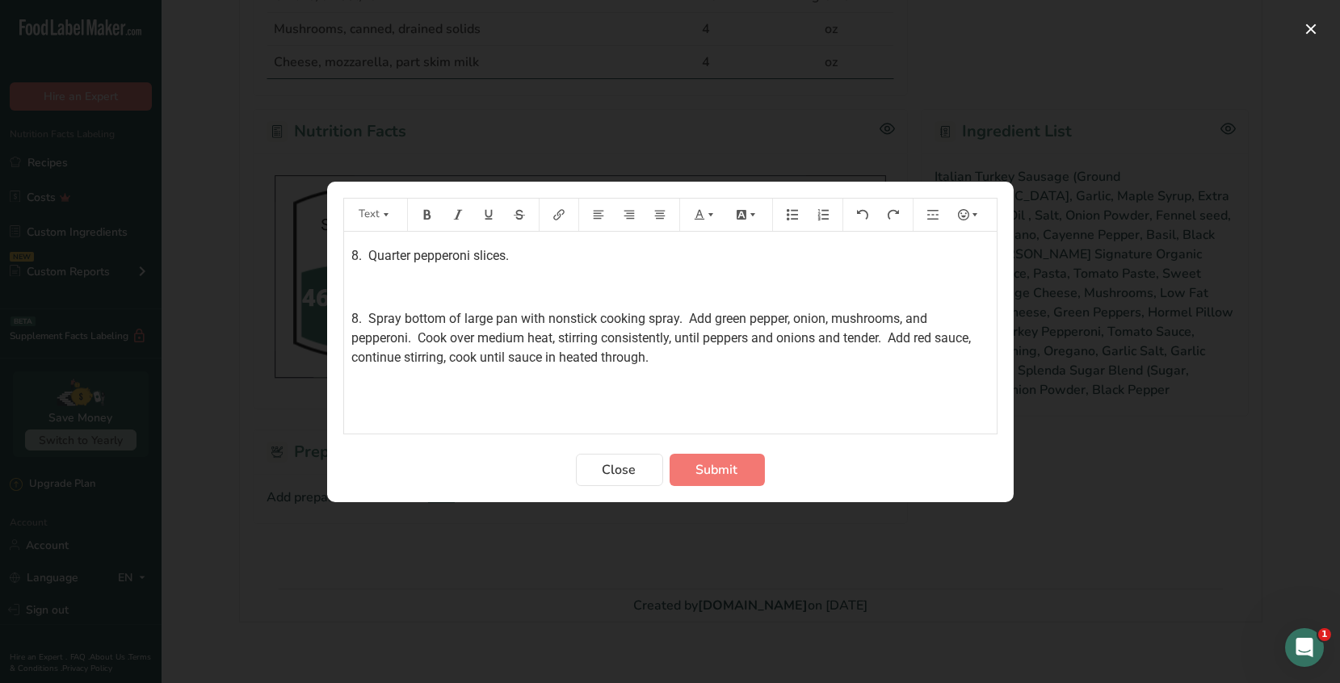
scroll to position [608, 0]
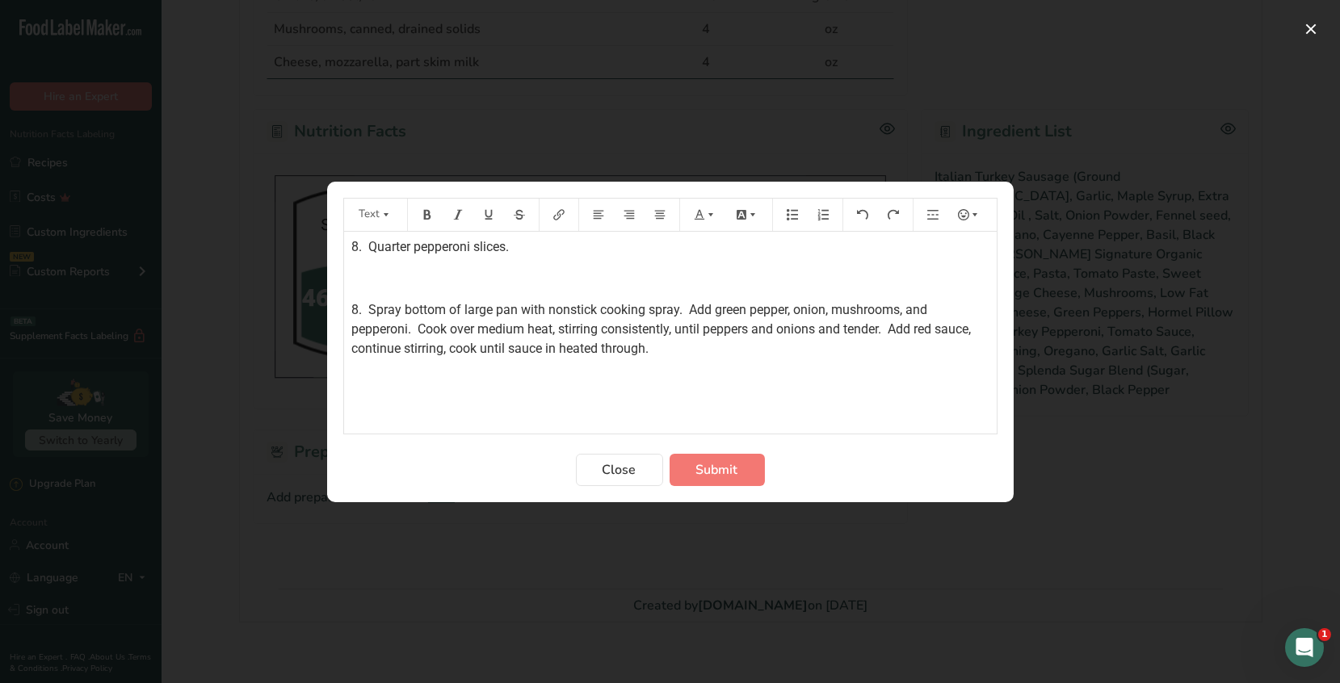
click at [358, 305] on span "8. Spray bottom of large pan with nonstick cooking spray. Add green pepper, oni…" at bounding box center [663, 329] width 623 height 54
click at [711, 352] on p "9. Spray bottom of large pan with nonstick cooking spray. Add green pepper, oni…" at bounding box center [670, 329] width 636 height 58
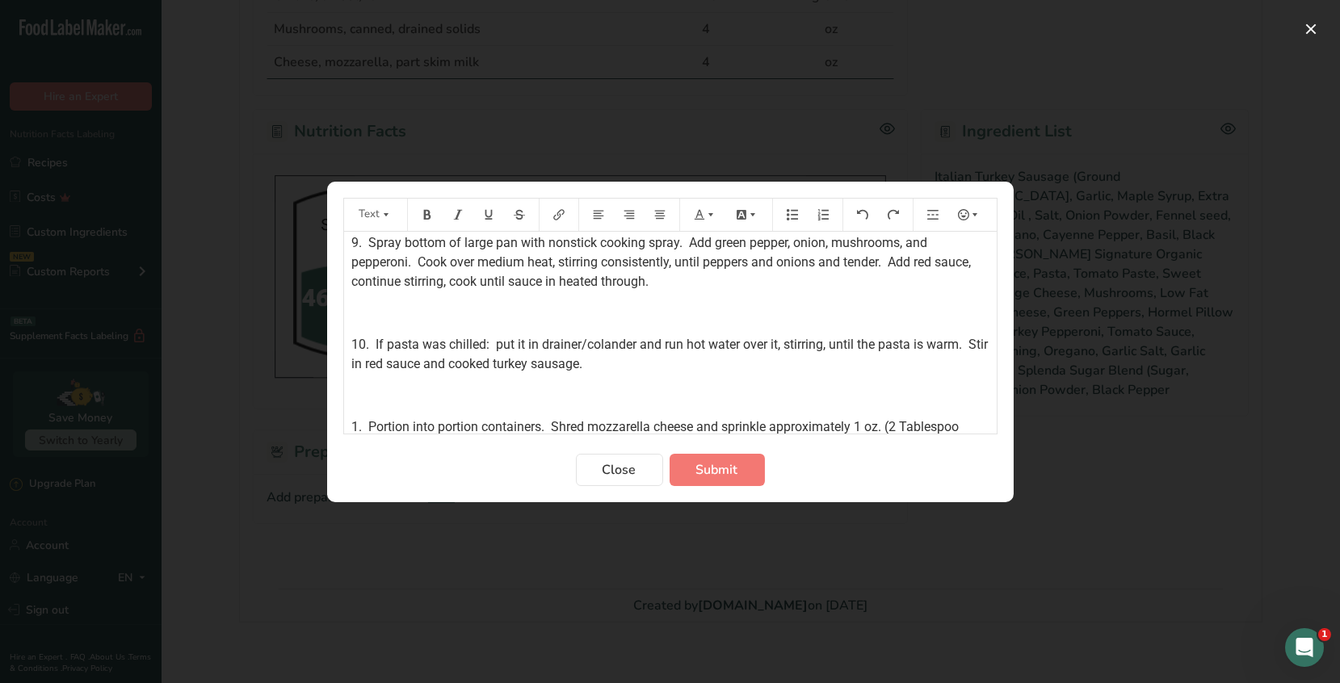
scroll to position [694, 0]
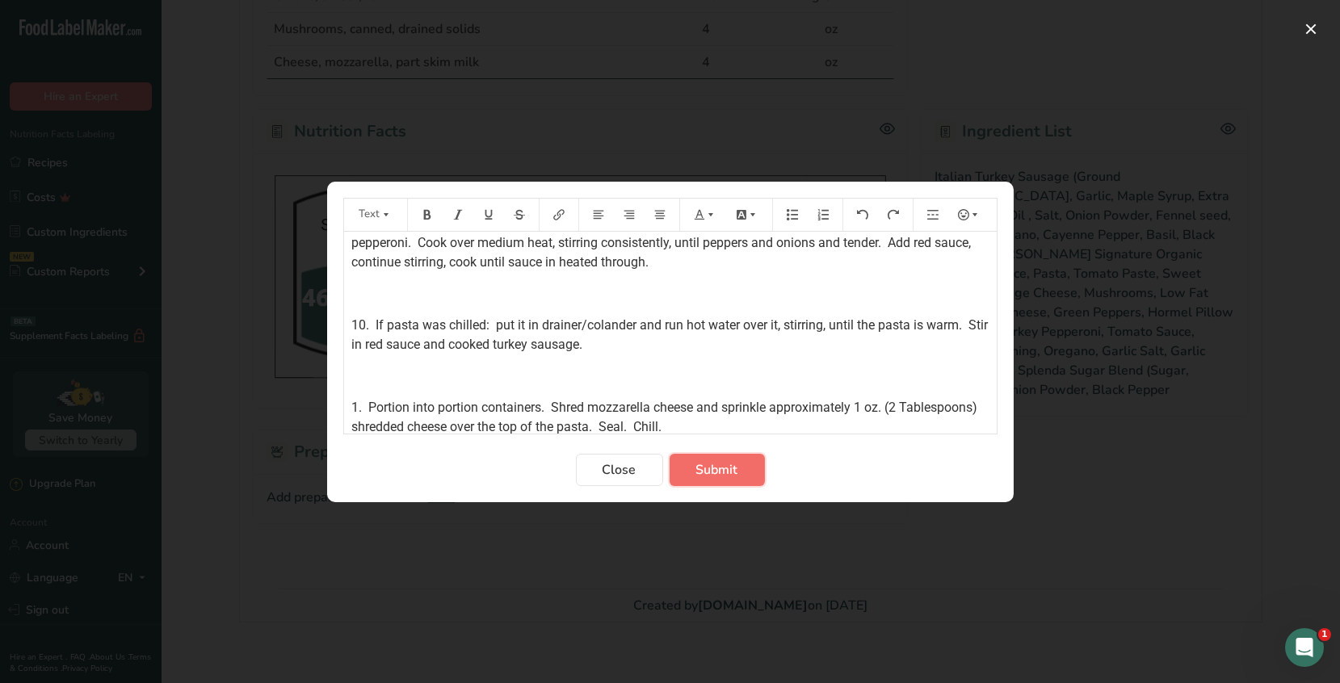
click at [715, 476] on span "Submit" at bounding box center [717, 469] width 42 height 19
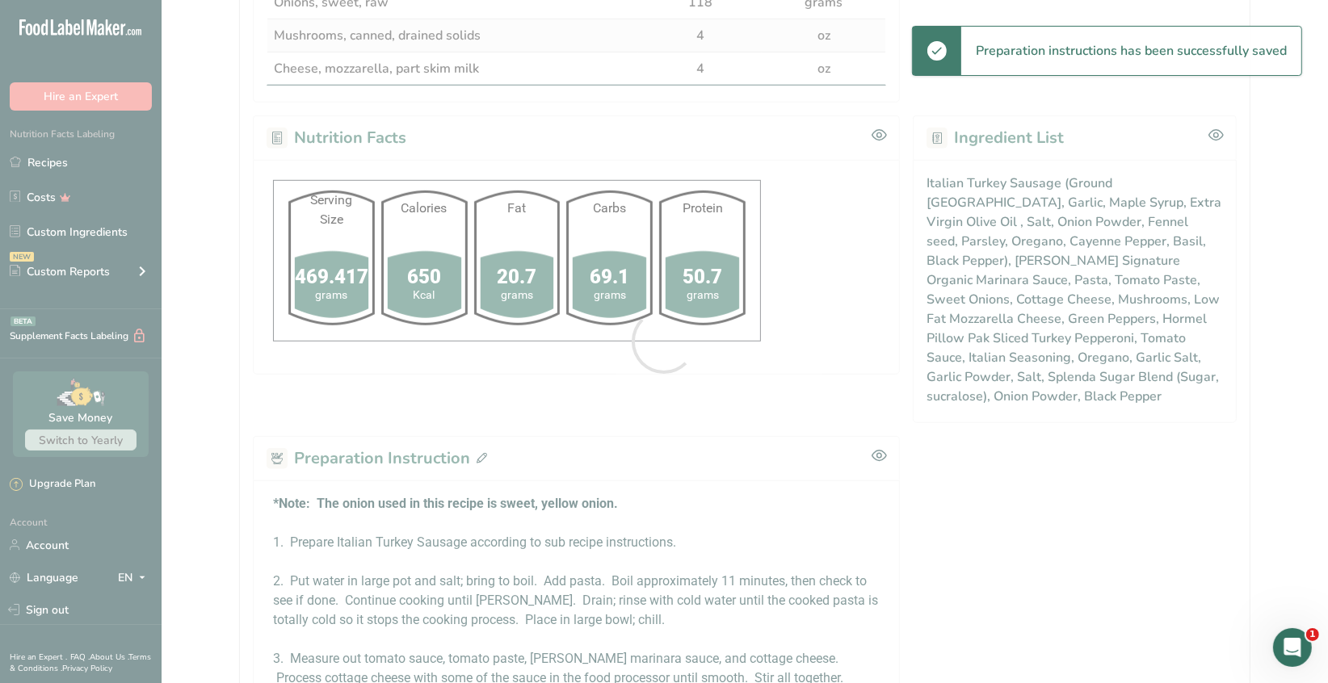
scroll to position [0, 0]
